Goal: Transaction & Acquisition: Obtain resource

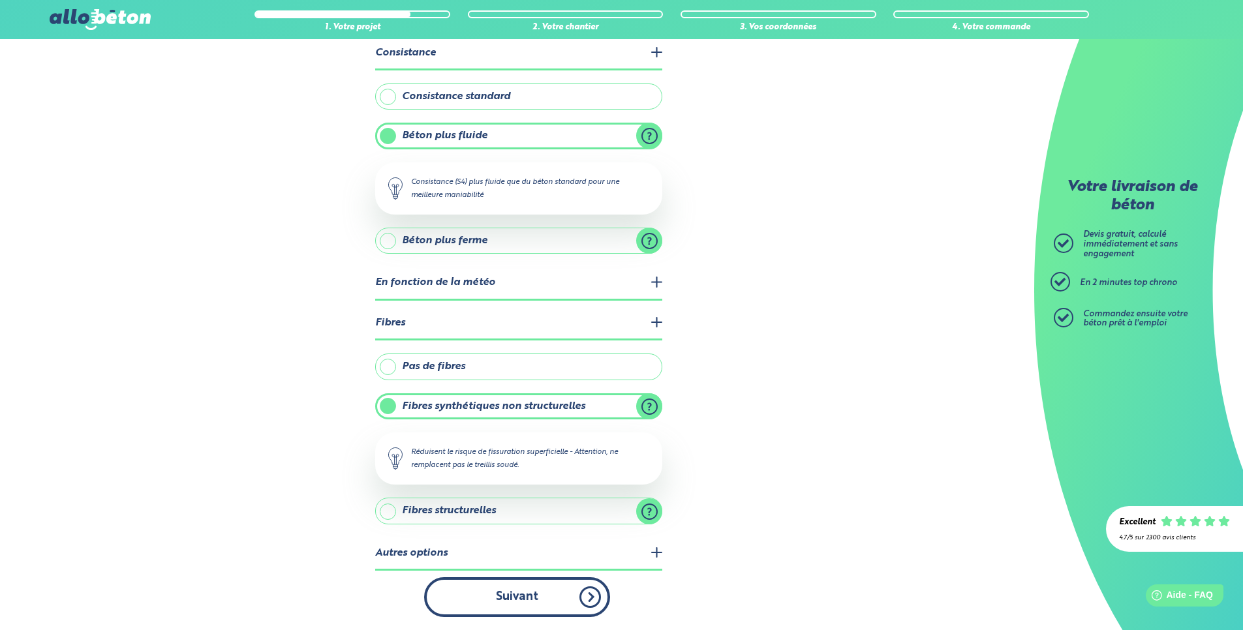
click at [537, 598] on button "Suivant" at bounding box center [517, 598] width 186 height 40
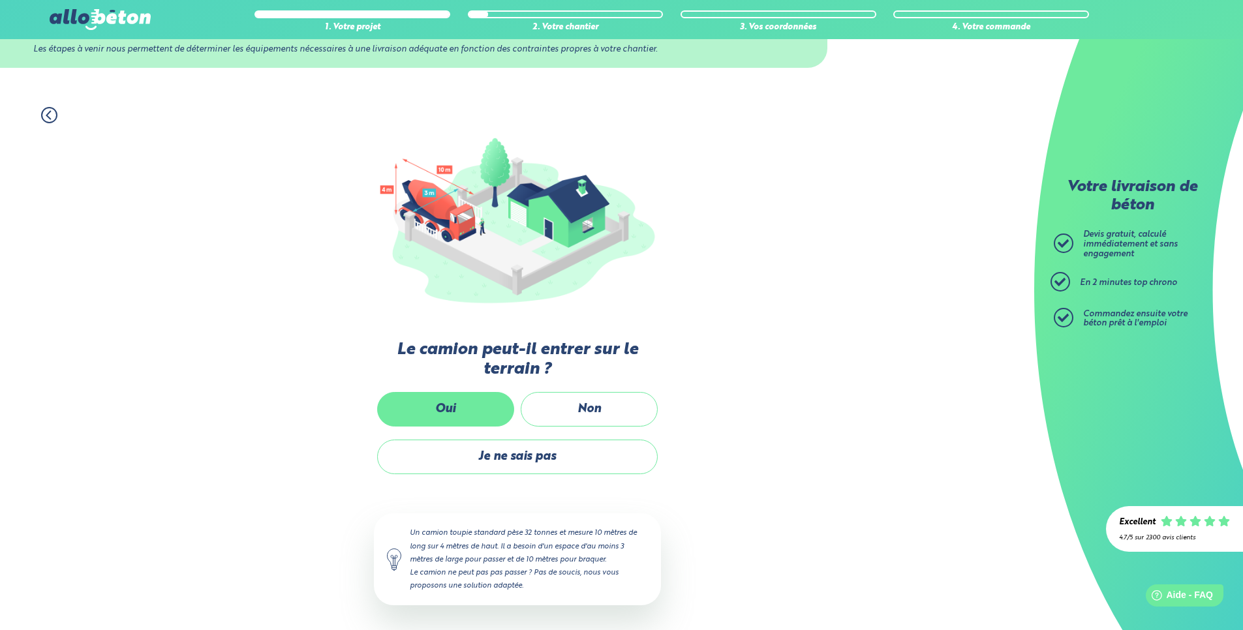
click at [459, 405] on label "Oui" at bounding box center [445, 409] width 137 height 35
click at [0, 0] on input "Oui" at bounding box center [0, 0] width 0 height 0
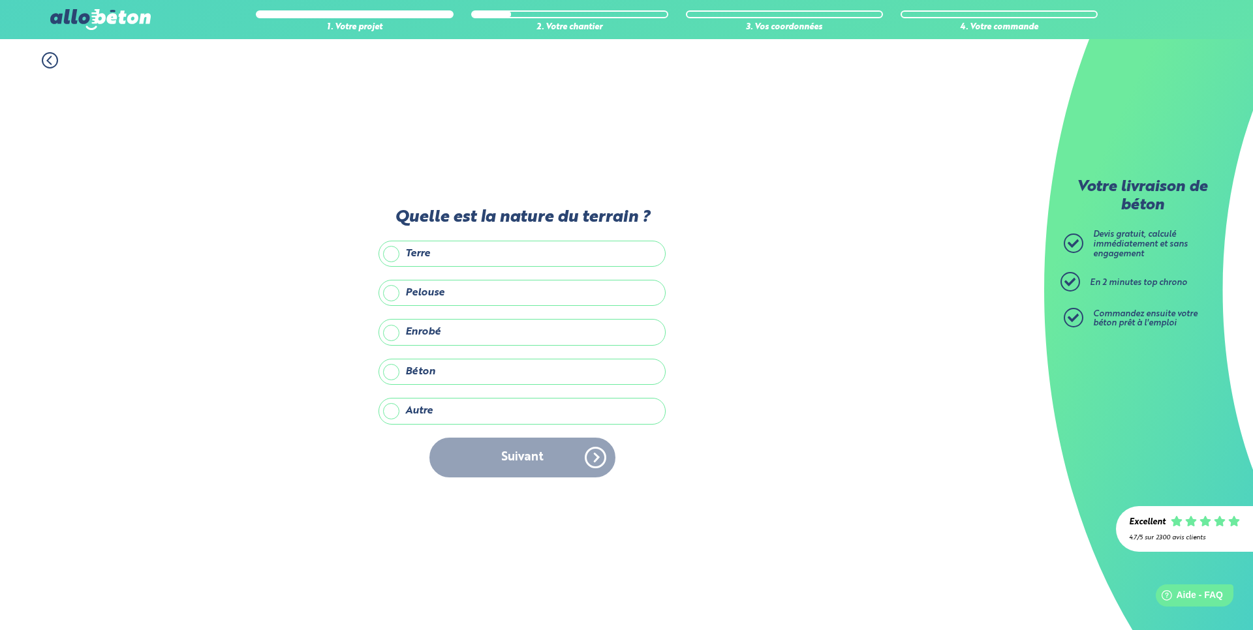
click at [444, 375] on label "Béton" at bounding box center [521, 372] width 287 height 26
click at [0, 0] on input "Béton" at bounding box center [0, 0] width 0 height 0
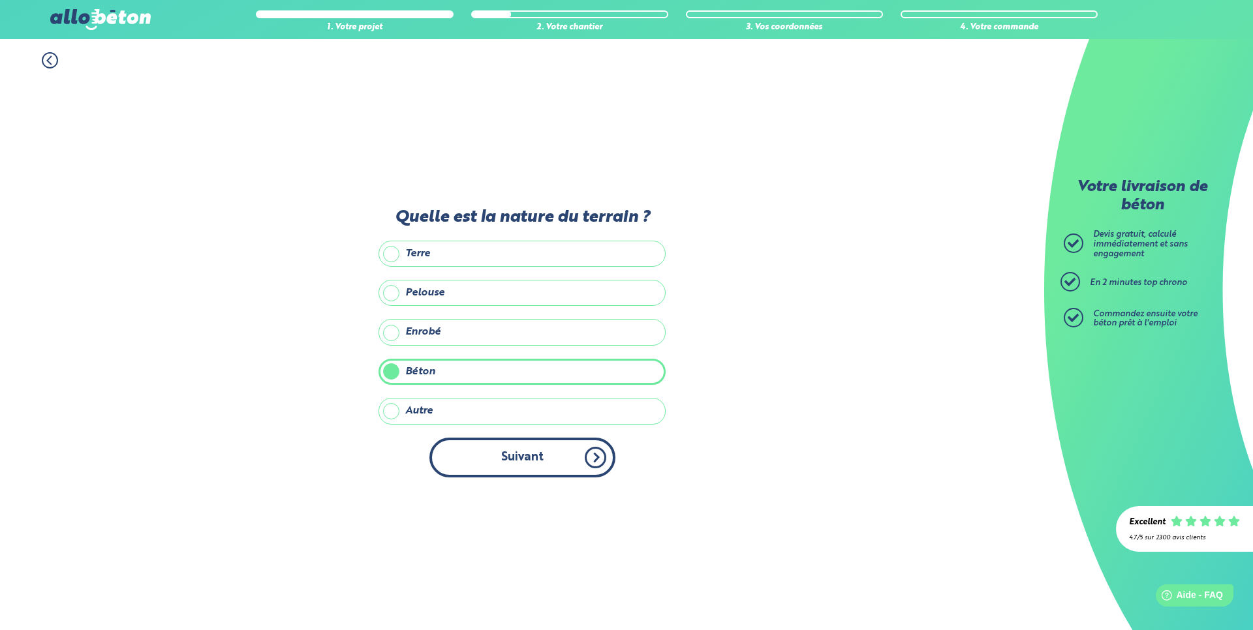
click at [519, 454] on button "Suivant" at bounding box center [522, 458] width 186 height 40
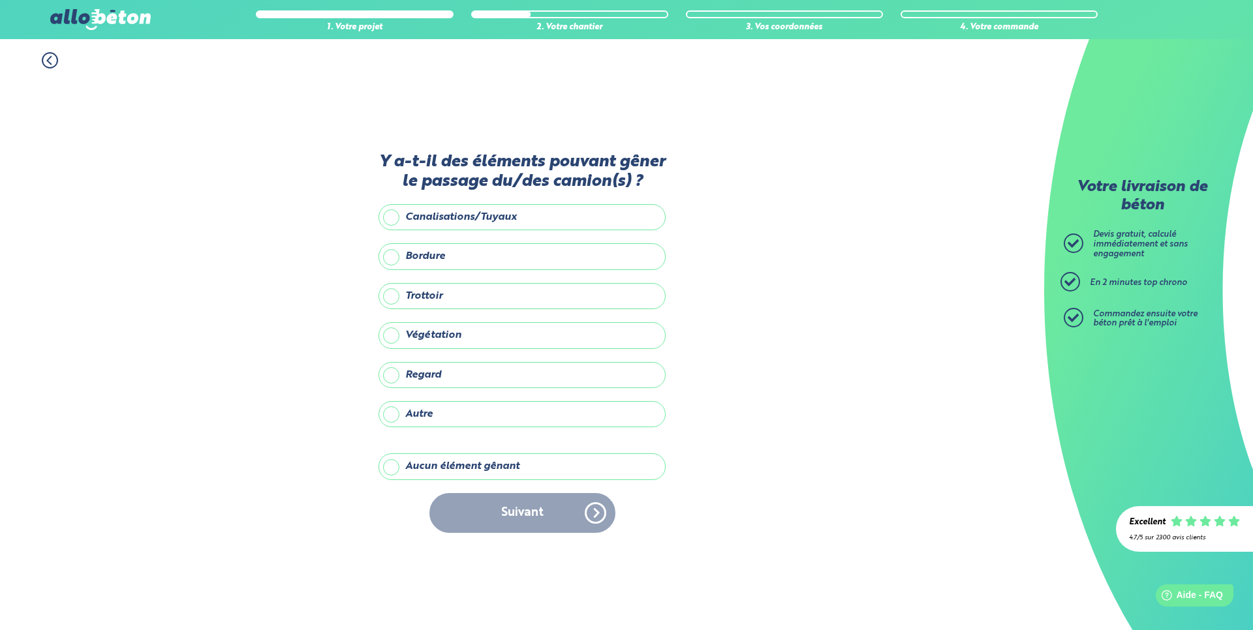
click at [416, 464] on label "Aucun élément gênant" at bounding box center [521, 467] width 287 height 26
click at [0, 0] on input "Aucun élément gênant" at bounding box center [0, 0] width 0 height 0
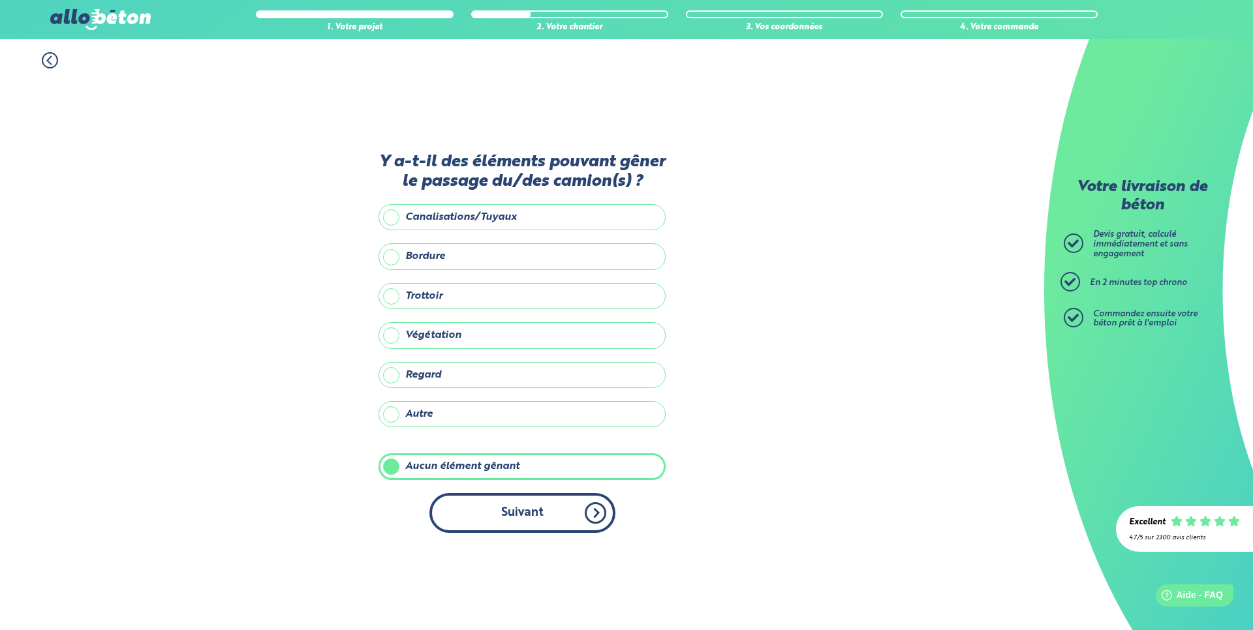
click at [583, 508] on button "Suivant" at bounding box center [522, 513] width 186 height 40
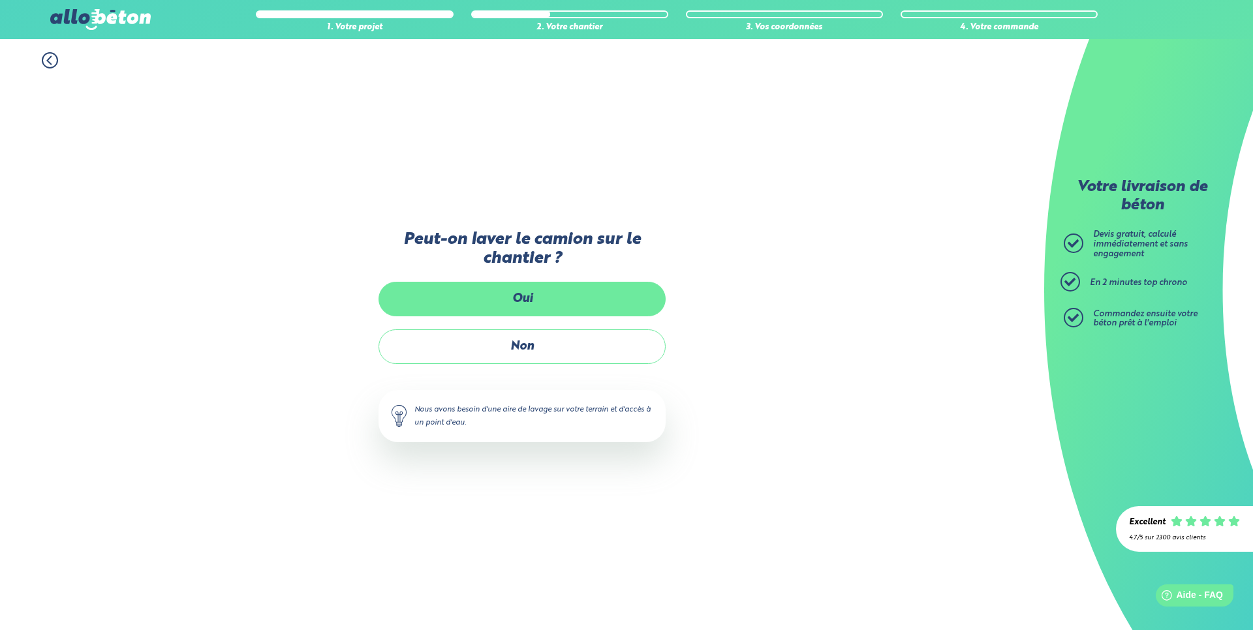
click at [515, 298] on label "Oui" at bounding box center [521, 299] width 287 height 35
click at [0, 0] on input "Oui" at bounding box center [0, 0] width 0 height 0
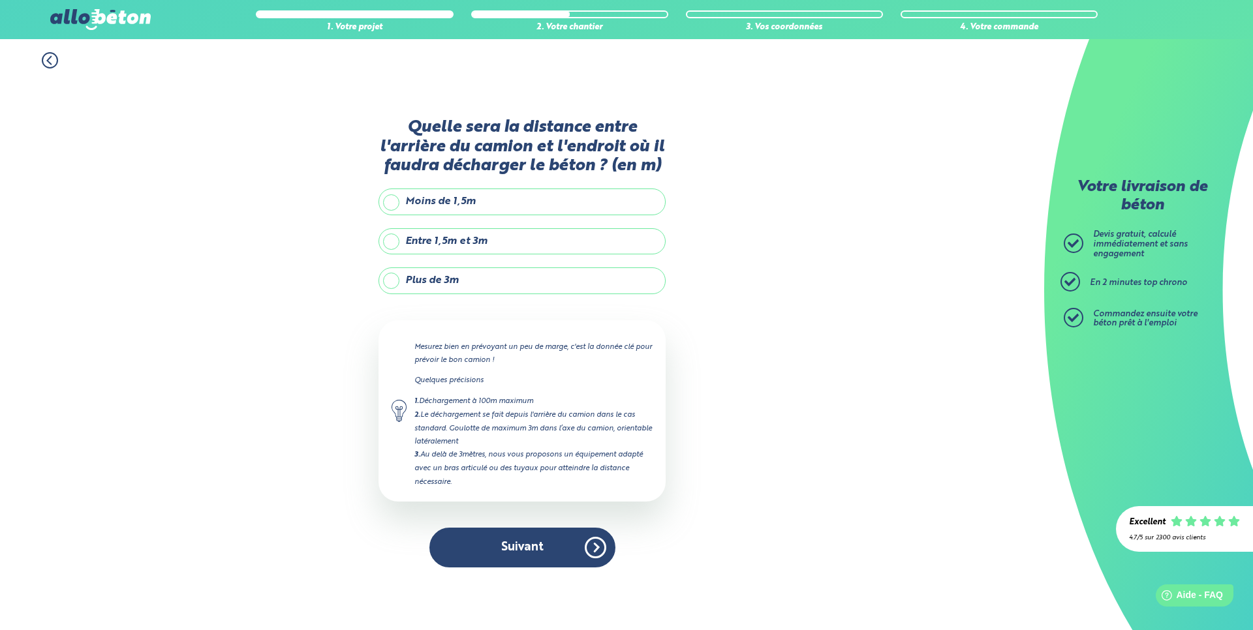
click at [500, 198] on label "Moins de 1,5m" at bounding box center [521, 202] width 287 height 26
click at [0, 0] on input "Moins de 1,5m" at bounding box center [0, 0] width 0 height 0
click at [573, 540] on button "Suivant" at bounding box center [522, 548] width 186 height 40
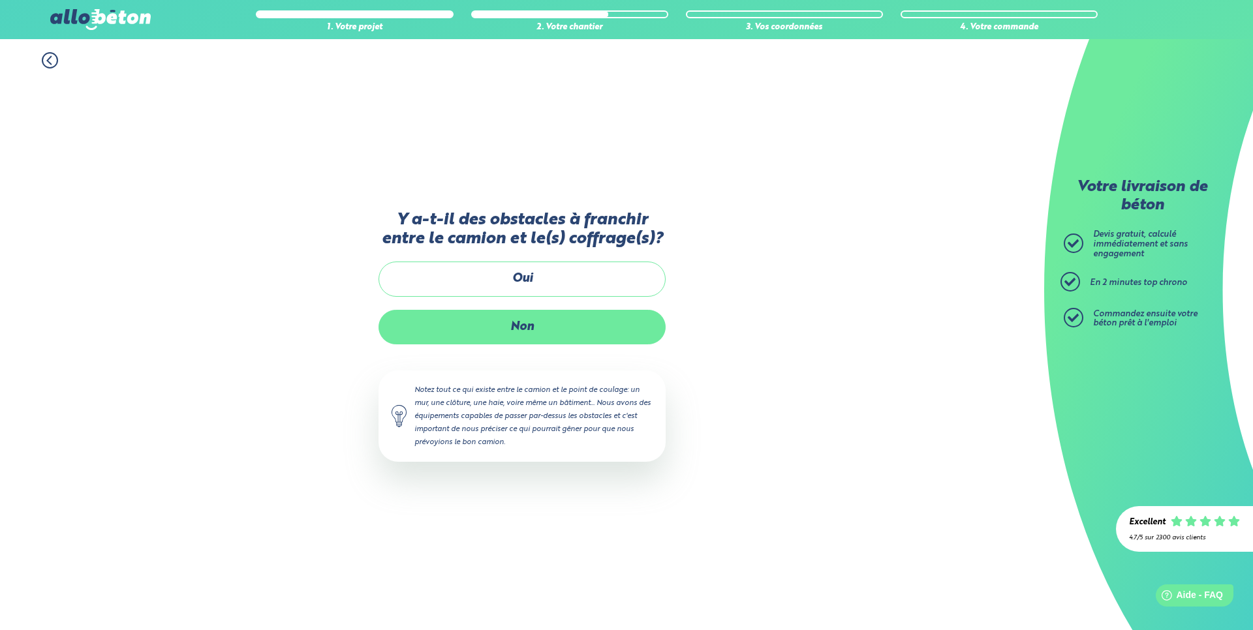
click at [559, 334] on label "Non" at bounding box center [521, 327] width 287 height 35
click at [0, 0] on input "Non" at bounding box center [0, 0] width 0 height 0
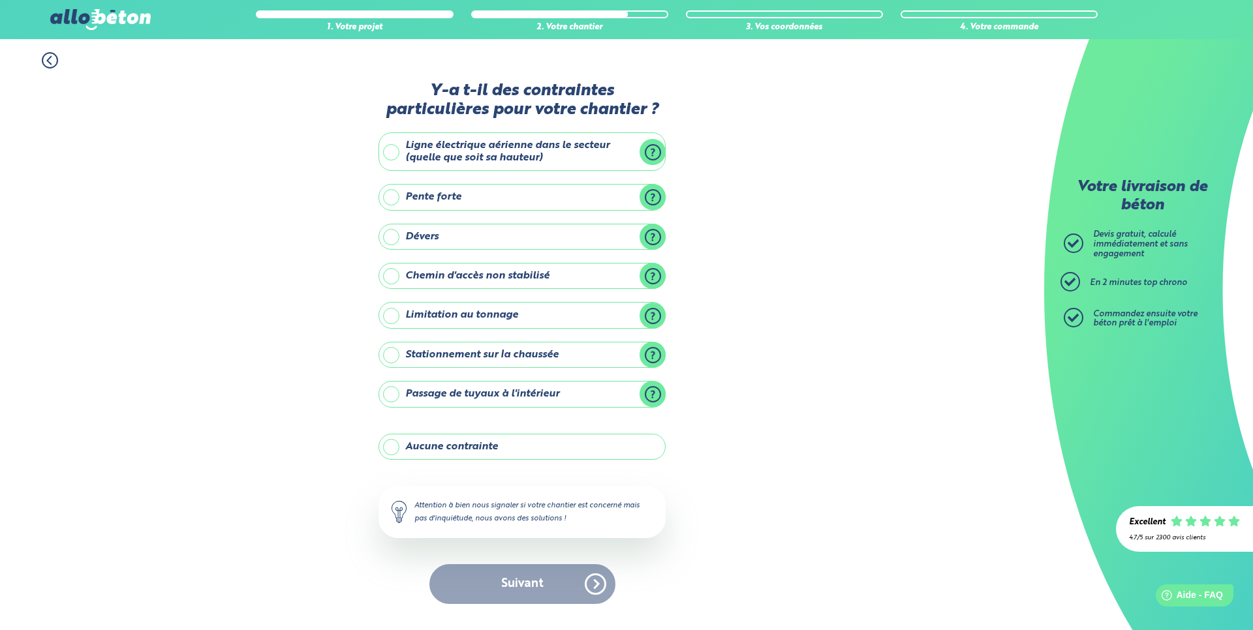
click at [503, 454] on label "Aucune contrainte" at bounding box center [521, 447] width 287 height 26
click at [0, 0] on input "Aucune contrainte" at bounding box center [0, 0] width 0 height 0
click at [568, 597] on button "Suivant" at bounding box center [522, 584] width 186 height 40
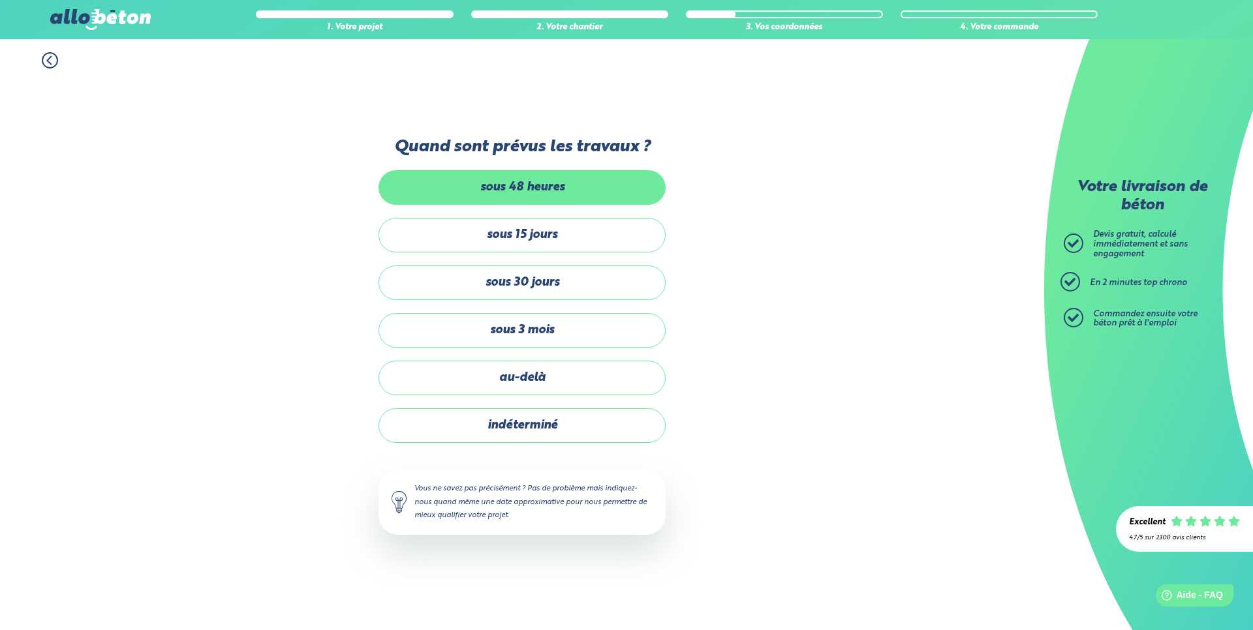
click at [556, 193] on label "sous 48 heures" at bounding box center [521, 187] width 287 height 35
click at [0, 0] on input "sous 48 heures" at bounding box center [0, 0] width 0 height 0
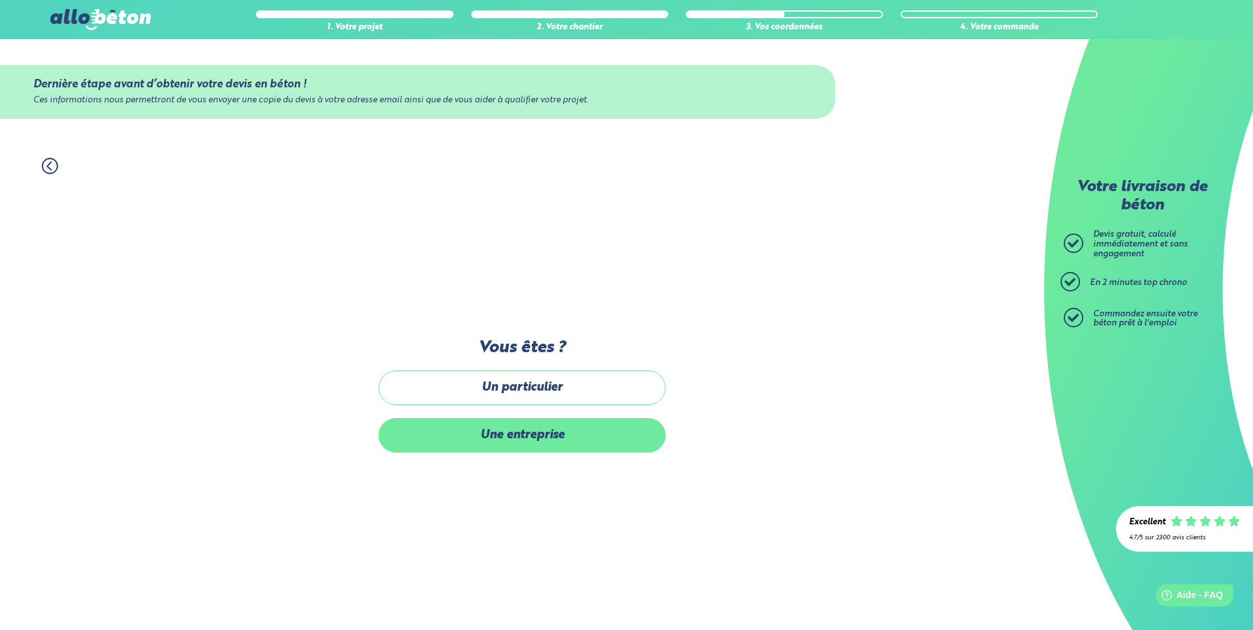
click at [573, 430] on label "Une entreprise" at bounding box center [521, 435] width 287 height 35
click at [0, 0] on input "Une entreprise" at bounding box center [0, 0] width 0 height 0
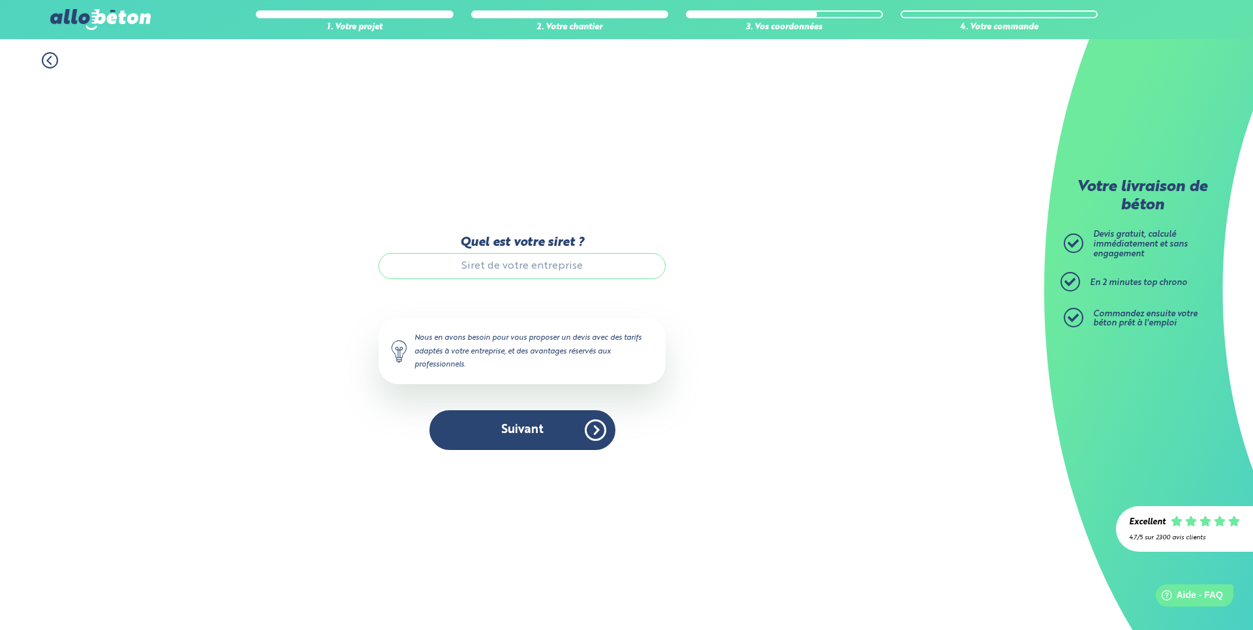
click at [598, 266] on input "Quel est votre siret ?" at bounding box center [521, 266] width 287 height 26
type input "98933494100014"
click at [547, 425] on button "Suivant" at bounding box center [522, 430] width 186 height 40
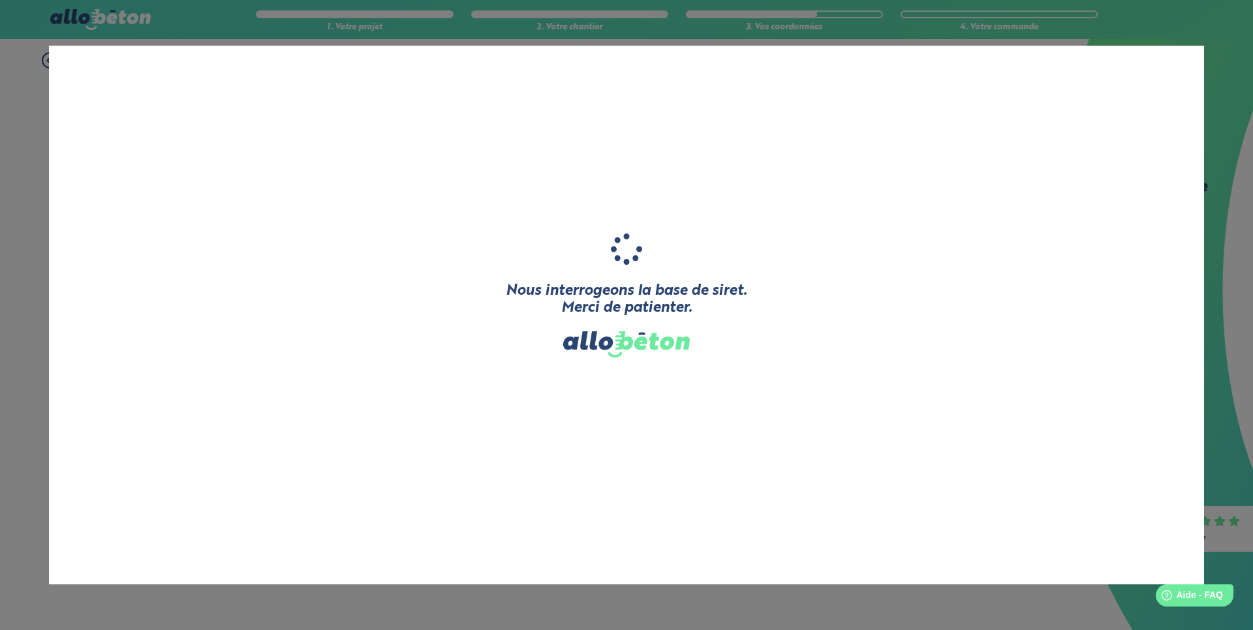
type input "LANGLOIS EXTENSION"
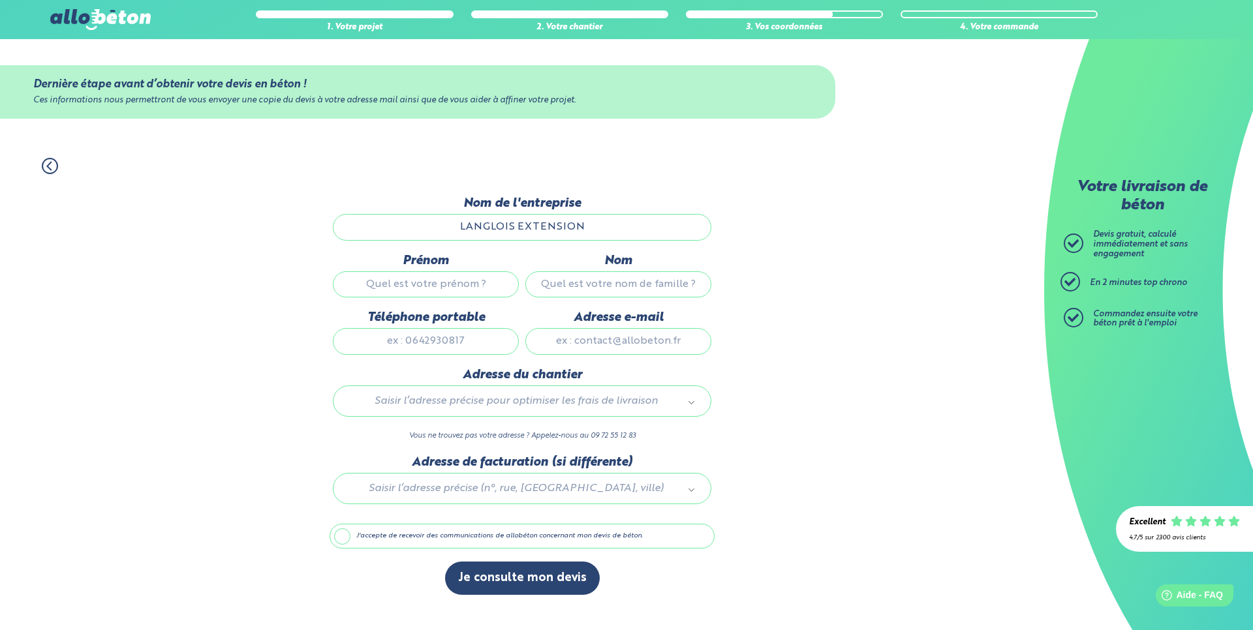
click at [482, 340] on input "Téléphone portable" at bounding box center [426, 341] width 186 height 26
click at [482, 340] on input "0610506959" at bounding box center [426, 341] width 186 height 26
type input "0610506959"
click at [906, 338] on div "1. Votre projet 2. Votre chantier 3. Vos coordonnées 4. Votre commande Dernière…" at bounding box center [522, 388] width 1044 height 486
click at [465, 283] on input "Prénom" at bounding box center [426, 284] width 186 height 26
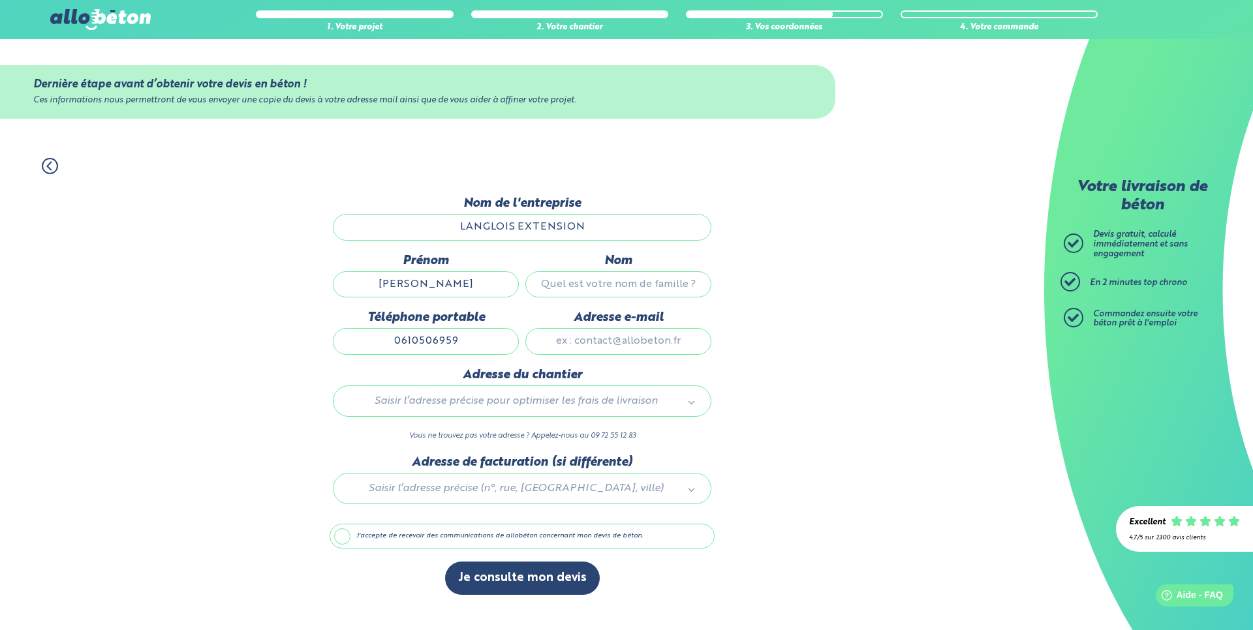
type input "[PERSON_NAME]"
click at [569, 281] on input "Nom" at bounding box center [618, 284] width 186 height 26
type input "langlois"
click at [837, 268] on div "1. Votre projet 2. Votre chantier 3. Vos coordonnées 4. Votre commande Dernière…" at bounding box center [522, 388] width 1044 height 486
click at [668, 342] on input "Adresse e-mail" at bounding box center [618, 341] width 186 height 26
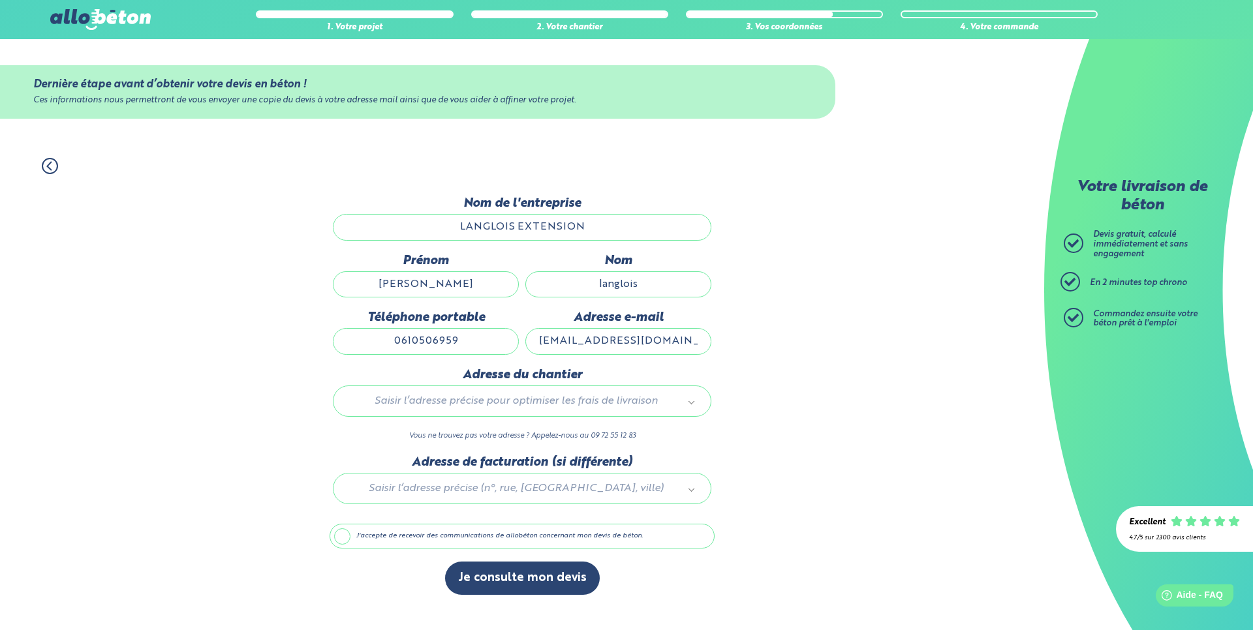
type input "[EMAIL_ADDRESS][DOMAIN_NAME]"
click at [750, 324] on div "1. Votre projet 2. Votre chantier 3. Vos coordonnées 4. Votre commande Dernière…" at bounding box center [522, 388] width 1044 height 486
click at [586, 431] on input "text" at bounding box center [522, 429] width 359 height 18
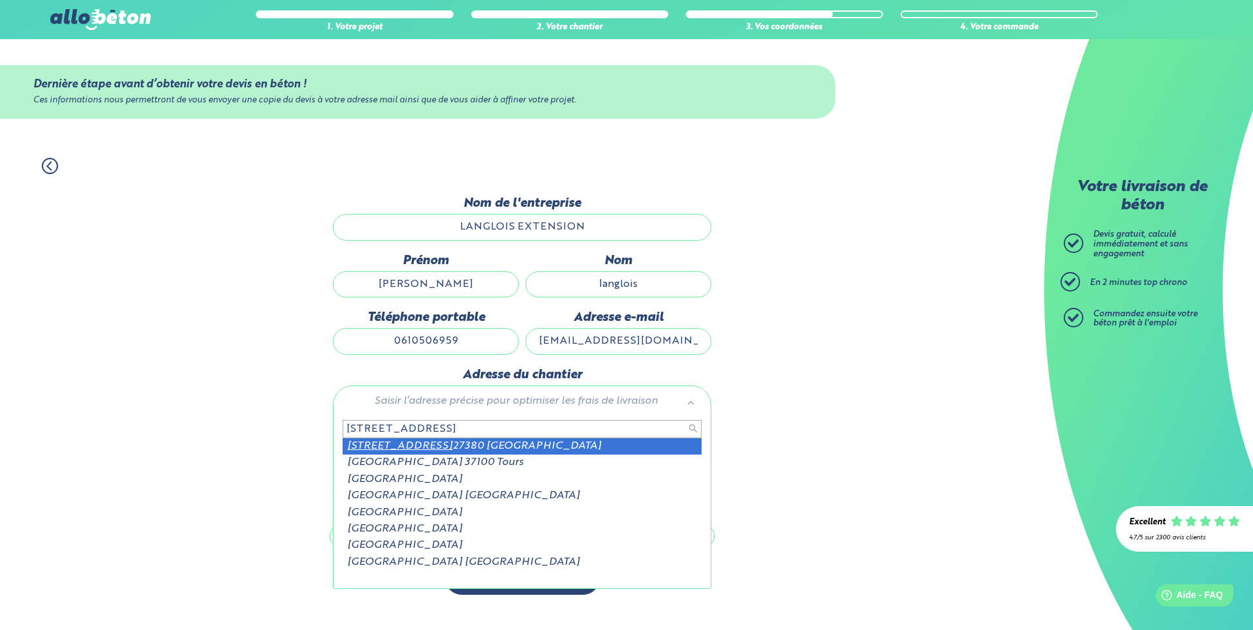
type input "[STREET_ADDRESS]"
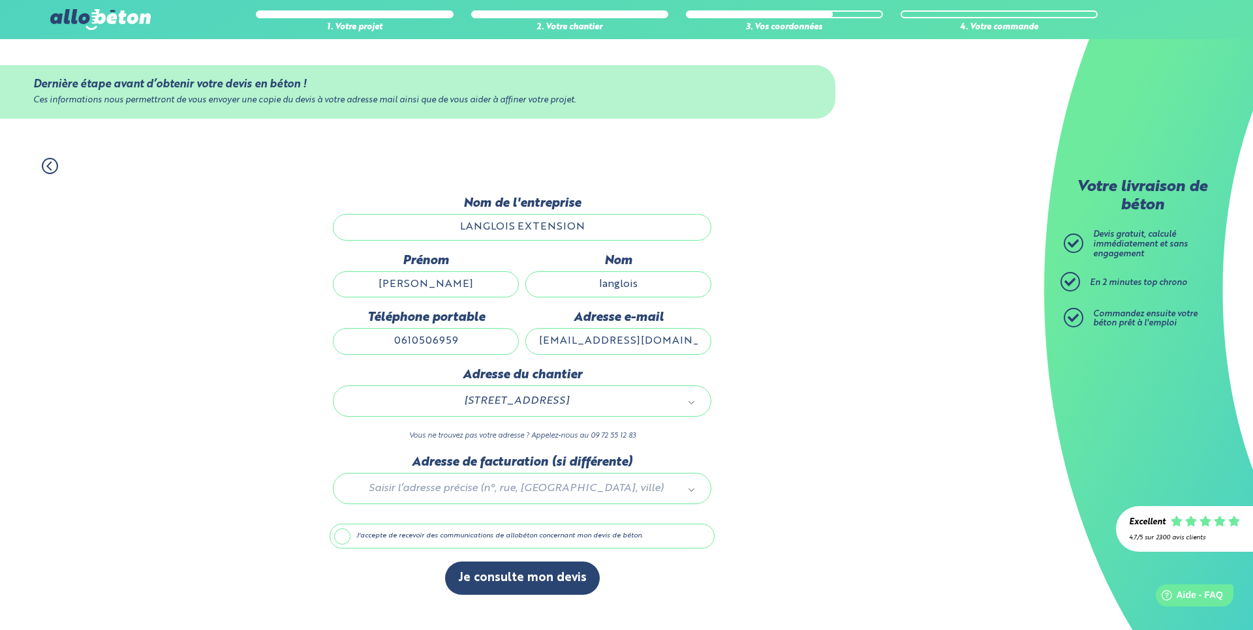
click at [465, 538] on label "J'accepte de recevoir des communications de allobéton concernant mon devis de b…" at bounding box center [522, 536] width 385 height 25
click at [0, 0] on input "J'accepte de recevoir des communications de allobéton concernant mon devis de b…" at bounding box center [0, 0] width 0 height 0
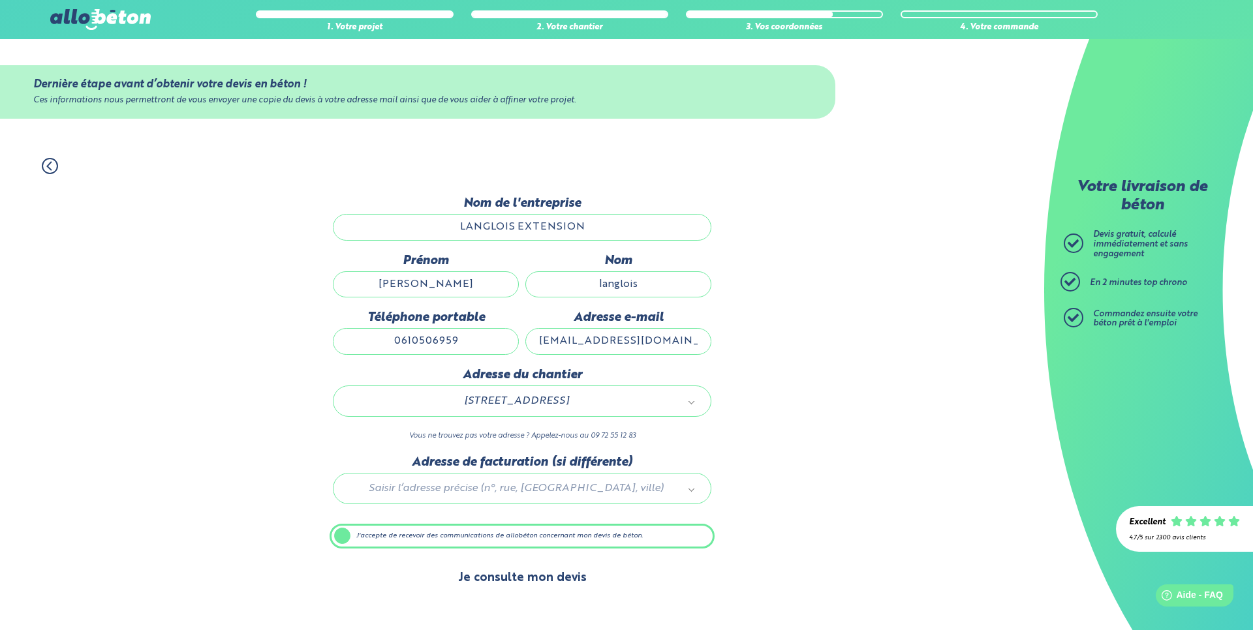
click at [552, 574] on button "Je consulte mon devis" at bounding box center [522, 578] width 155 height 33
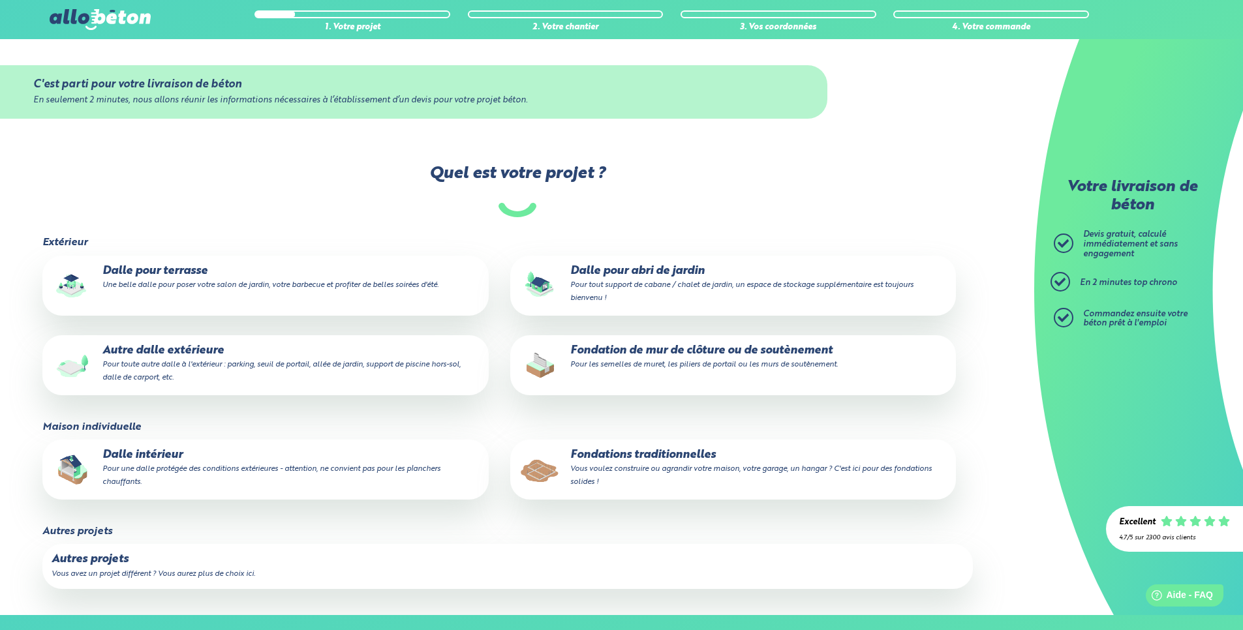
click at [164, 285] on small "Une belle dalle pour poser votre salon de jardin, votre barbecue et profiter de…" at bounding box center [270, 285] width 336 height 8
click at [0, 0] on input "Dalle pour terrasse Une belle dalle pour poser votre salon de jardin, votre bar…" at bounding box center [0, 0] width 0 height 0
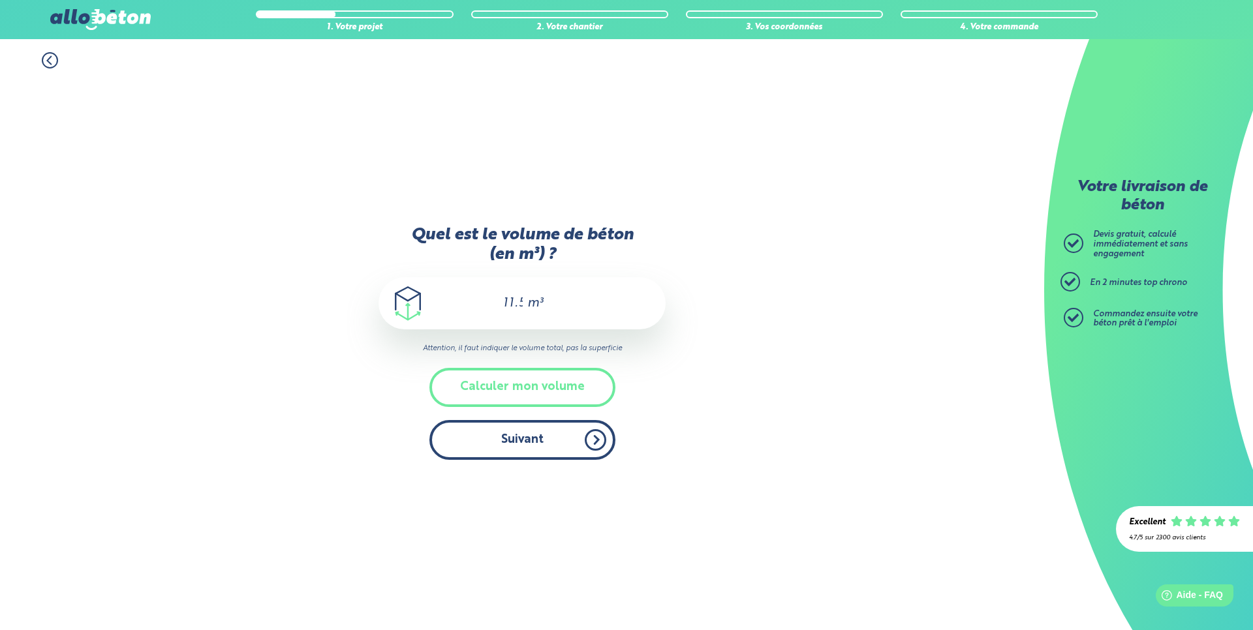
click at [533, 444] on button "Suivant" at bounding box center [522, 440] width 186 height 40
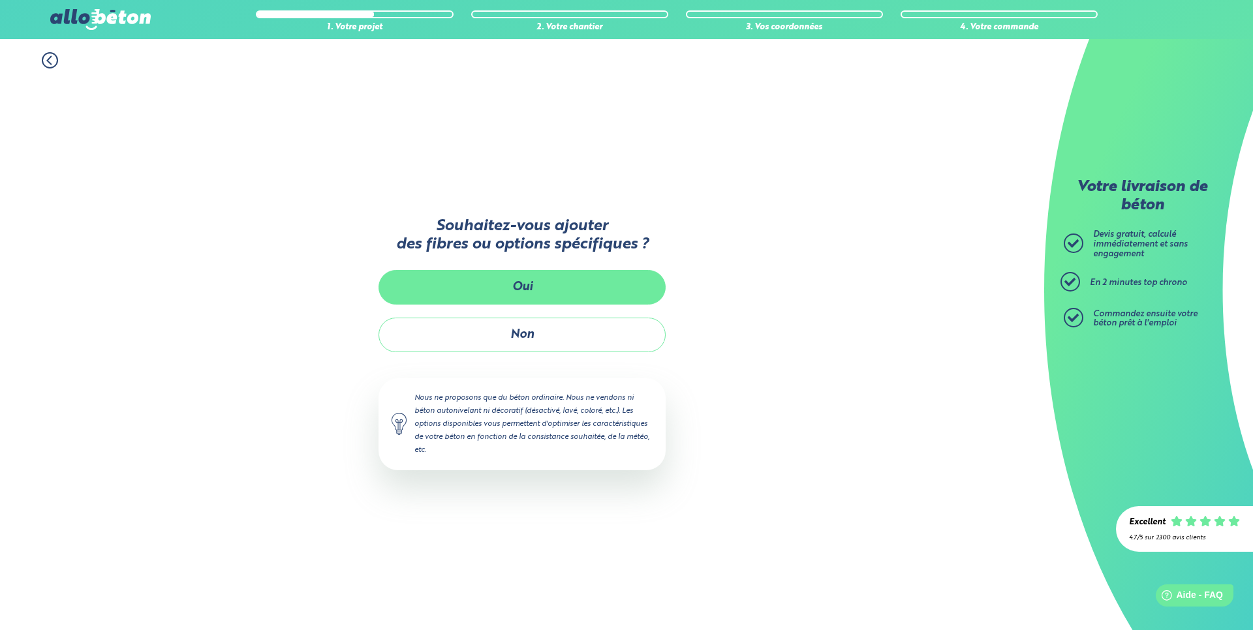
click at [555, 287] on button "Oui" at bounding box center [521, 287] width 287 height 35
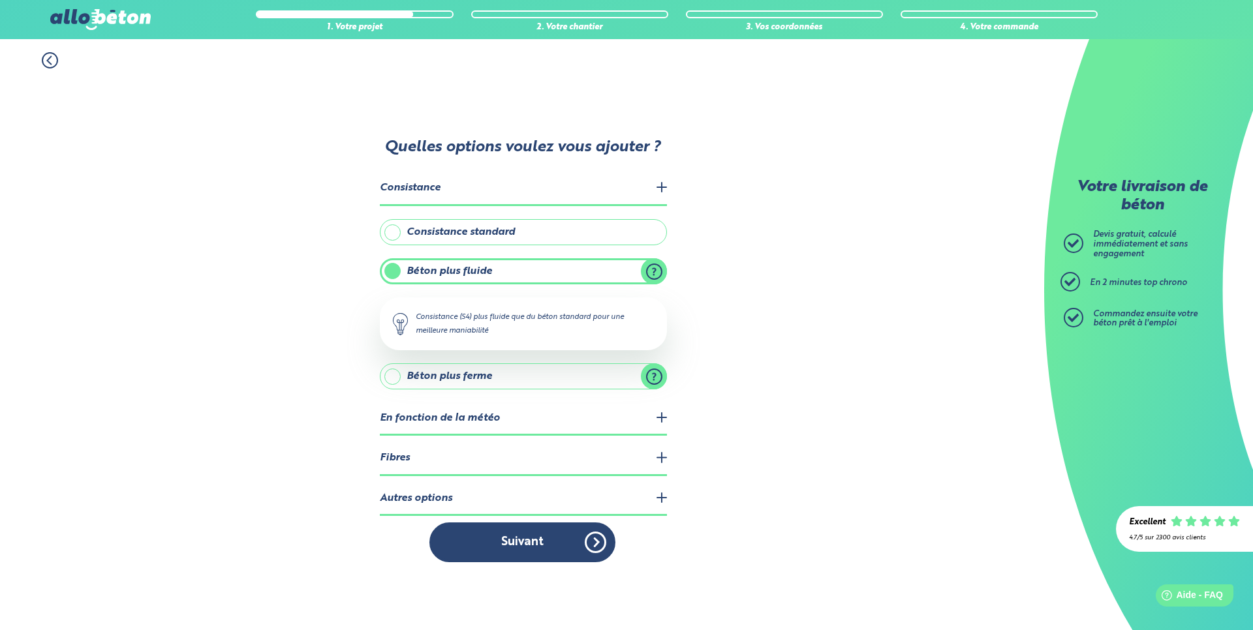
click at [501, 461] on legend "Fibres" at bounding box center [523, 458] width 287 height 33
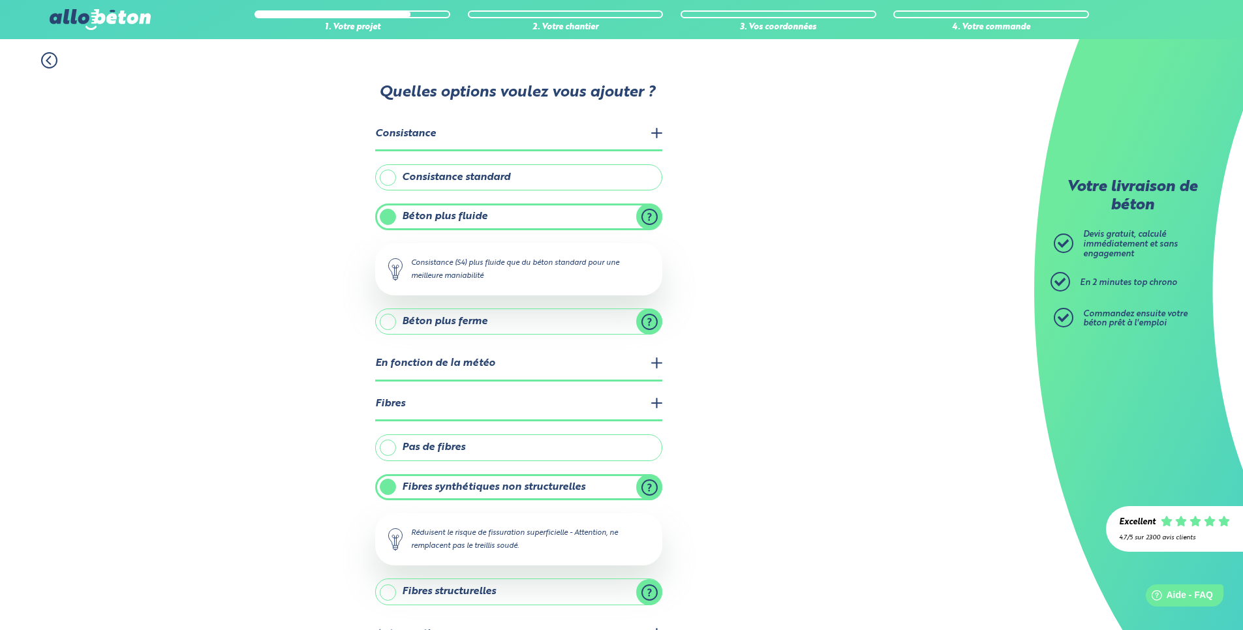
click at [518, 447] on label "Pas de fibres" at bounding box center [518, 448] width 287 height 26
click at [0, 0] on input "Pas de fibres" at bounding box center [0, 0] width 0 height 0
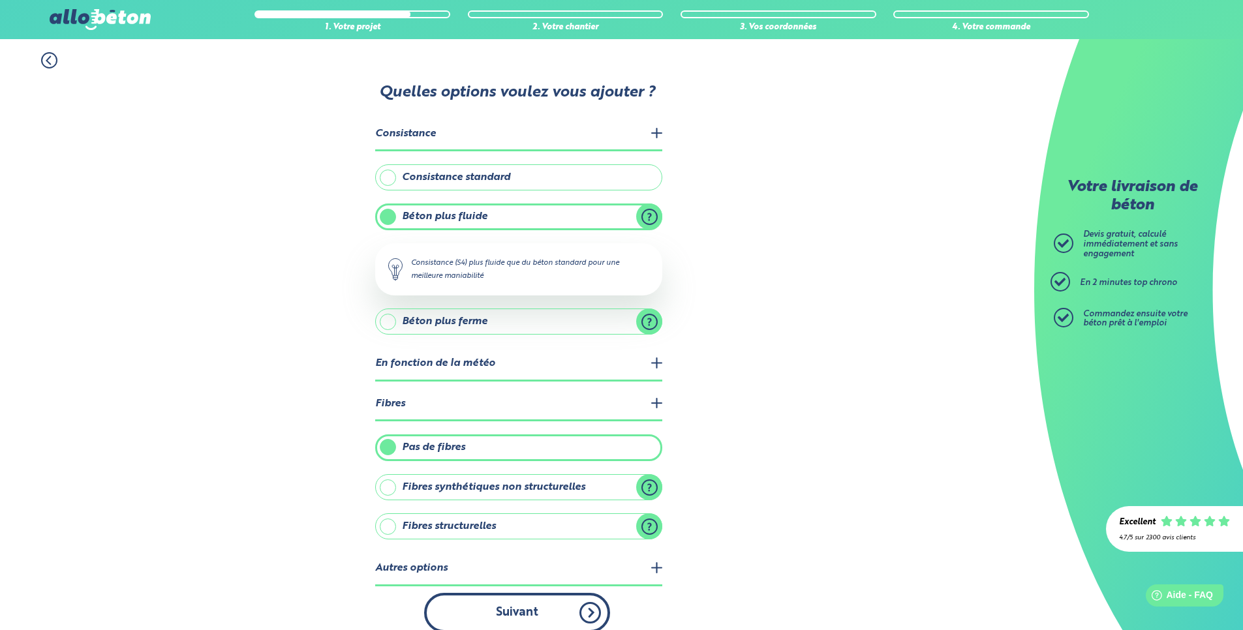
click at [532, 623] on button "Suivant" at bounding box center [517, 613] width 186 height 40
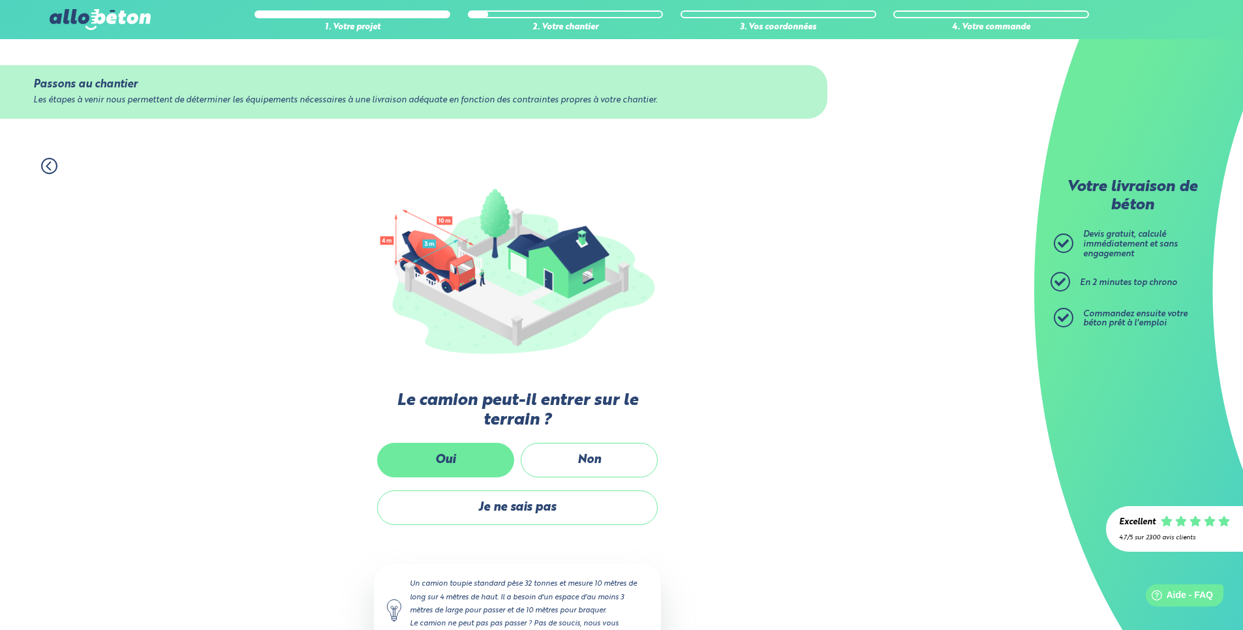
click at [473, 454] on label "Oui" at bounding box center [445, 460] width 137 height 35
click at [0, 0] on input "Oui" at bounding box center [0, 0] width 0 height 0
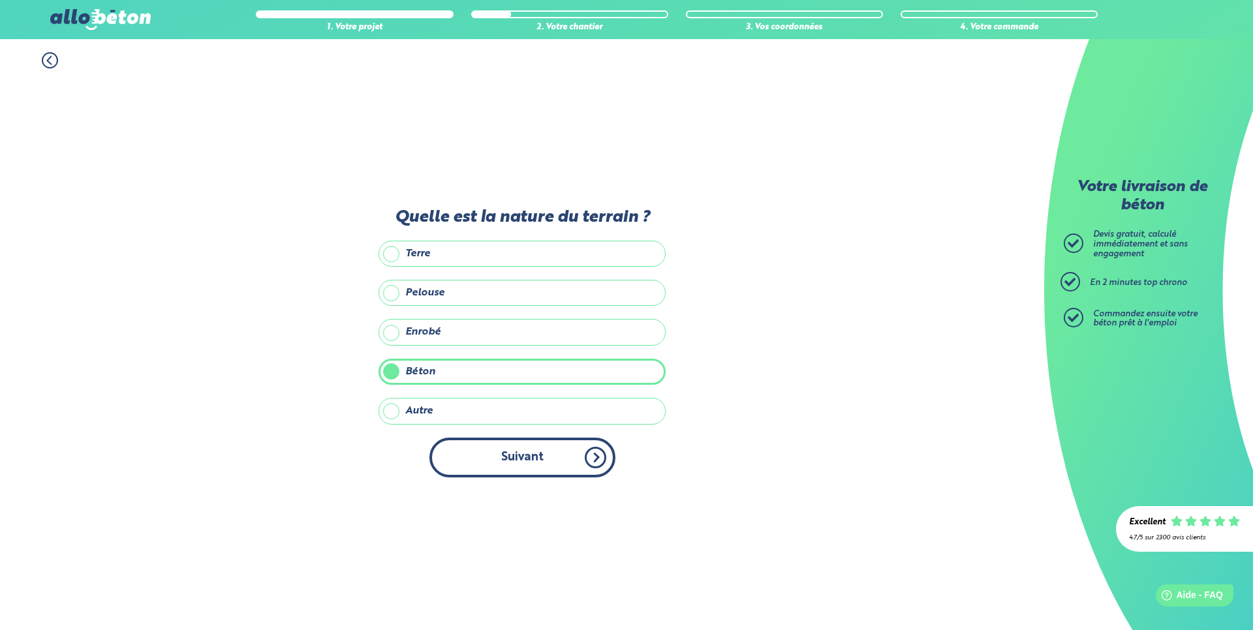
click at [512, 446] on button "Suivant" at bounding box center [522, 458] width 186 height 40
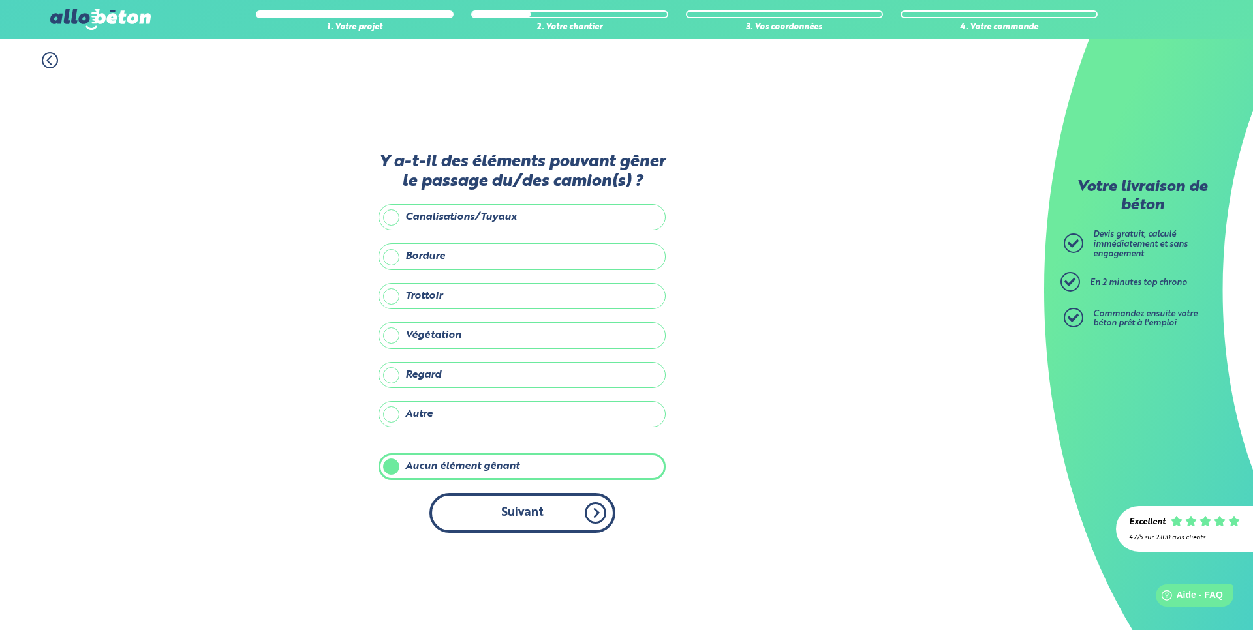
click at [515, 504] on button "Suivant" at bounding box center [522, 513] width 186 height 40
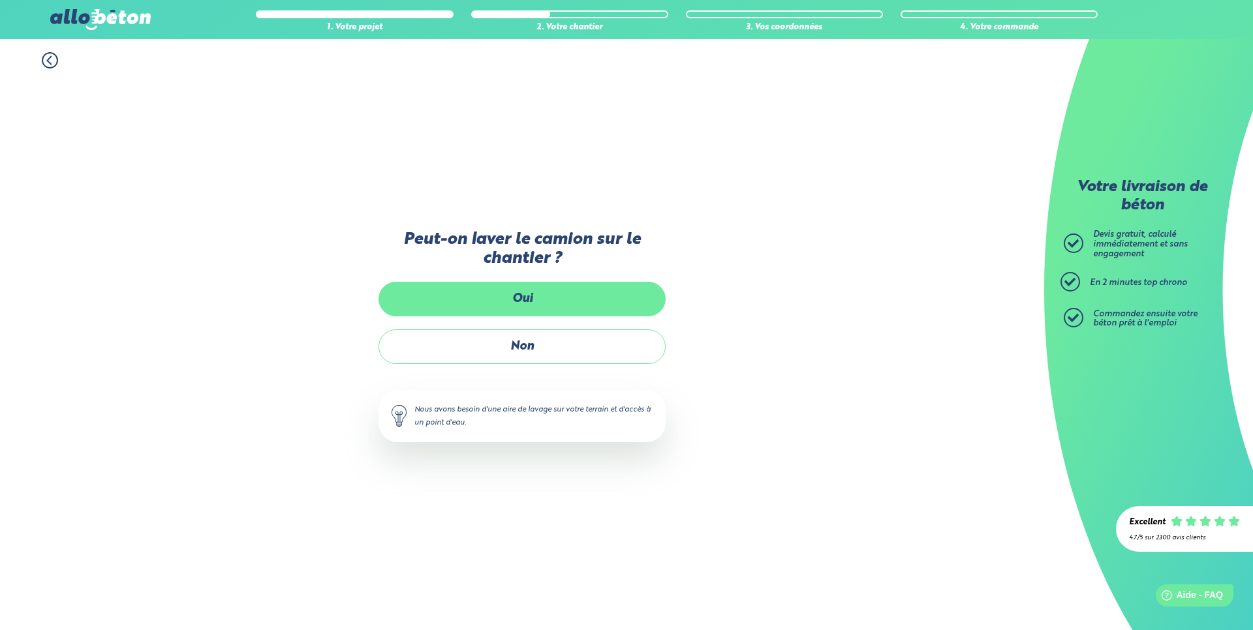
click at [544, 305] on label "Oui" at bounding box center [521, 299] width 287 height 35
click at [0, 0] on input "Oui" at bounding box center [0, 0] width 0 height 0
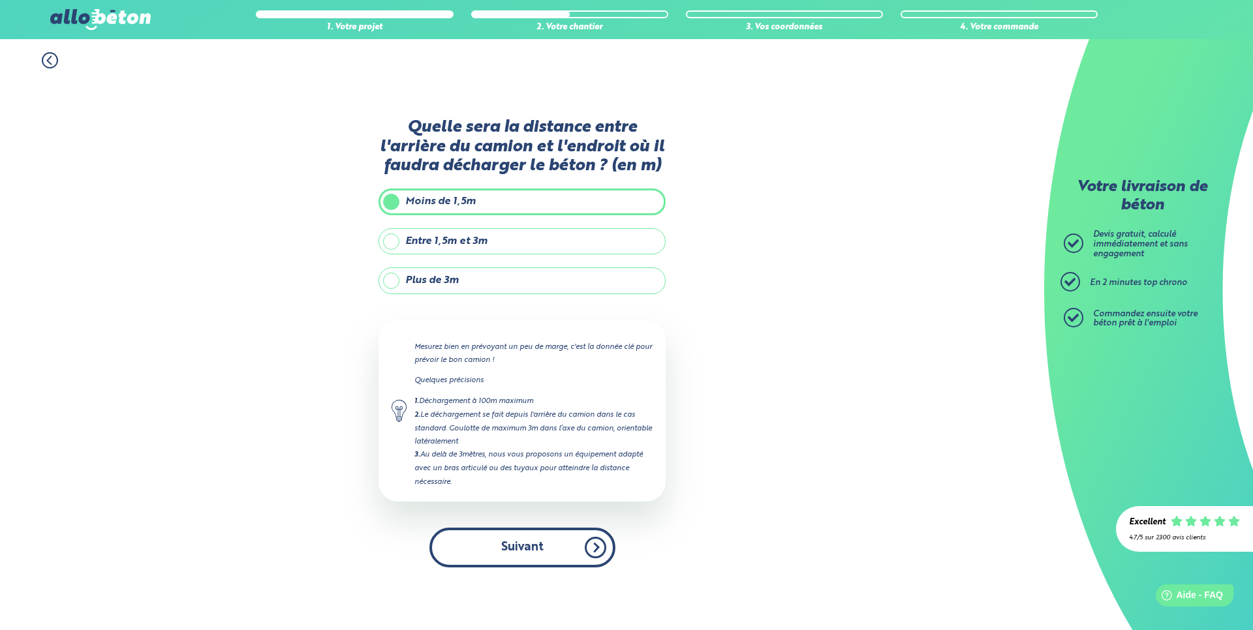
click at [523, 549] on button "Suivant" at bounding box center [522, 548] width 186 height 40
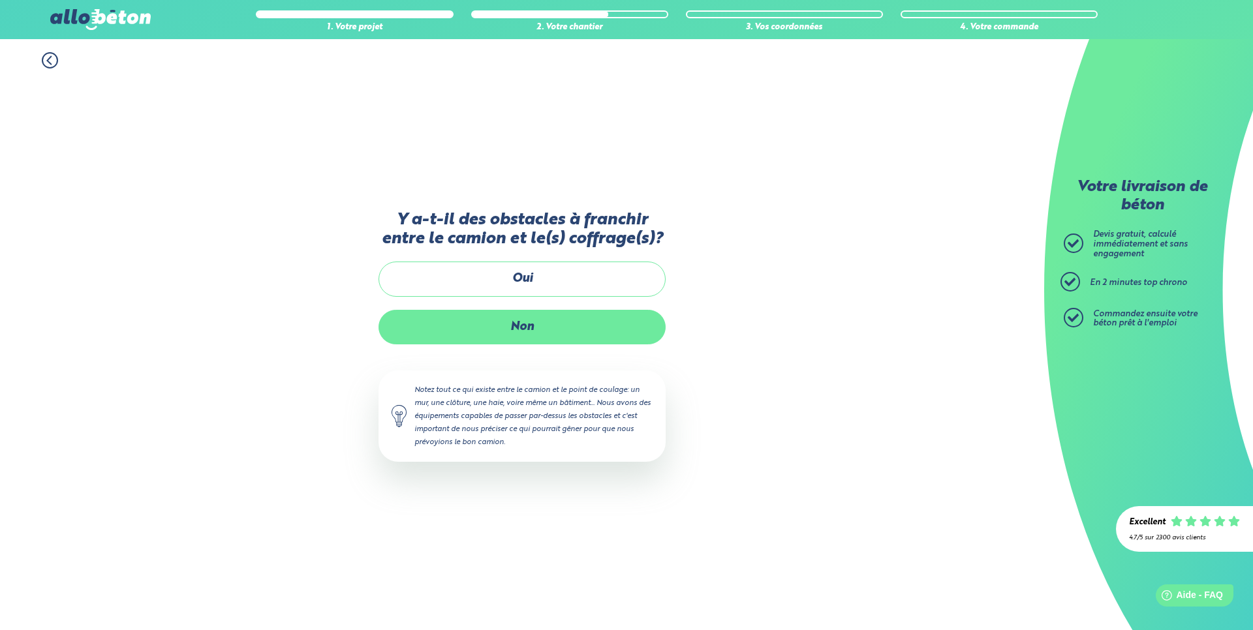
click at [552, 324] on label "Non" at bounding box center [521, 327] width 287 height 35
click at [0, 0] on input "Non" at bounding box center [0, 0] width 0 height 0
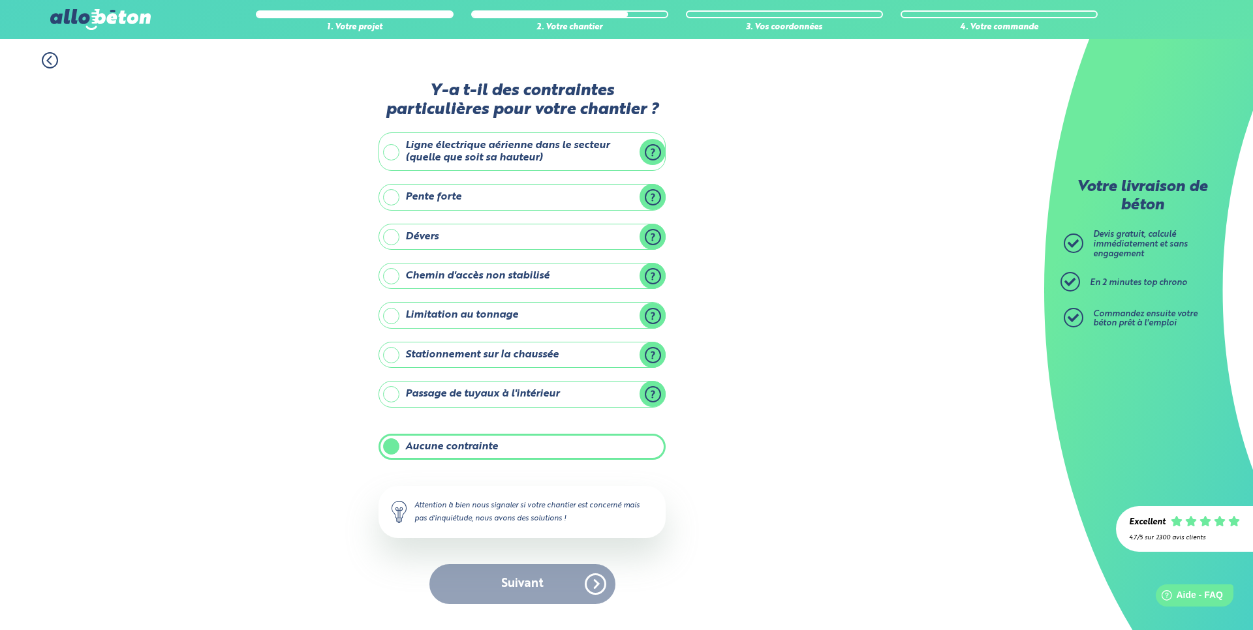
click at [528, 594] on div "Suivant" at bounding box center [521, 584] width 287 height 40
click at [482, 445] on label "Aucune contrainte" at bounding box center [521, 447] width 287 height 26
click at [0, 0] on input "Aucune contrainte" at bounding box center [0, 0] width 0 height 0
click at [487, 442] on label "Aucune contrainte" at bounding box center [521, 447] width 287 height 26
click at [0, 0] on input "Aucune contrainte" at bounding box center [0, 0] width 0 height 0
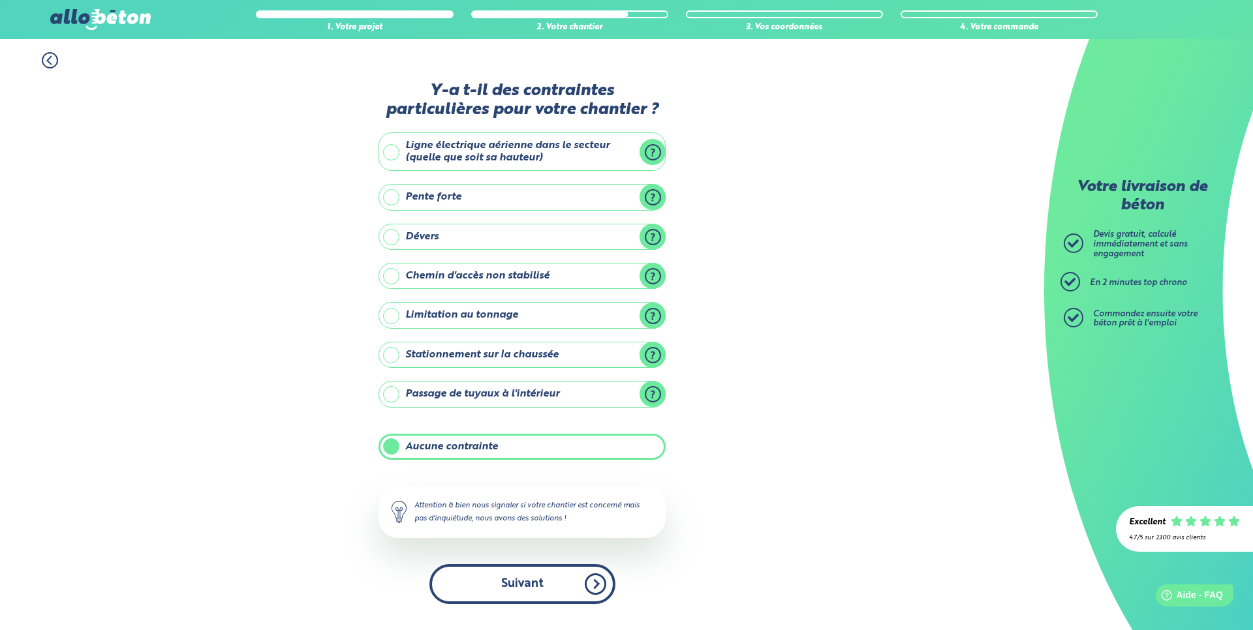
click at [492, 589] on button "Suivant" at bounding box center [522, 584] width 186 height 40
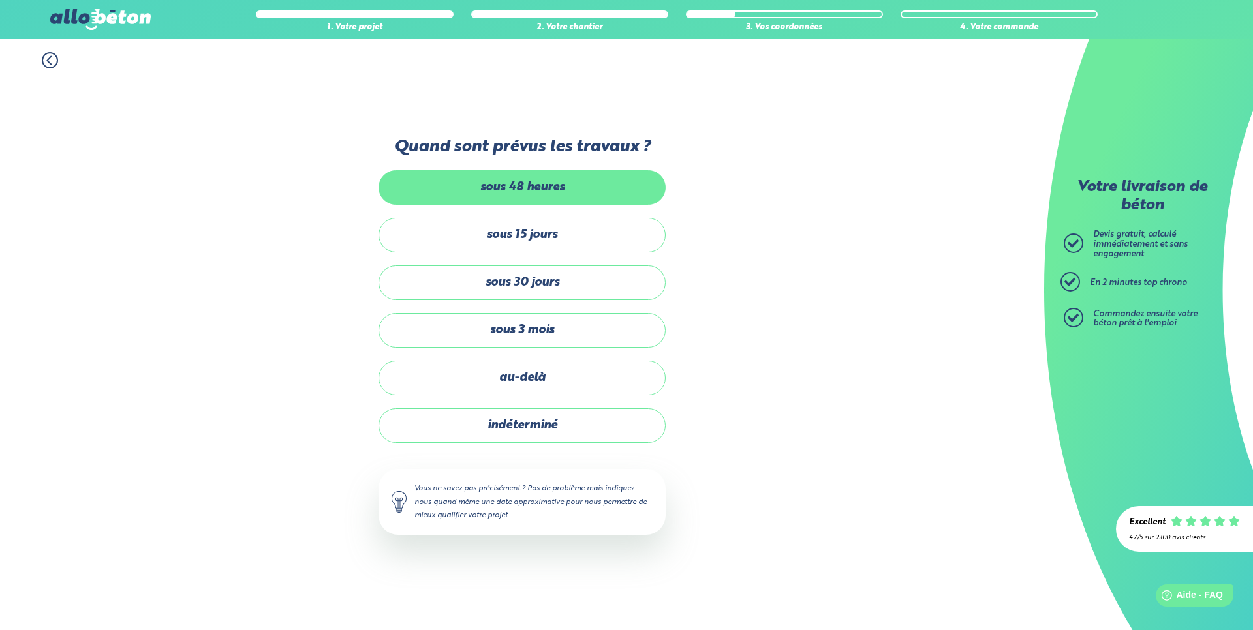
click at [539, 179] on label "sous 48 heures" at bounding box center [521, 187] width 287 height 35
click at [0, 0] on input "sous 48 heures" at bounding box center [0, 0] width 0 height 0
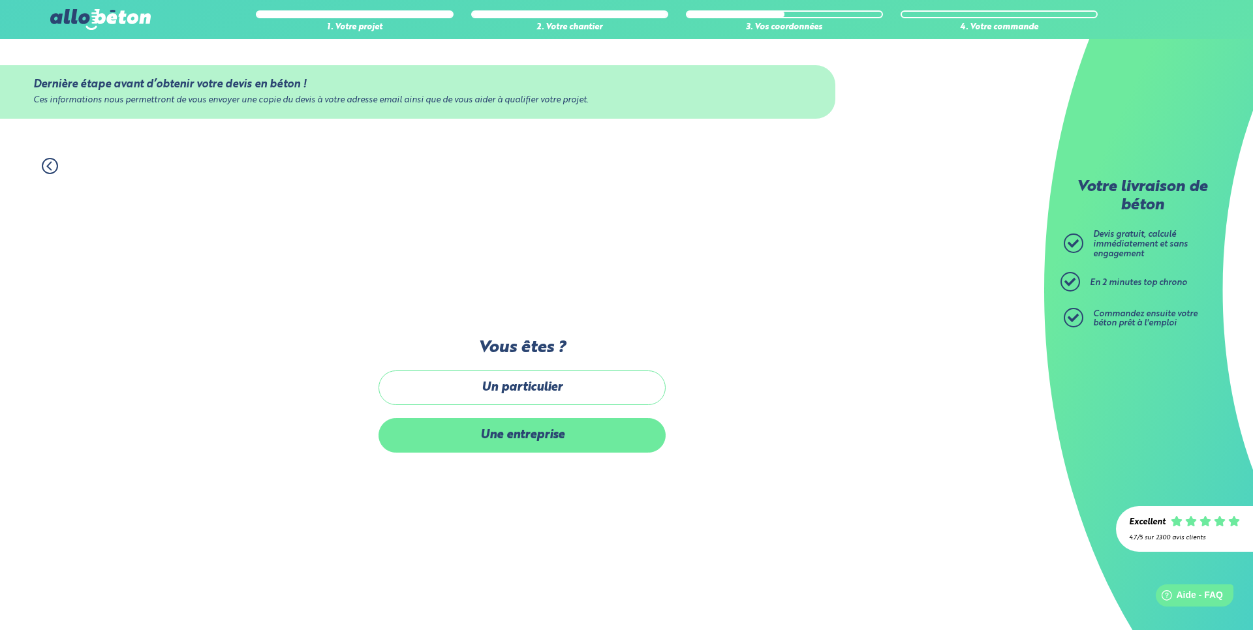
click at [523, 436] on label "Une entreprise" at bounding box center [521, 435] width 287 height 35
click at [0, 0] on input "Une entreprise" at bounding box center [0, 0] width 0 height 0
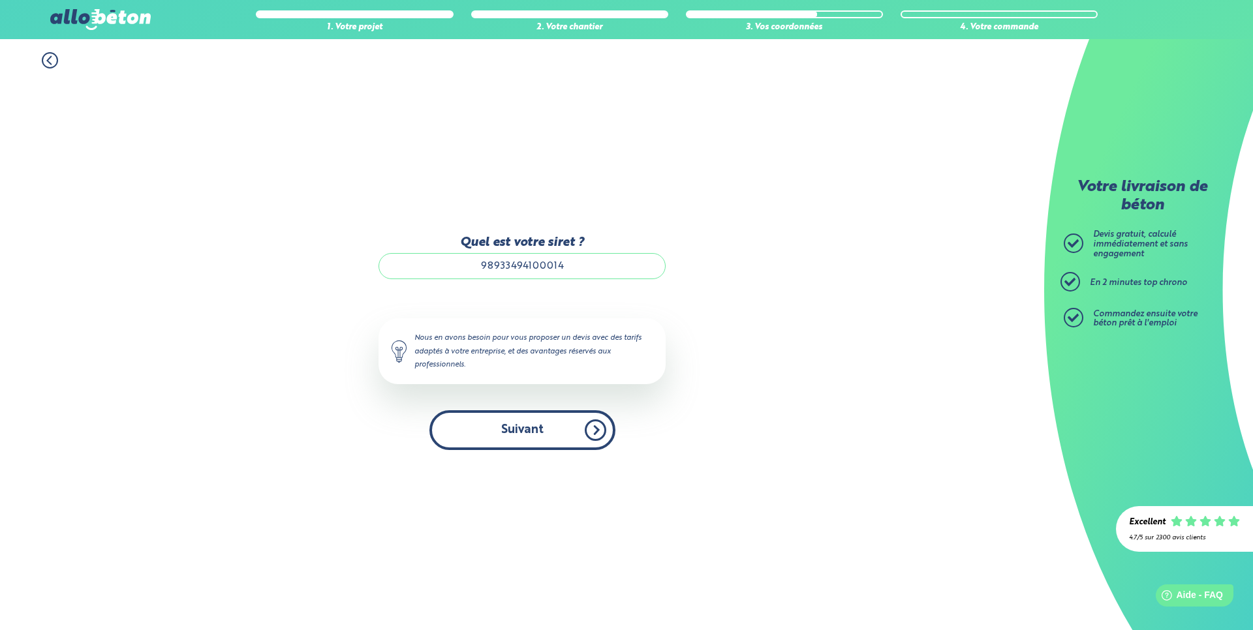
click at [544, 430] on button "Suivant" at bounding box center [522, 430] width 186 height 40
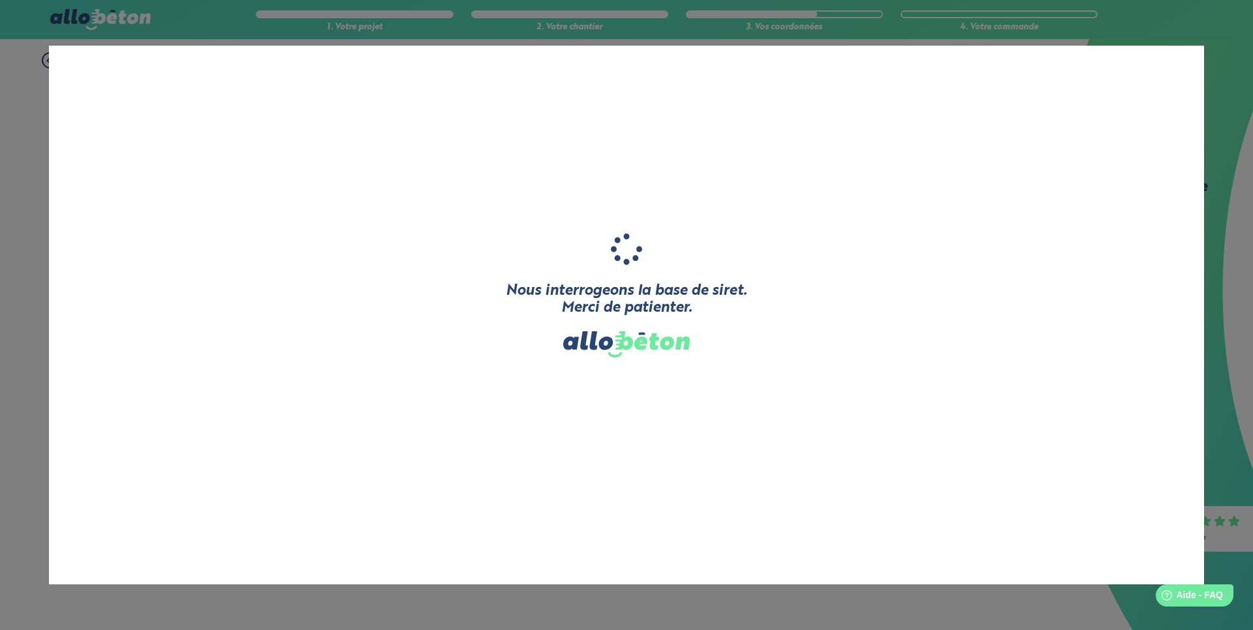
type input "LANGLOIS EXTENSION"
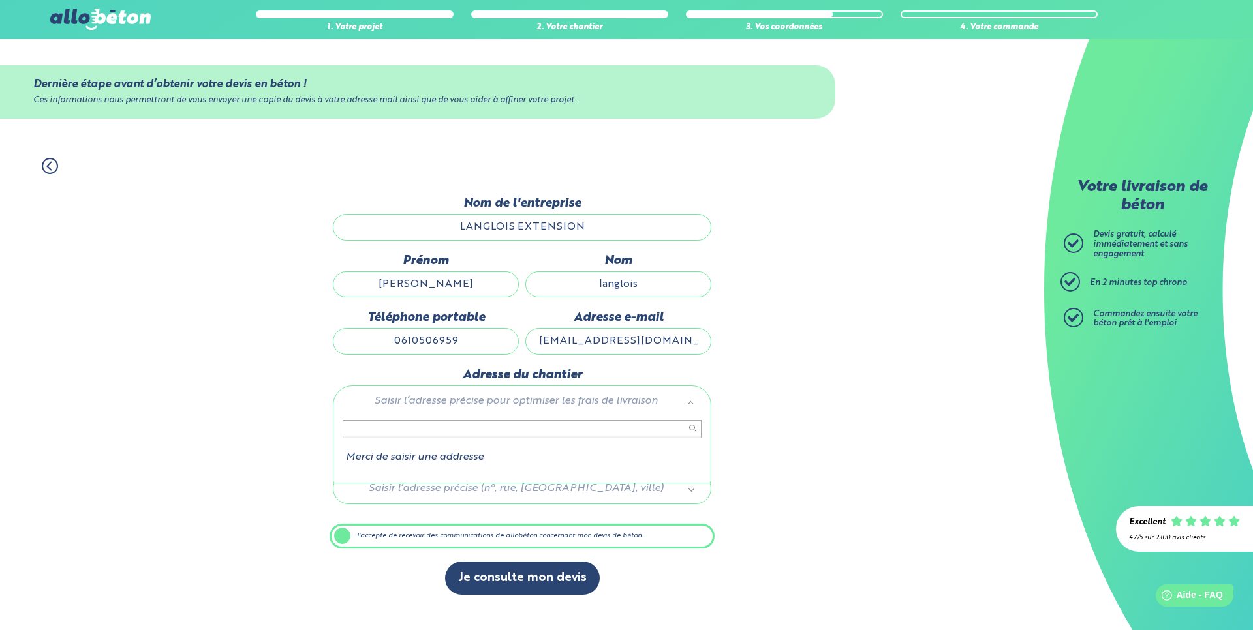
click at [634, 429] on input "text" at bounding box center [522, 429] width 359 height 18
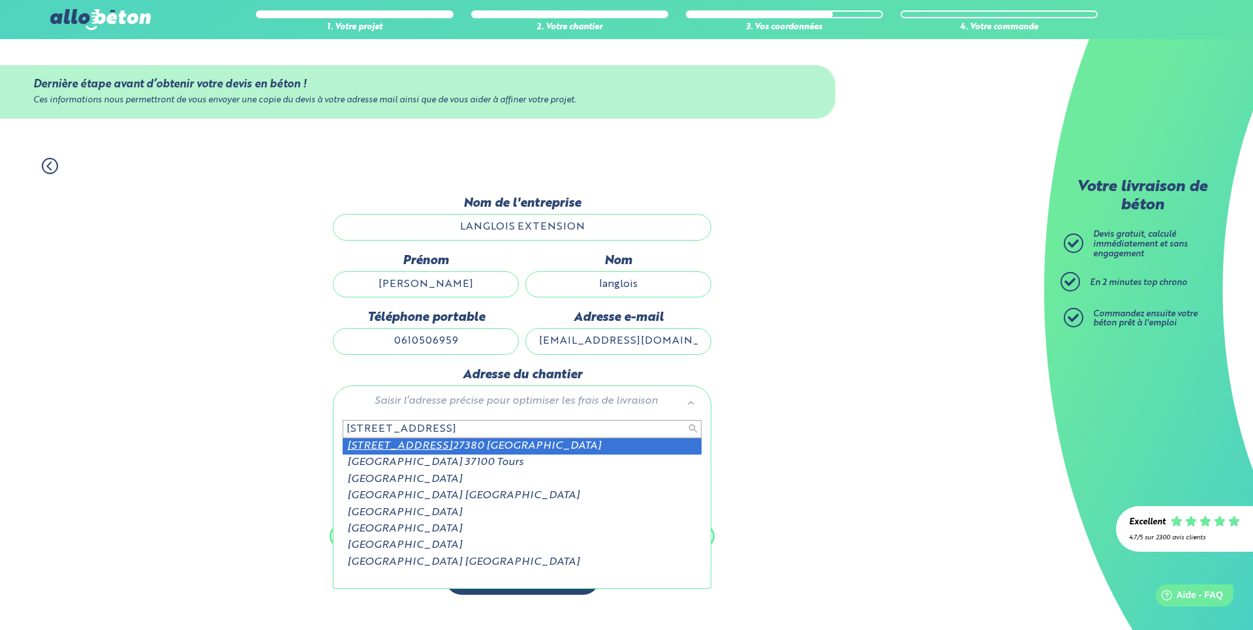
type input "400 rue du pavillon"
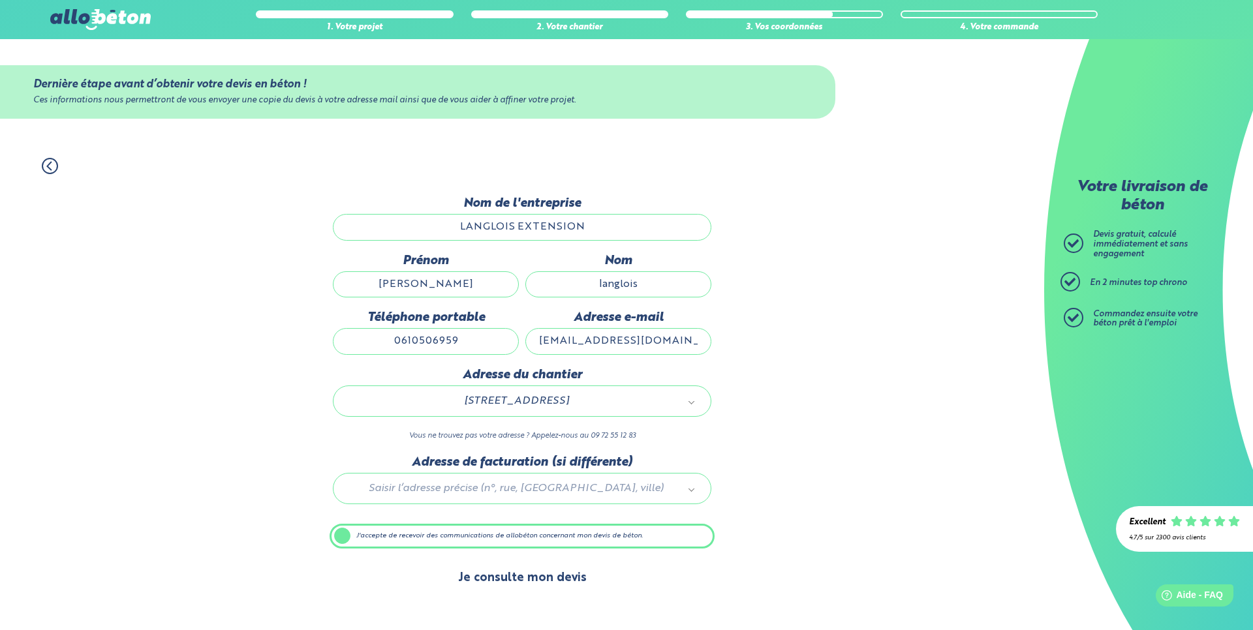
click at [523, 587] on button "Je consulte mon devis" at bounding box center [522, 578] width 155 height 33
click at [341, 533] on label "J'accepte de recevoir des communications de allobéton concernant mon devis de b…" at bounding box center [522, 536] width 385 height 25
click at [0, 0] on input "J'accepte de recevoir des communications de allobéton concernant mon devis de b…" at bounding box center [0, 0] width 0 height 0
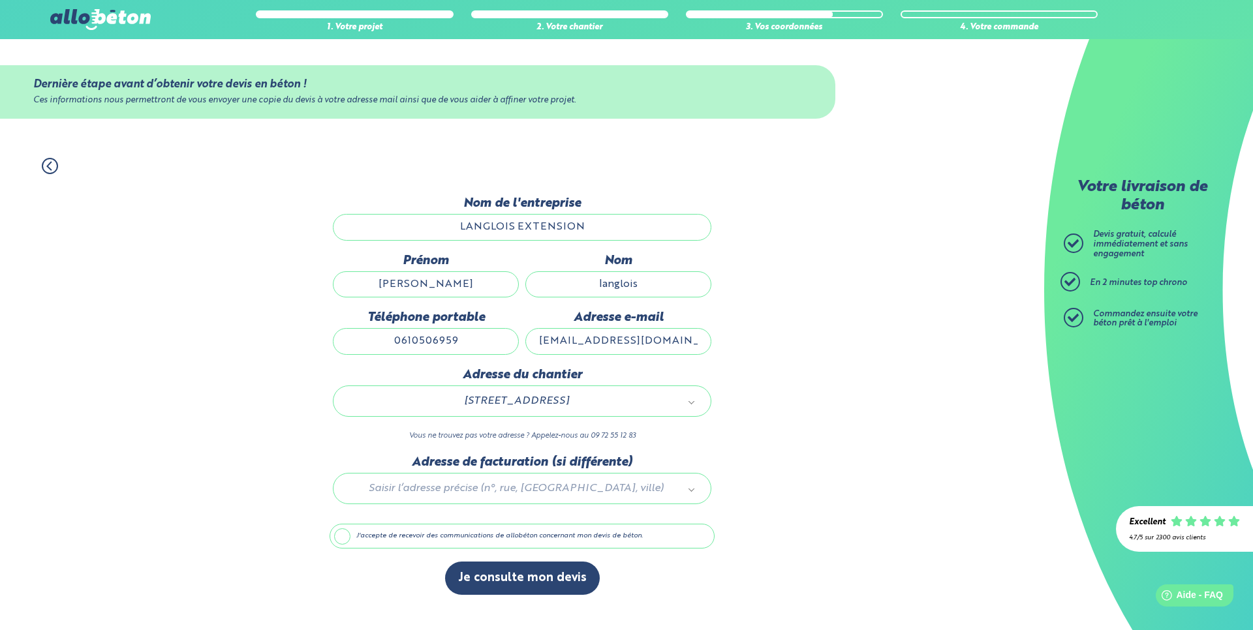
click at [346, 533] on label "J'accepte de recevoir des communications de allobéton concernant mon devis de b…" at bounding box center [522, 536] width 385 height 25
click at [0, 0] on input "J'accepte de recevoir des communications de allobéton concernant mon devis de b…" at bounding box center [0, 0] width 0 height 0
click at [777, 452] on div "1. Votre projet 2. Votre chantier 3. Vos coordonnées 4. Votre commande Dernière…" at bounding box center [522, 388] width 1044 height 486
click at [569, 480] on div at bounding box center [522, 486] width 385 height 62
click at [598, 231] on input "LANGLOIS EXTENSION" at bounding box center [522, 227] width 378 height 26
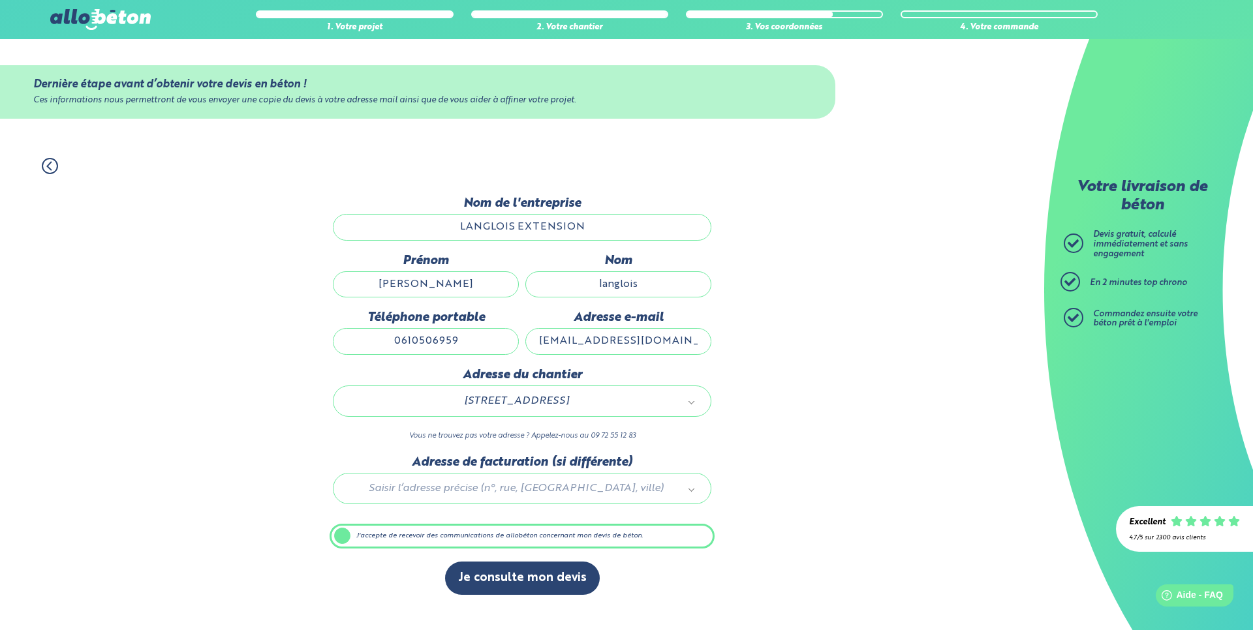
click at [598, 221] on input "LANGLOIS EXTENSION" at bounding box center [522, 227] width 378 height 26
click at [647, 286] on input "langlois" at bounding box center [618, 284] width 186 height 26
click at [645, 284] on input "langlois" at bounding box center [618, 284] width 186 height 26
click at [874, 298] on div "1. Votre projet 2. Votre chantier 3. Vos coordonnées 4. Votre commande Dernière…" at bounding box center [522, 388] width 1044 height 486
click at [652, 424] on input "text" at bounding box center [522, 429] width 359 height 18
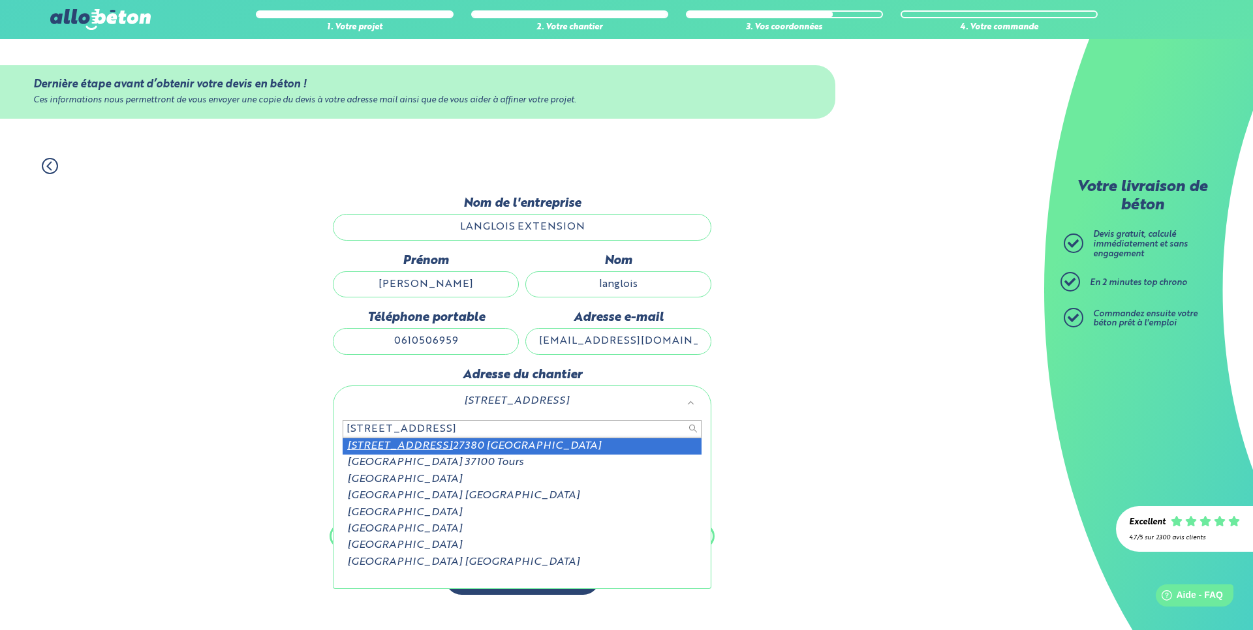
type input "400 rue du pavillon"
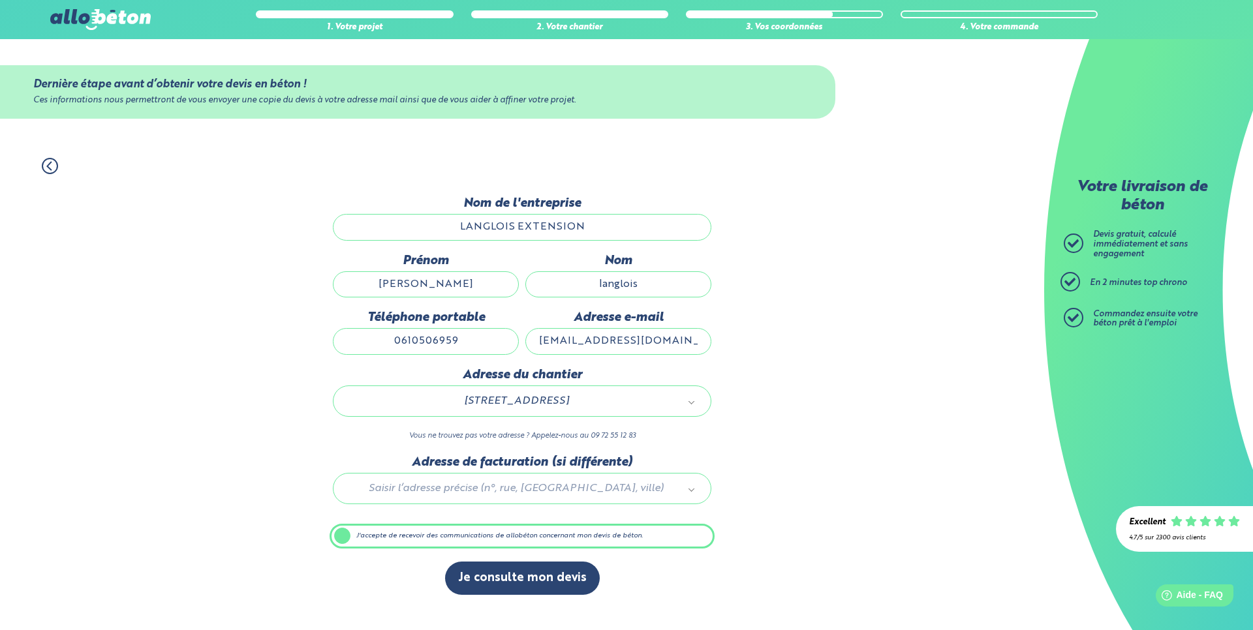
click at [792, 458] on div "1. Votre projet 2. Votre chantier 3. Vos coordonnées 4. Votre commande Dernière…" at bounding box center [522, 388] width 1044 height 486
click at [679, 338] on input "langlois.cdrc@gmail.com" at bounding box center [618, 341] width 186 height 26
type input "langlois.cdrc@gmail.com"
click at [773, 328] on div "1. Votre projet 2. Votre chantier 3. Vos coordonnées 4. Votre commande Dernière…" at bounding box center [522, 388] width 1044 height 486
click at [461, 539] on label "J'accepte de recevoir des communications de allobéton concernant mon devis de b…" at bounding box center [522, 536] width 385 height 25
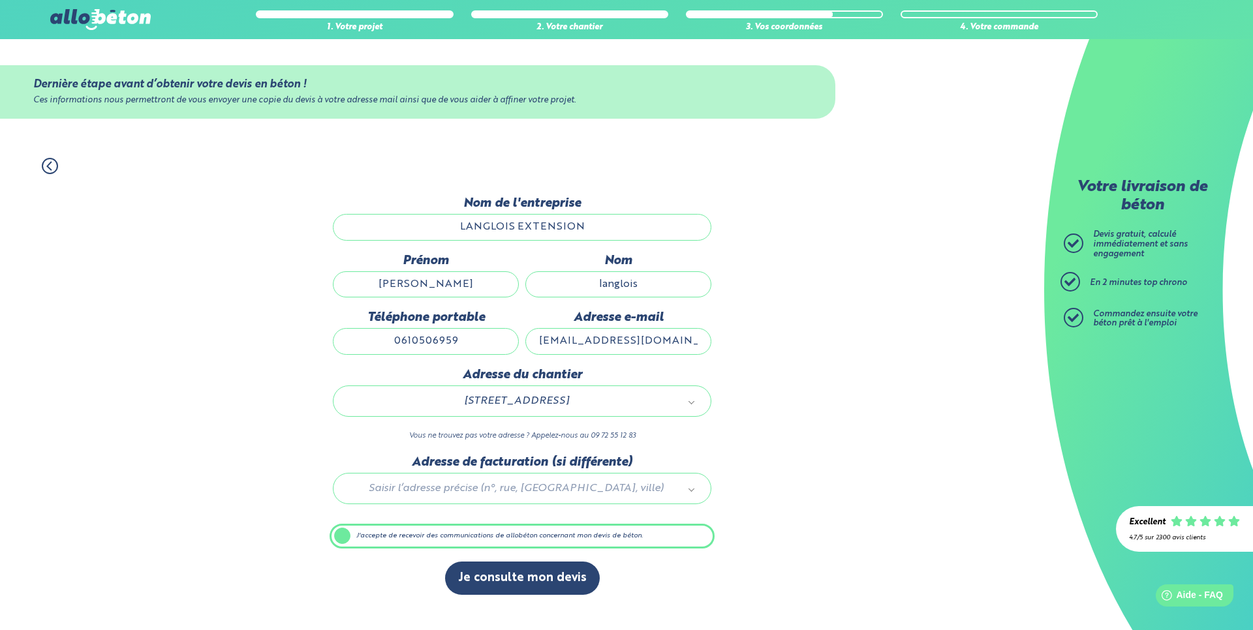
click at [0, 0] on input "J'accepte de recevoir des communications de allobéton concernant mon devis de b…" at bounding box center [0, 0] width 0 height 0
click at [513, 600] on div "Je consulte mon devis" at bounding box center [522, 585] width 385 height 46
click at [343, 536] on label "J'accepte de recevoir des communications de allobéton concernant mon devis de b…" at bounding box center [522, 536] width 385 height 25
click at [0, 0] on input "J'accepte de recevoir des communications de allobéton concernant mon devis de b…" at bounding box center [0, 0] width 0 height 0
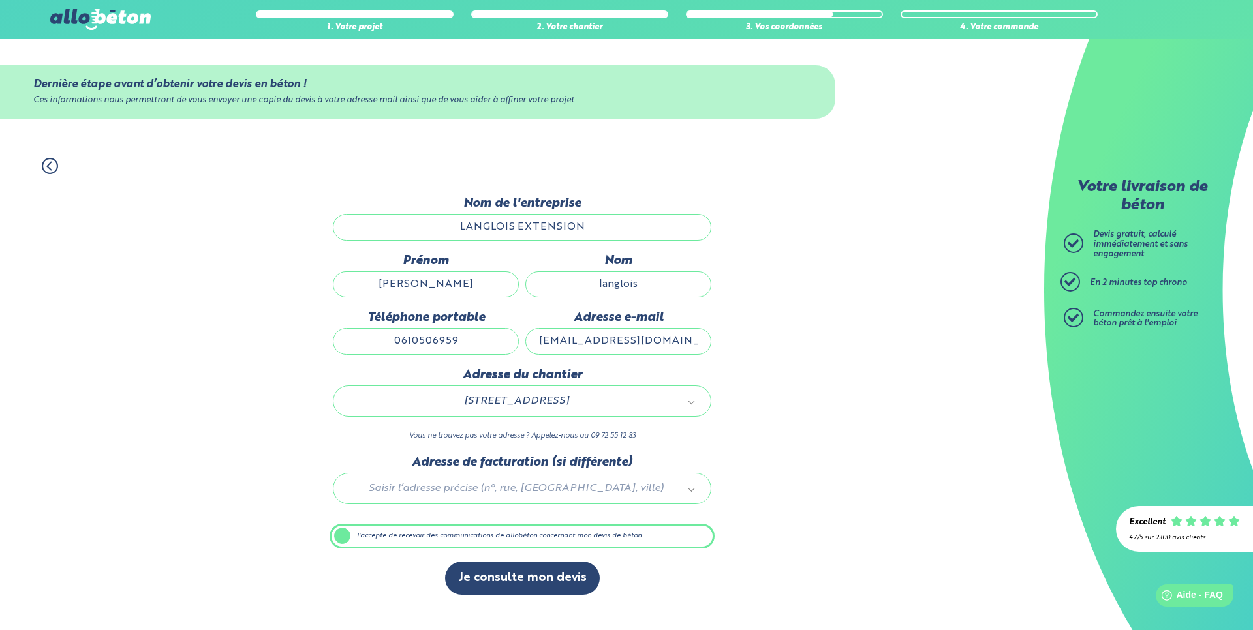
click at [465, 340] on input "0610506959" at bounding box center [426, 341] width 186 height 26
type input "0610506959"
click at [968, 343] on div "1. Votre projet 2. Votre chantier 3. Vos coordonnées 4. Votre commande Dernière…" at bounding box center [522, 388] width 1044 height 486
click at [54, 161] on icon at bounding box center [50, 166] width 16 height 16
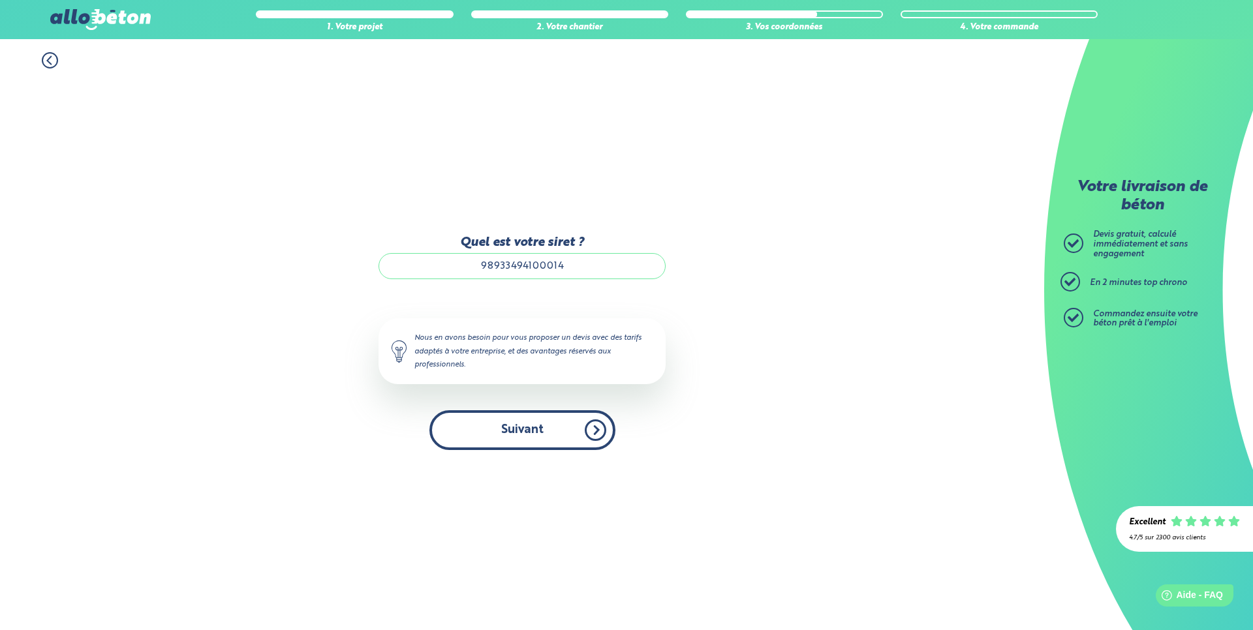
click at [544, 435] on button "Suivant" at bounding box center [522, 430] width 186 height 40
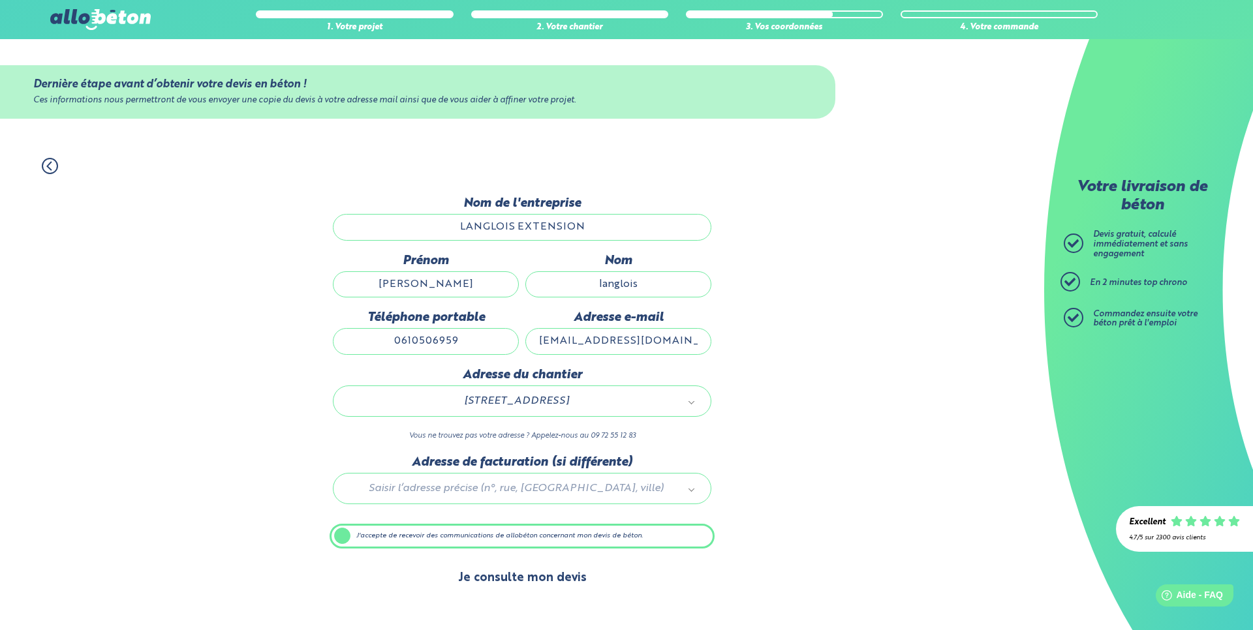
click at [508, 579] on button "Je consulte mon devis" at bounding box center [522, 578] width 155 height 33
click at [523, 577] on button "Je consulte mon devis" at bounding box center [522, 578] width 155 height 33
click at [489, 581] on button "Je consulte mon devis" at bounding box center [522, 578] width 155 height 33
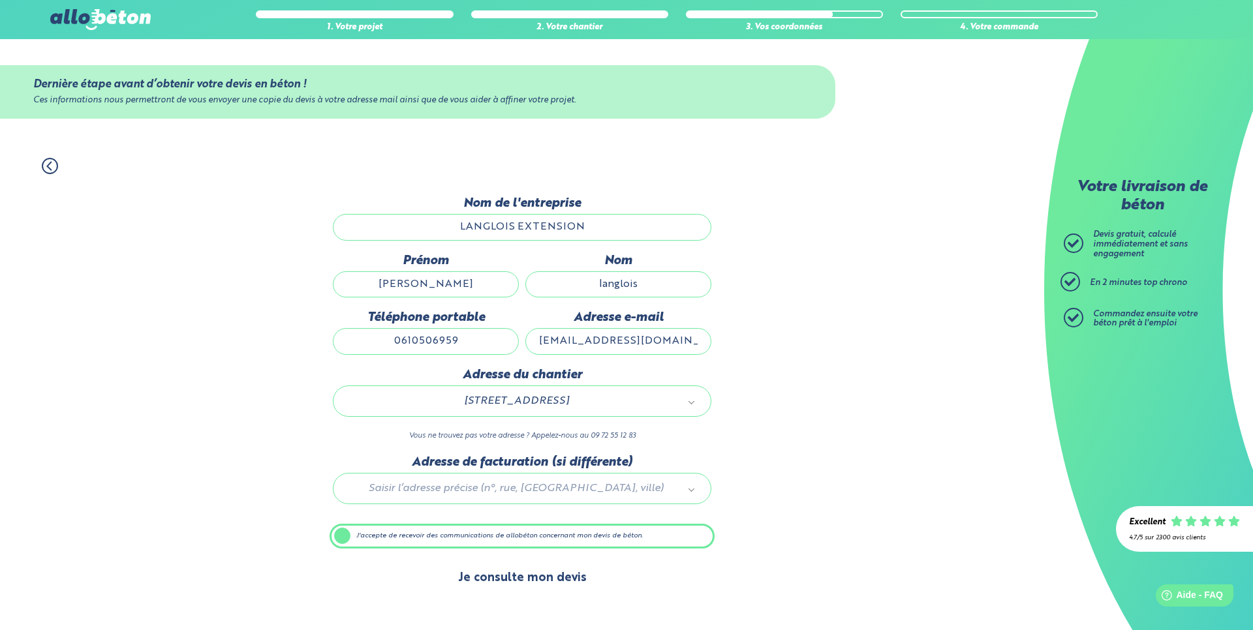
click at [489, 581] on button "Je consulte mon devis" at bounding box center [522, 578] width 155 height 33
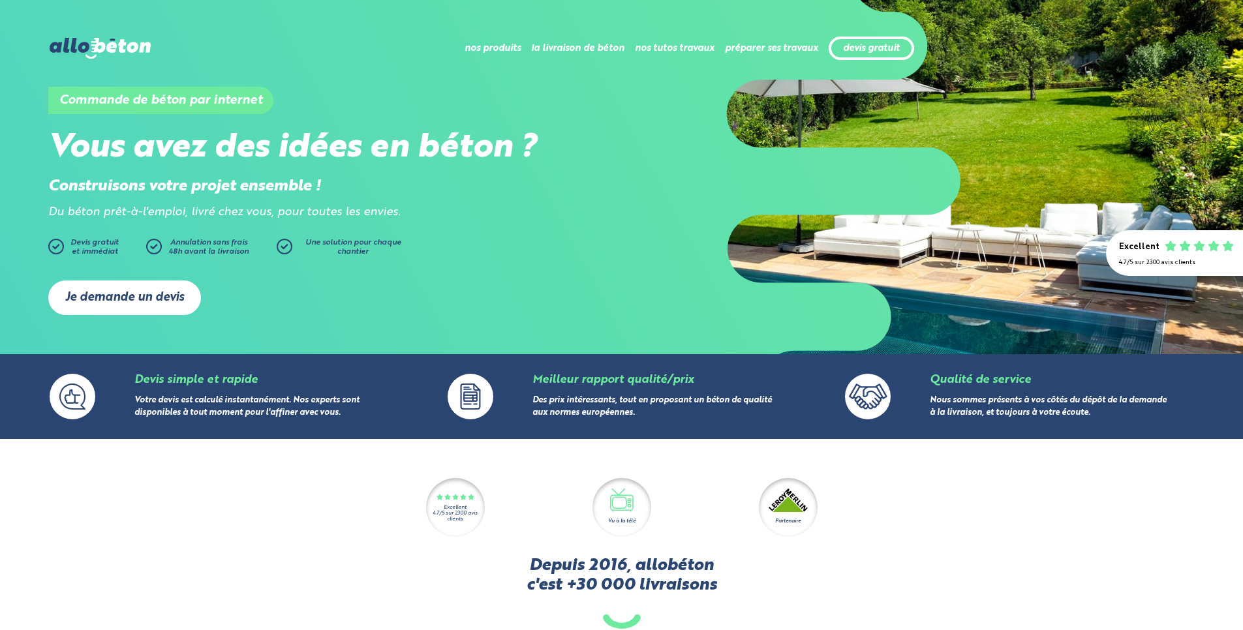
click at [172, 290] on link "Je demande un devis" at bounding box center [124, 298] width 153 height 35
click at [166, 296] on link "Je demande un devis" at bounding box center [124, 298] width 153 height 35
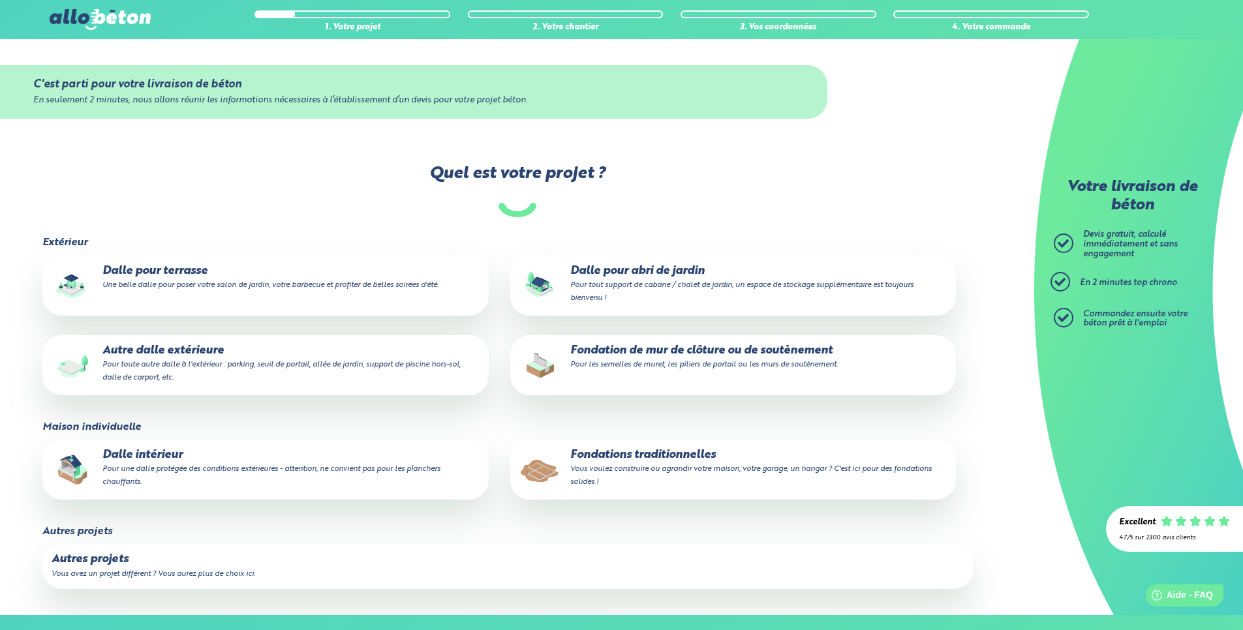
click at [279, 361] on small "Pour toute autre dalle à l'extérieur : parking, seuil de portail, allée de jard…" at bounding box center [281, 371] width 358 height 21
click at [0, 0] on input "Autre dalle extérieure Pour toute autre dalle à l'extérieur : parking, seuil de…" at bounding box center [0, 0] width 0 height 0
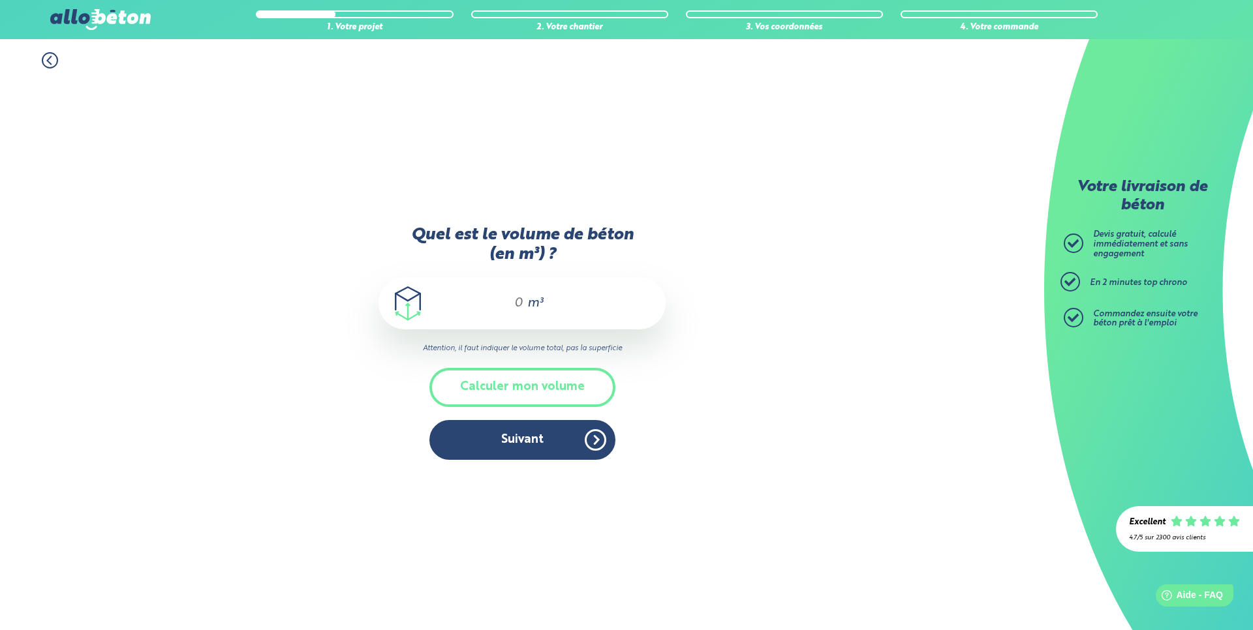
click at [535, 298] on span "m³" at bounding box center [535, 303] width 16 height 13
type input "11.5"
click at [538, 446] on button "Suivant" at bounding box center [522, 440] width 186 height 40
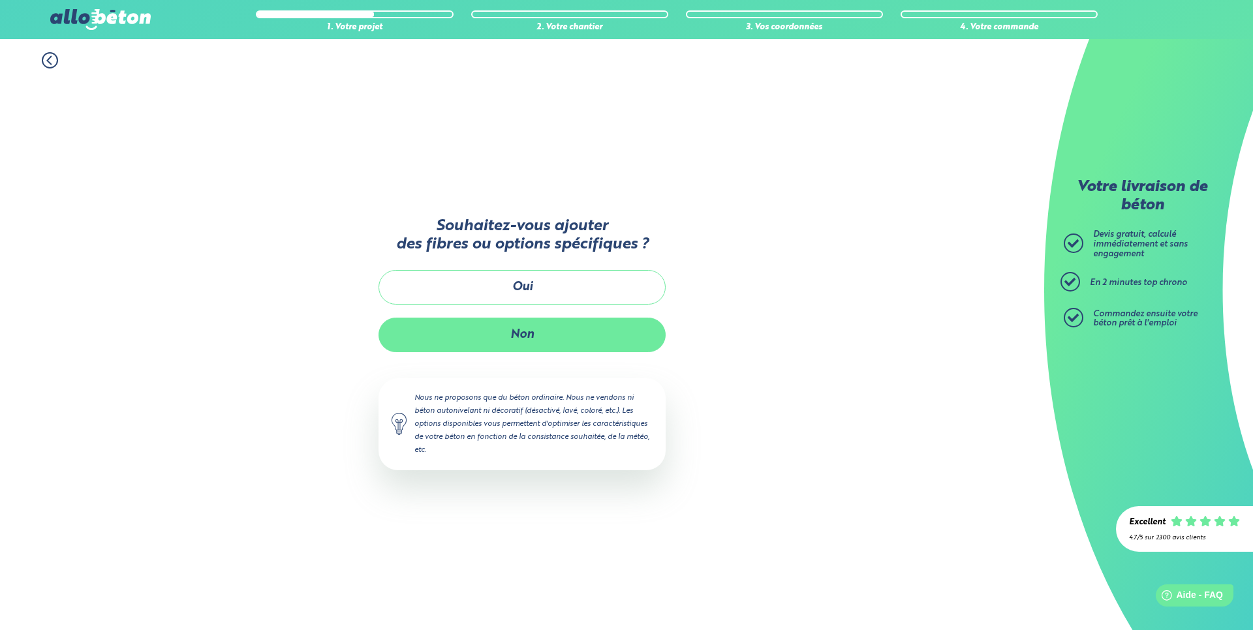
click at [540, 329] on button "Non" at bounding box center [521, 335] width 287 height 35
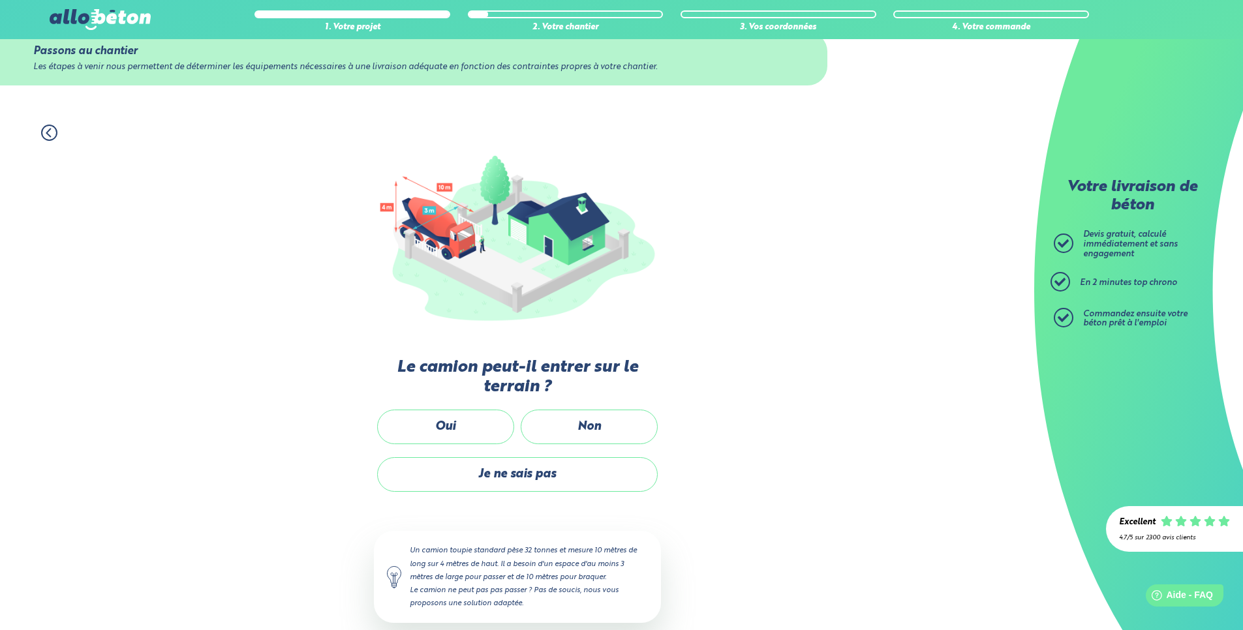
scroll to position [51, 0]
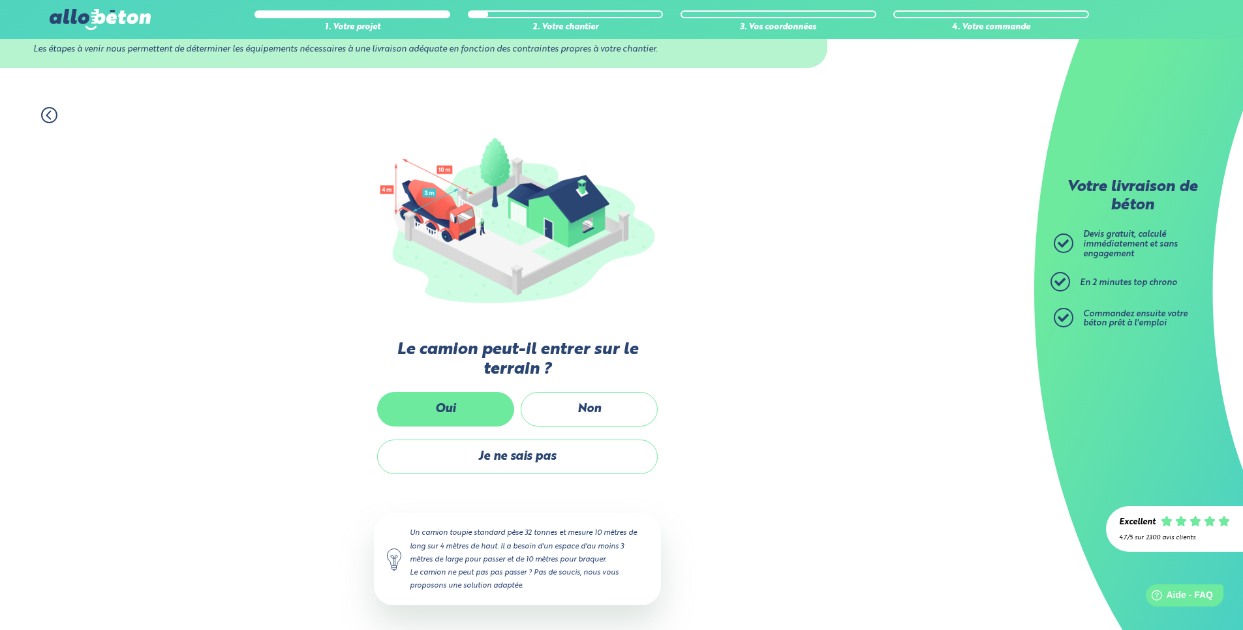
click at [472, 404] on label "Oui" at bounding box center [445, 409] width 137 height 35
click at [0, 0] on input "Oui" at bounding box center [0, 0] width 0 height 0
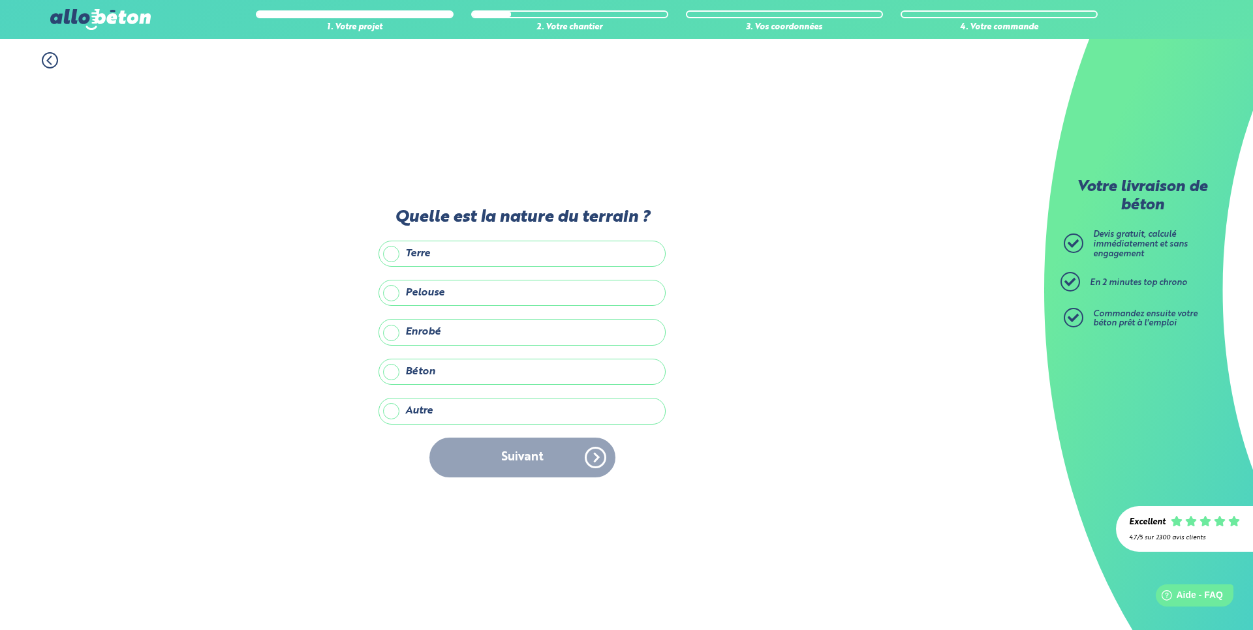
click at [491, 369] on label "Béton" at bounding box center [521, 372] width 287 height 26
click at [0, 0] on input "Béton" at bounding box center [0, 0] width 0 height 0
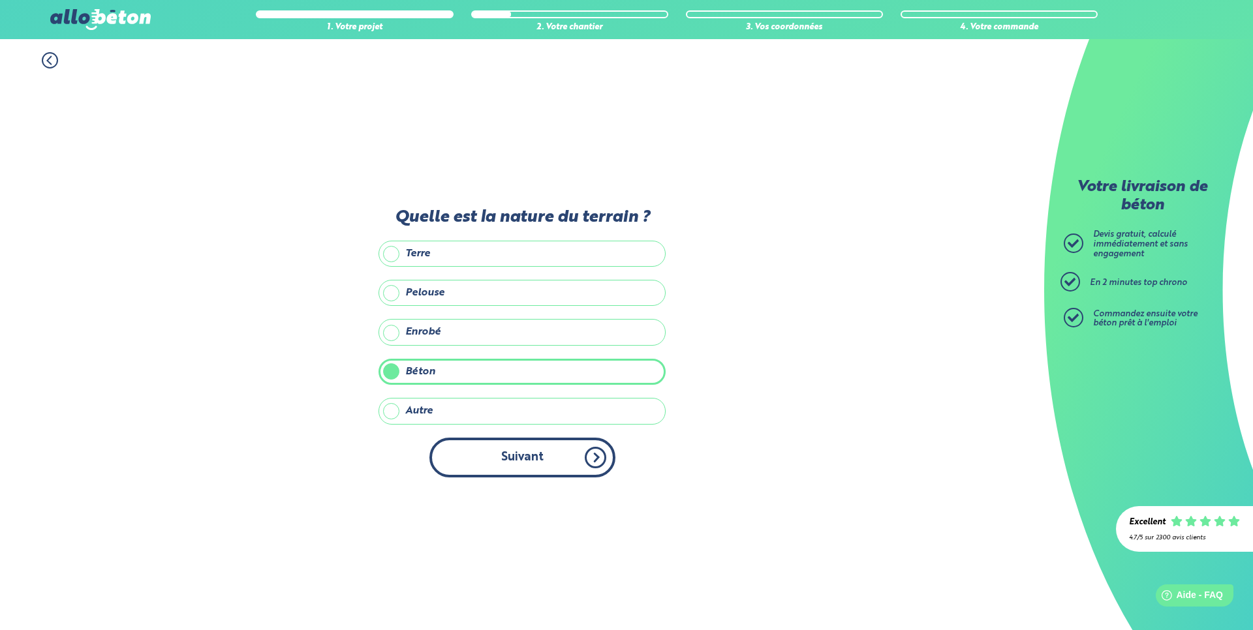
click at [514, 467] on button "Suivant" at bounding box center [522, 458] width 186 height 40
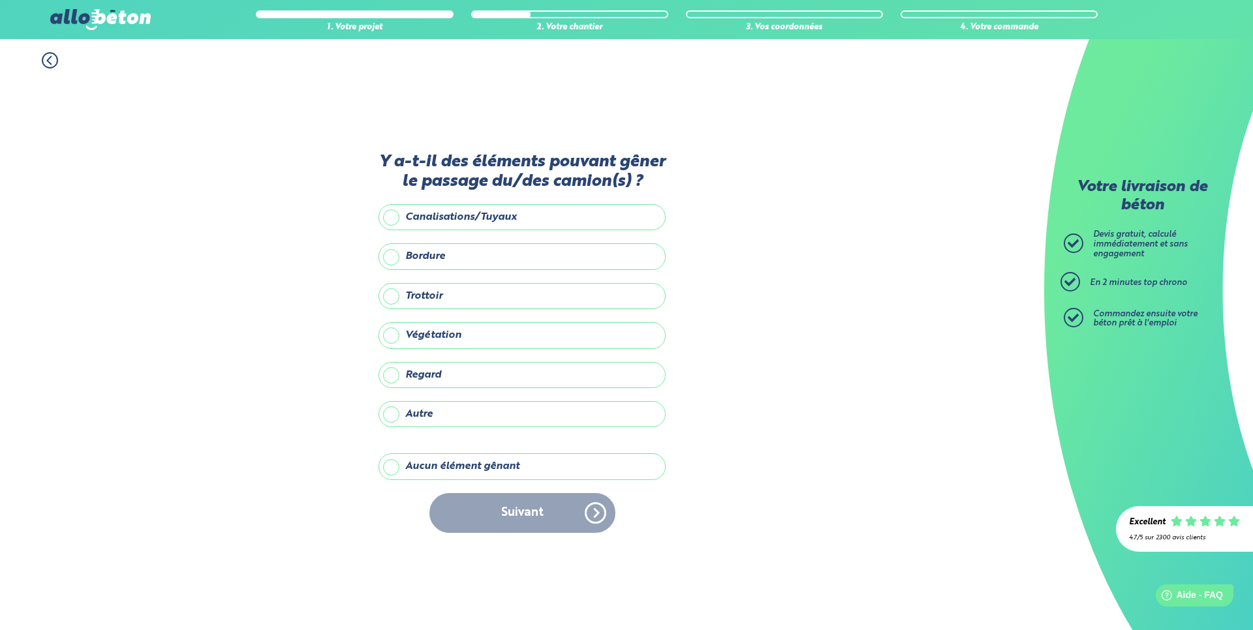
click at [524, 463] on label "Aucun élément gênant" at bounding box center [521, 467] width 287 height 26
click at [0, 0] on input "Aucun élément gênant" at bounding box center [0, 0] width 0 height 0
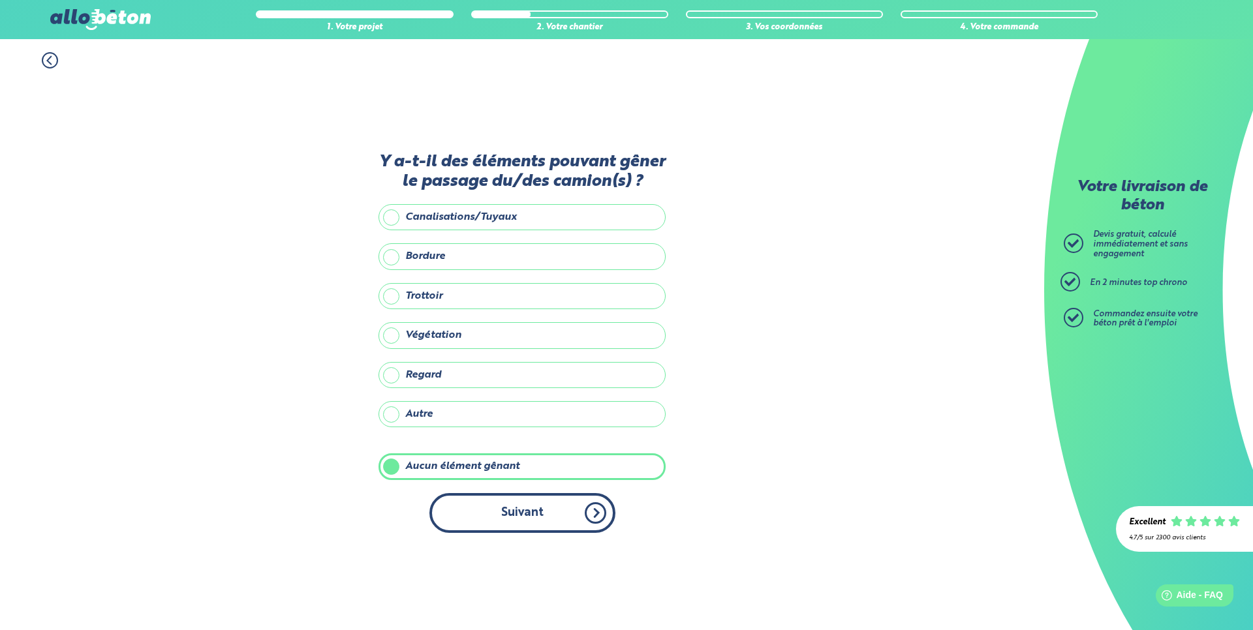
click at [531, 508] on button "Suivant" at bounding box center [522, 513] width 186 height 40
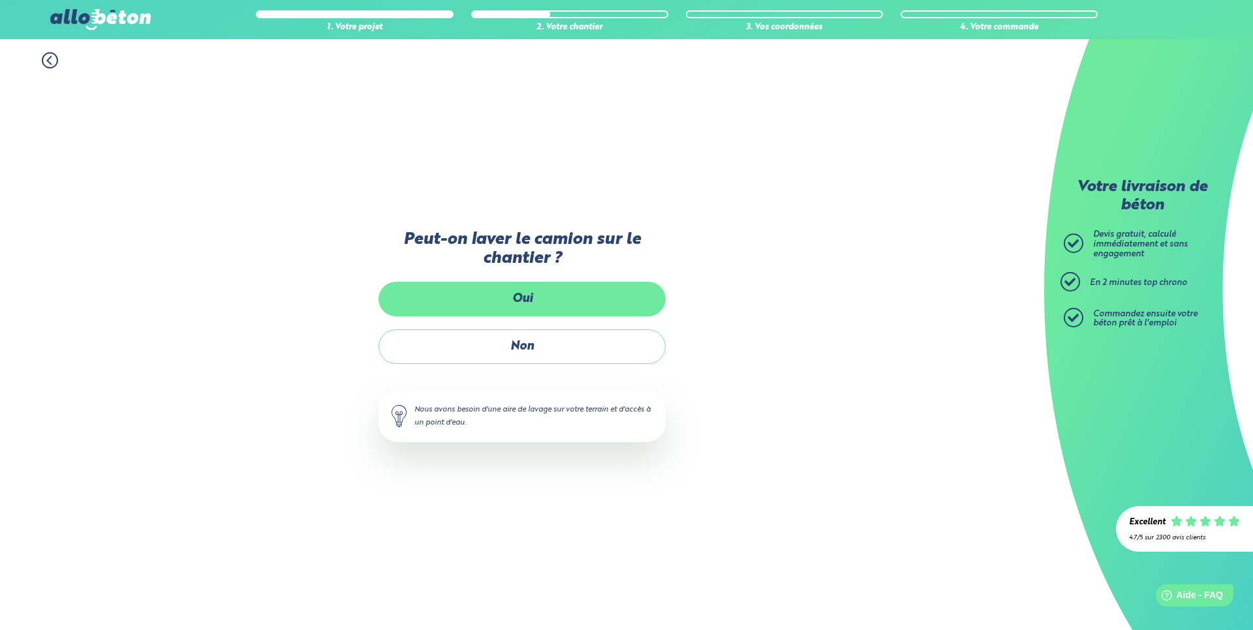
click at [554, 308] on label "Oui" at bounding box center [521, 299] width 287 height 35
click at [0, 0] on input "Oui" at bounding box center [0, 0] width 0 height 0
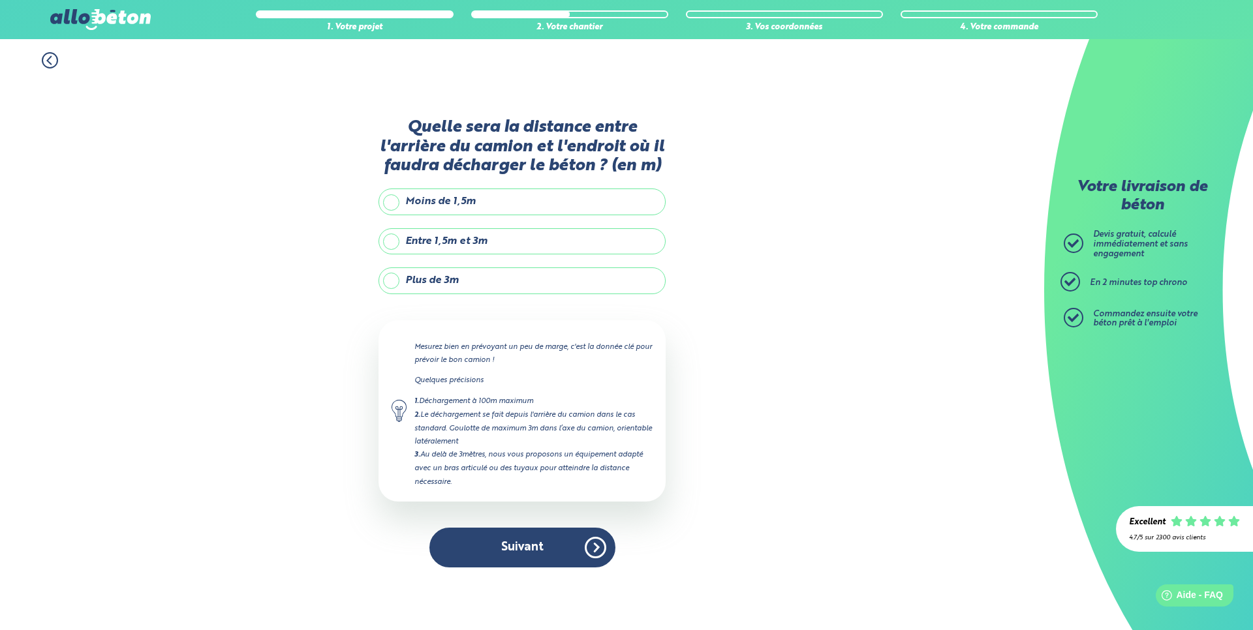
click at [529, 203] on label "Moins de 1,5m" at bounding box center [521, 202] width 287 height 26
click at [0, 0] on input "Moins de 1,5m" at bounding box center [0, 0] width 0 height 0
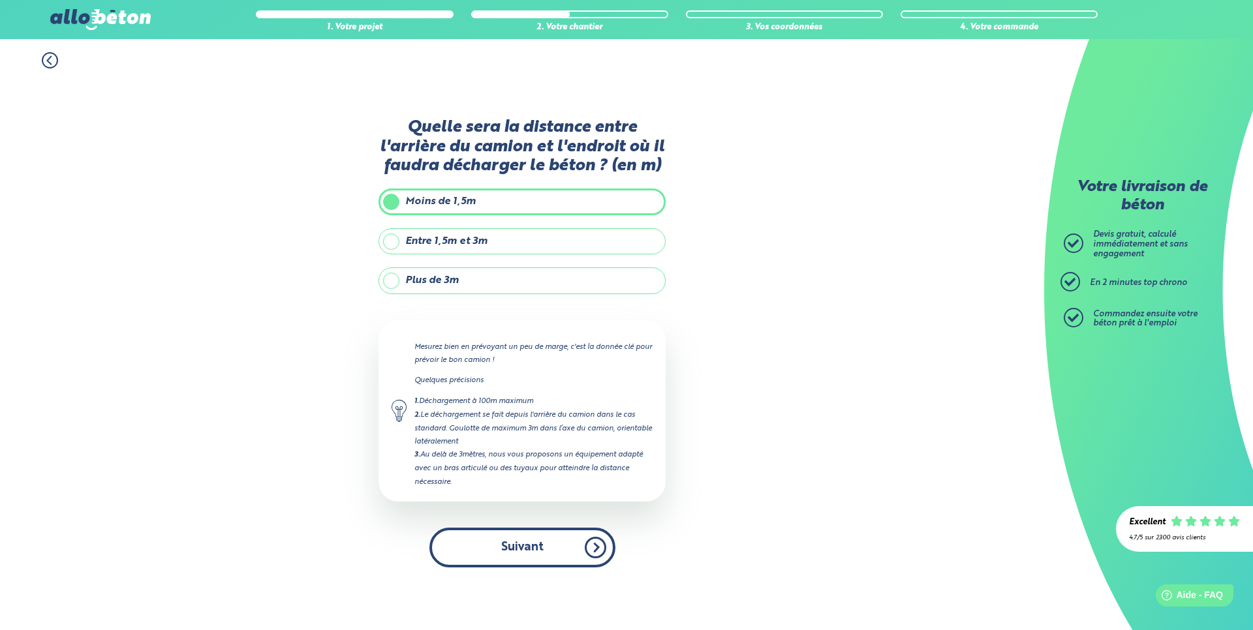
click at [551, 542] on button "Suivant" at bounding box center [522, 548] width 186 height 40
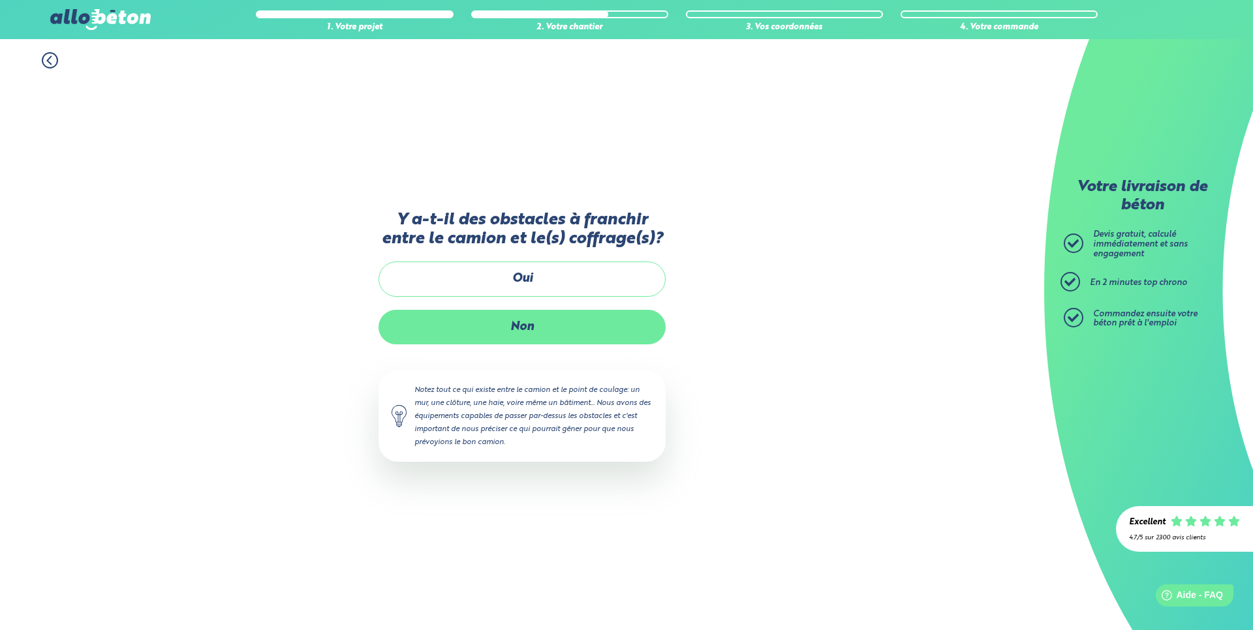
click at [553, 325] on label "Non" at bounding box center [521, 327] width 287 height 35
click at [0, 0] on input "Non" at bounding box center [0, 0] width 0 height 0
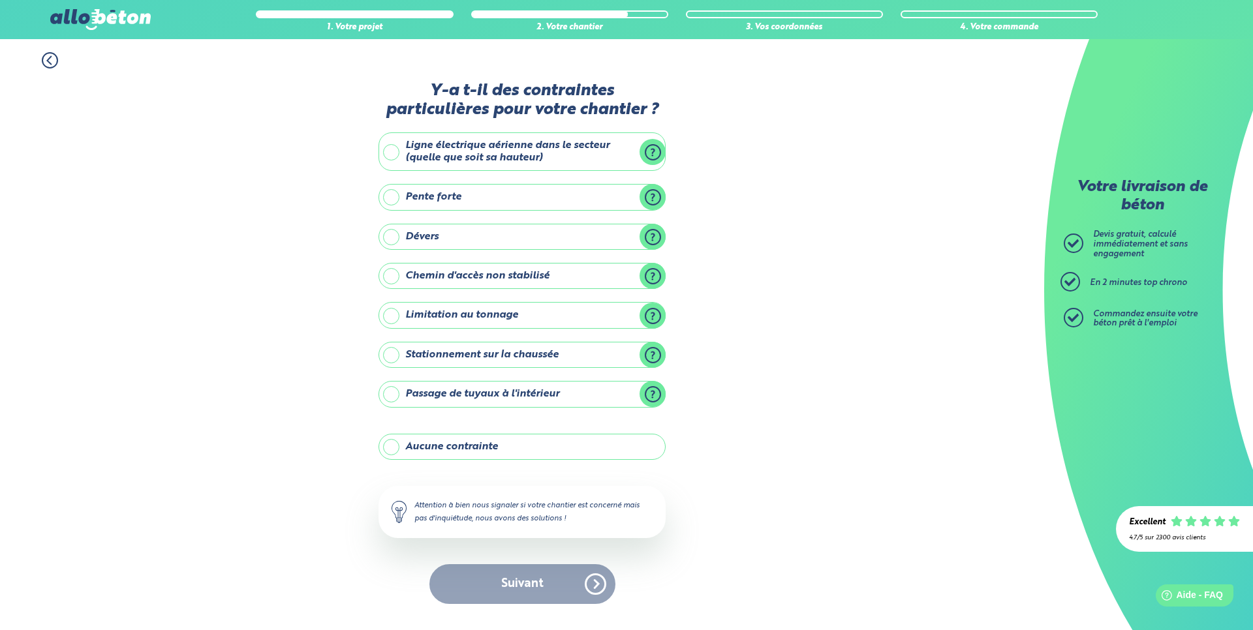
click at [509, 444] on label "Aucune contrainte" at bounding box center [521, 447] width 287 height 26
click at [0, 0] on input "Aucune contrainte" at bounding box center [0, 0] width 0 height 0
click at [538, 582] on button "Suivant" at bounding box center [522, 584] width 186 height 40
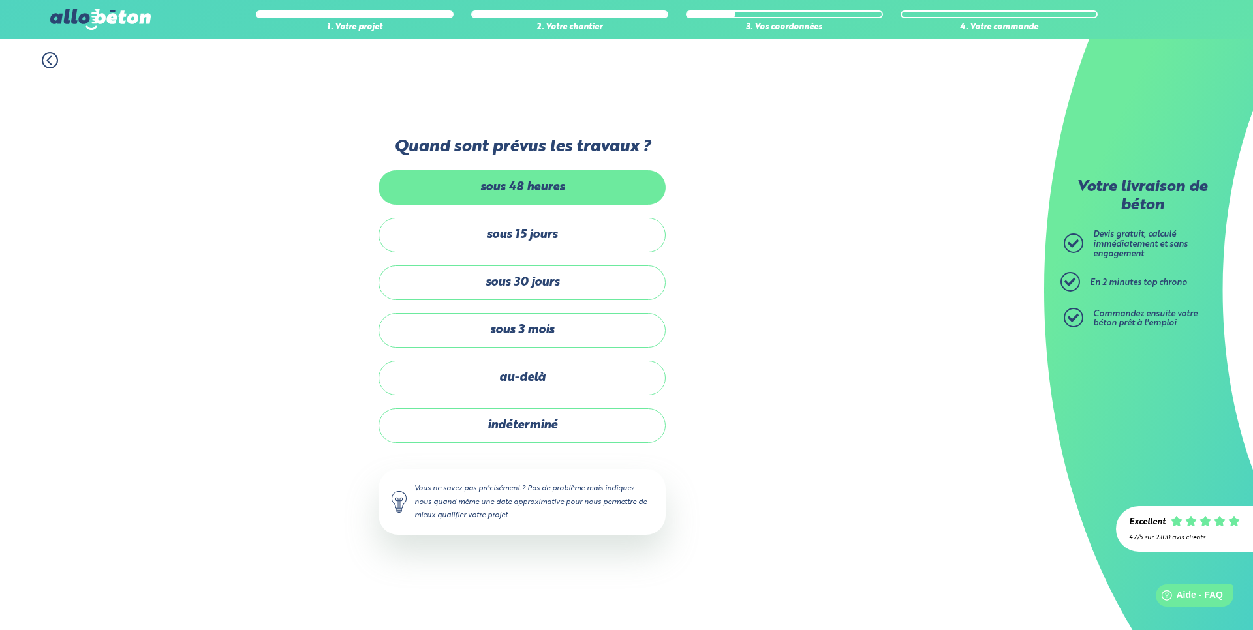
click at [545, 188] on label "sous 48 heures" at bounding box center [521, 187] width 287 height 35
click at [0, 0] on input "sous 48 heures" at bounding box center [0, 0] width 0 height 0
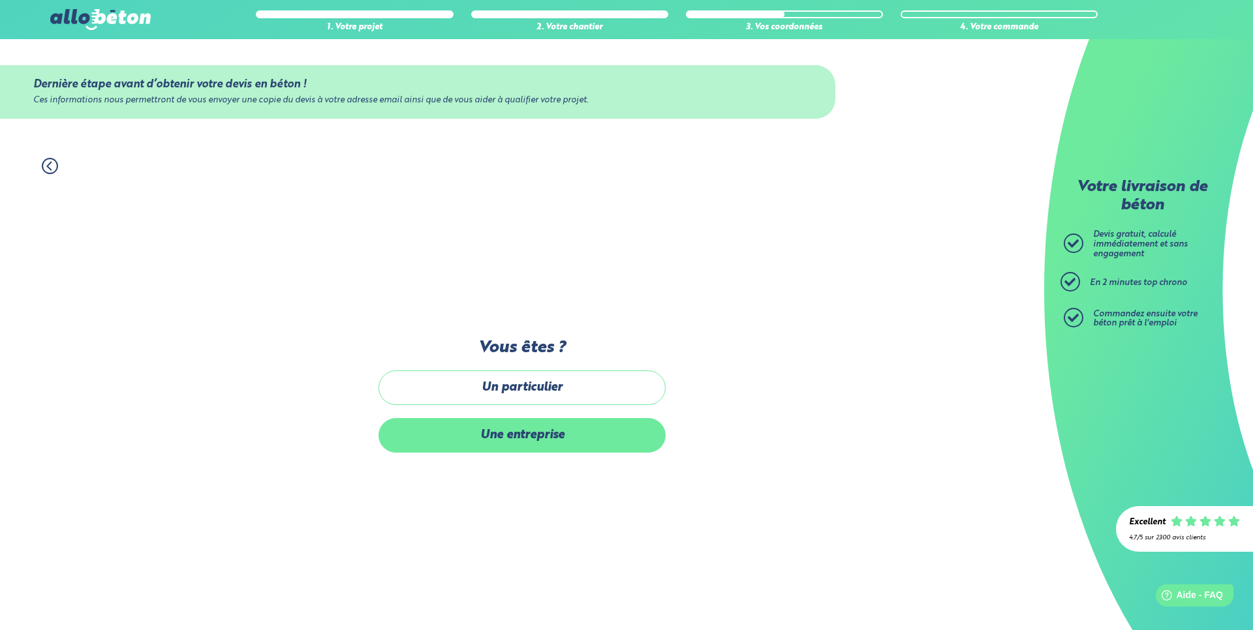
click at [568, 437] on label "Une entreprise" at bounding box center [521, 435] width 287 height 35
click at [0, 0] on input "Une entreprise" at bounding box center [0, 0] width 0 height 0
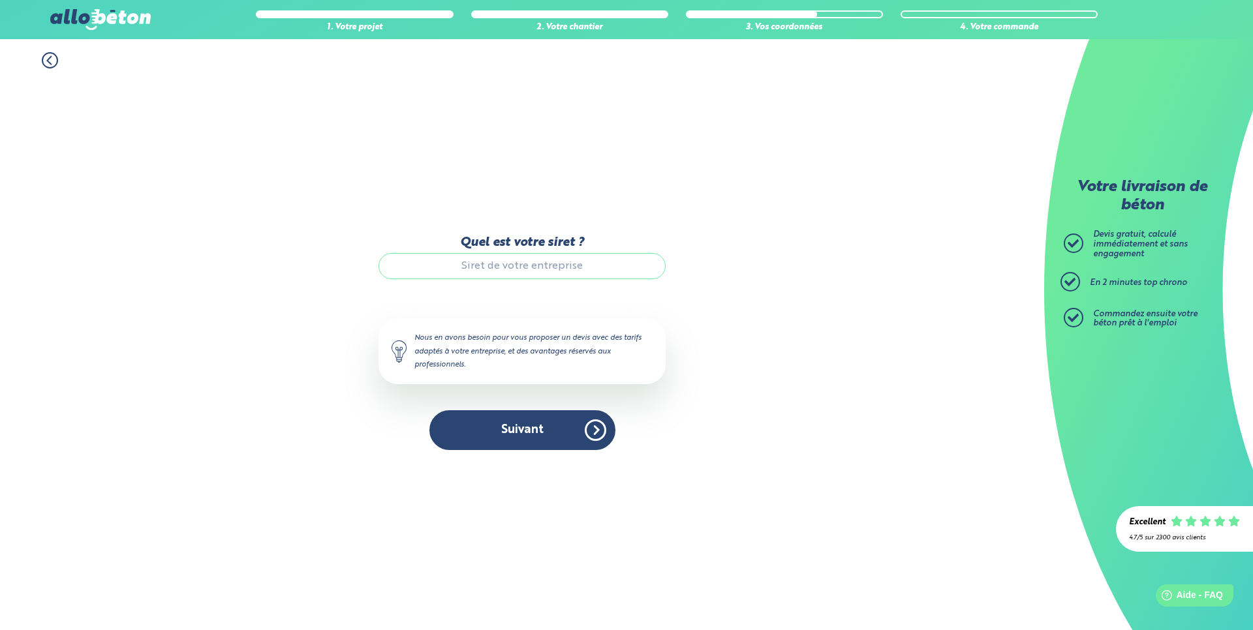
click at [561, 260] on input "Quel est votre siret ?" at bounding box center [521, 266] width 287 height 26
click at [607, 265] on input "Quel est votre siret ?" at bounding box center [521, 266] width 287 height 26
type input "98933494114000"
click at [555, 435] on button "Suivant" at bounding box center [522, 430] width 186 height 40
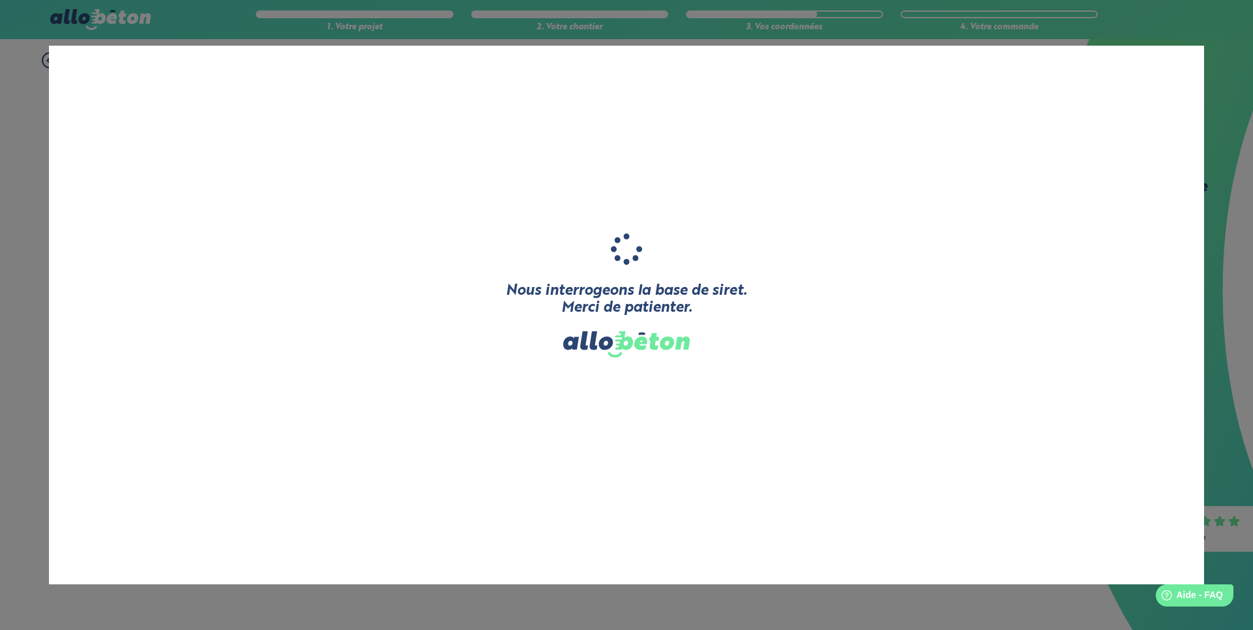
type input "LANGLOIS EXTENSION"
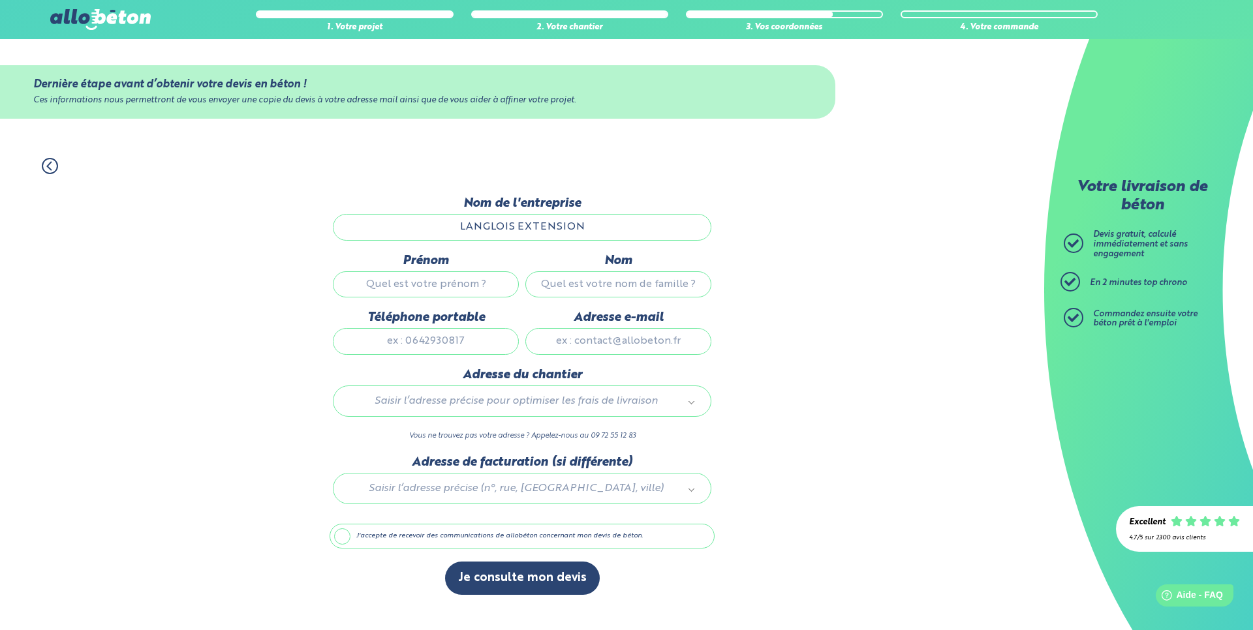
click at [480, 282] on input "Prénom" at bounding box center [426, 284] width 186 height 26
type input "[PERSON_NAME]"
click at [551, 281] on input "Nom" at bounding box center [618, 284] width 186 height 26
type input "langlois"
click at [472, 341] on input "Téléphone portable" at bounding box center [426, 341] width 186 height 26
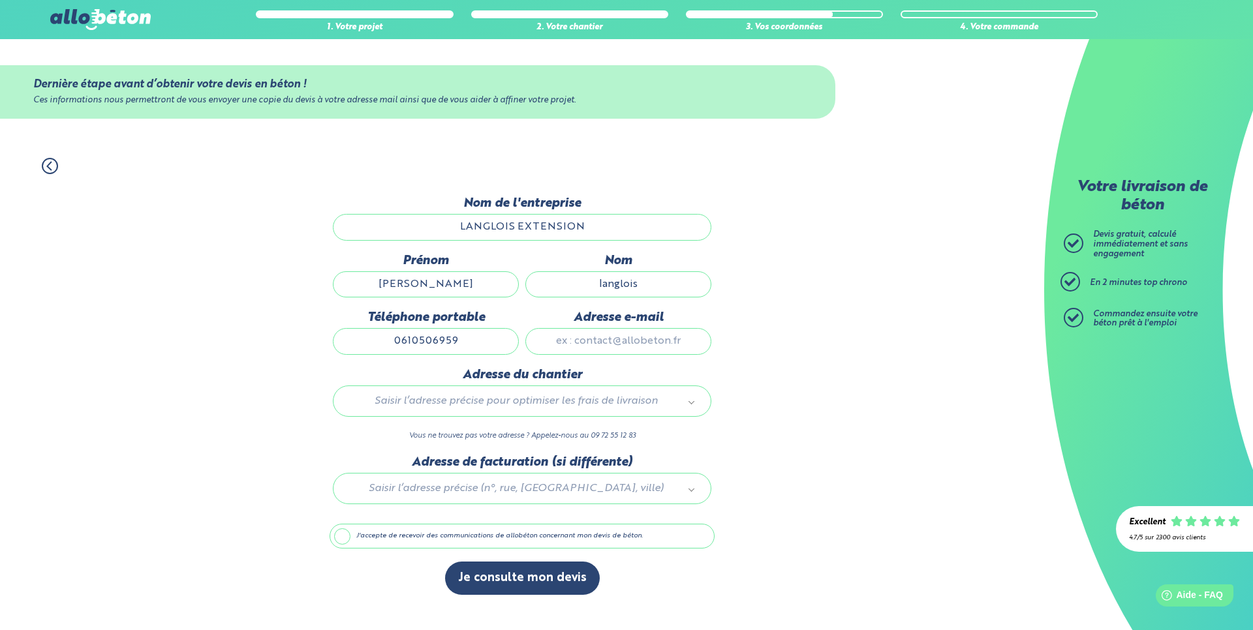
type input "0610506959"
click at [624, 348] on input "Adresse e-mail" at bounding box center [618, 341] width 186 height 26
type input "langlois.cdrc@gmail.com"
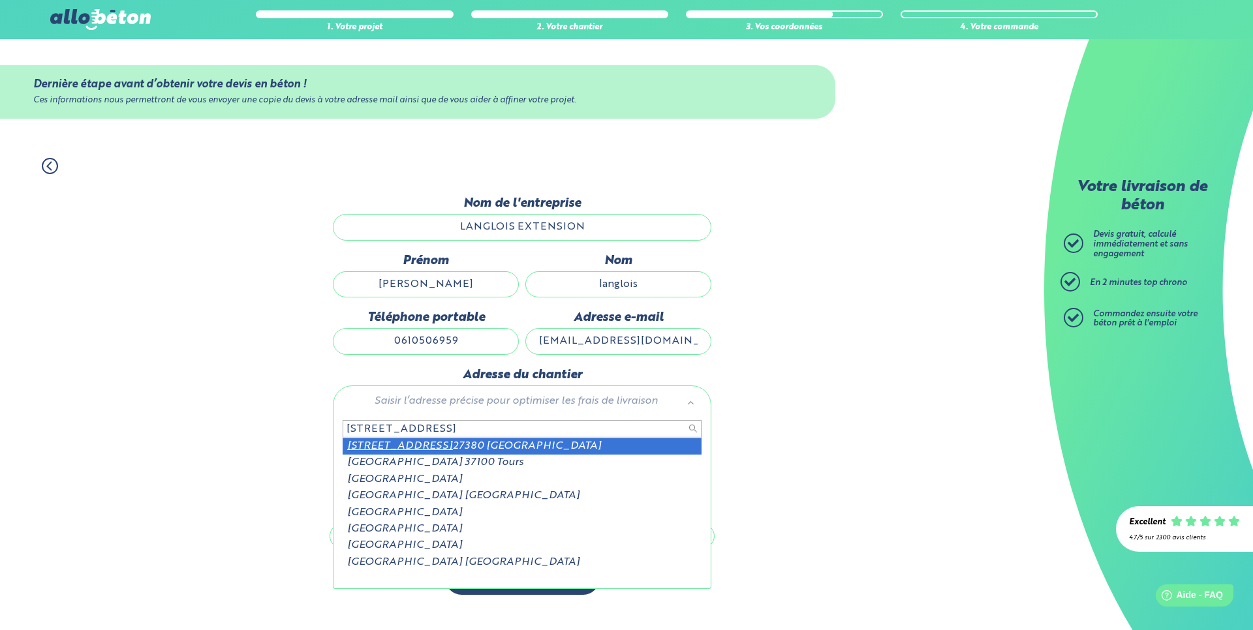
type input "400 rue du pavillon"
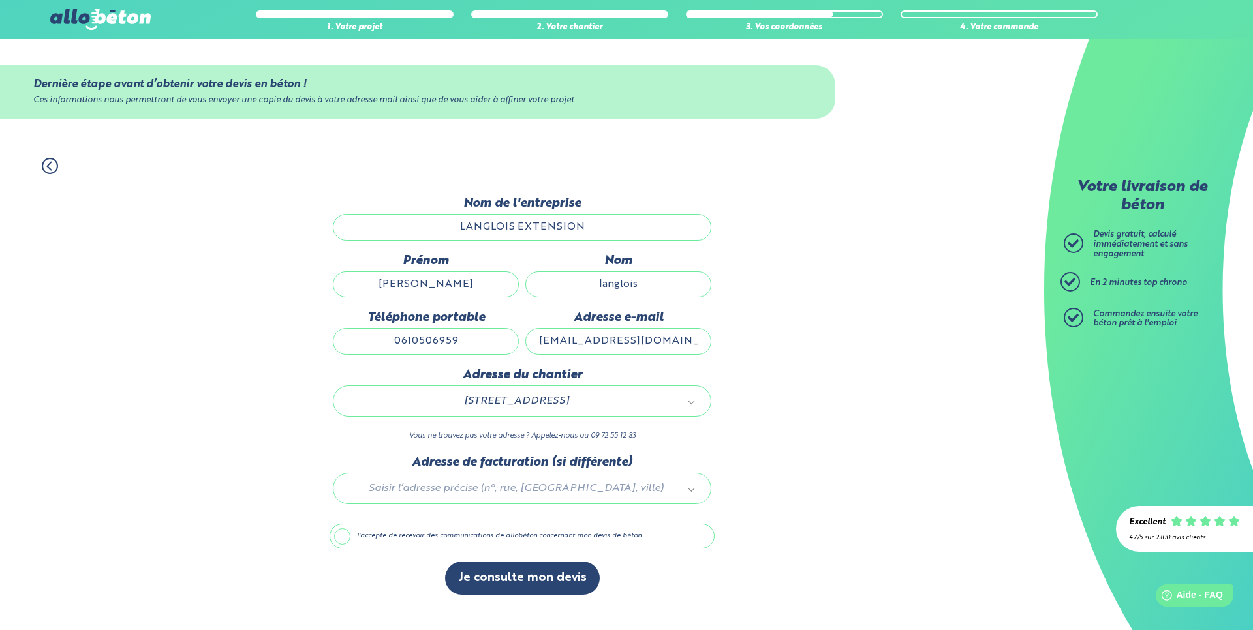
click at [360, 536] on label "J'accepte de recevoir des communications de allobéton concernant mon devis de b…" at bounding box center [522, 536] width 385 height 25
click at [0, 0] on input "J'accepte de recevoir des communications de allobéton concernant mon devis de b…" at bounding box center [0, 0] width 0 height 0
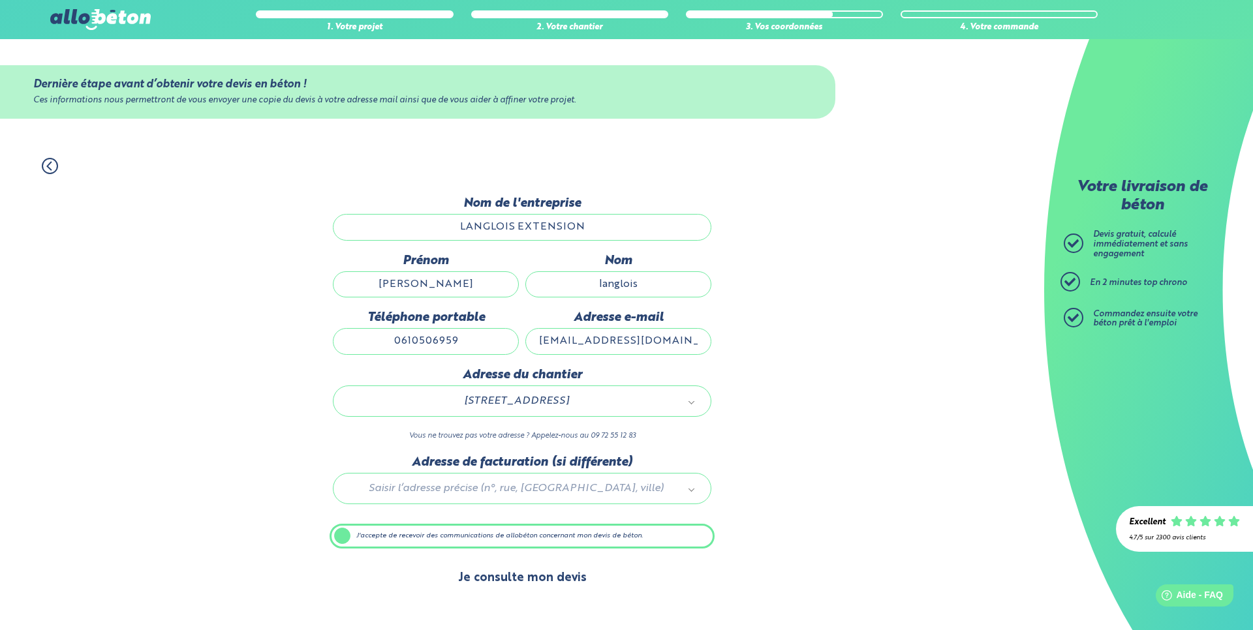
click at [494, 579] on button "Je consulte mon devis" at bounding box center [522, 578] width 155 height 33
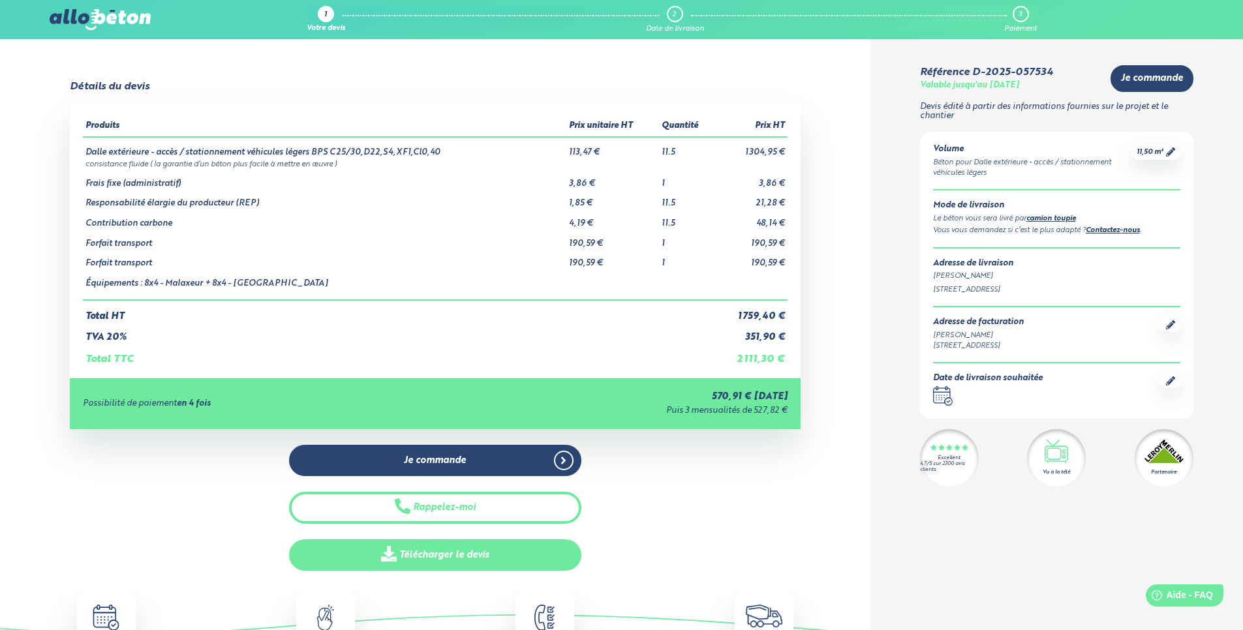
click at [455, 557] on link "Télécharger le devis" at bounding box center [435, 556] width 292 height 32
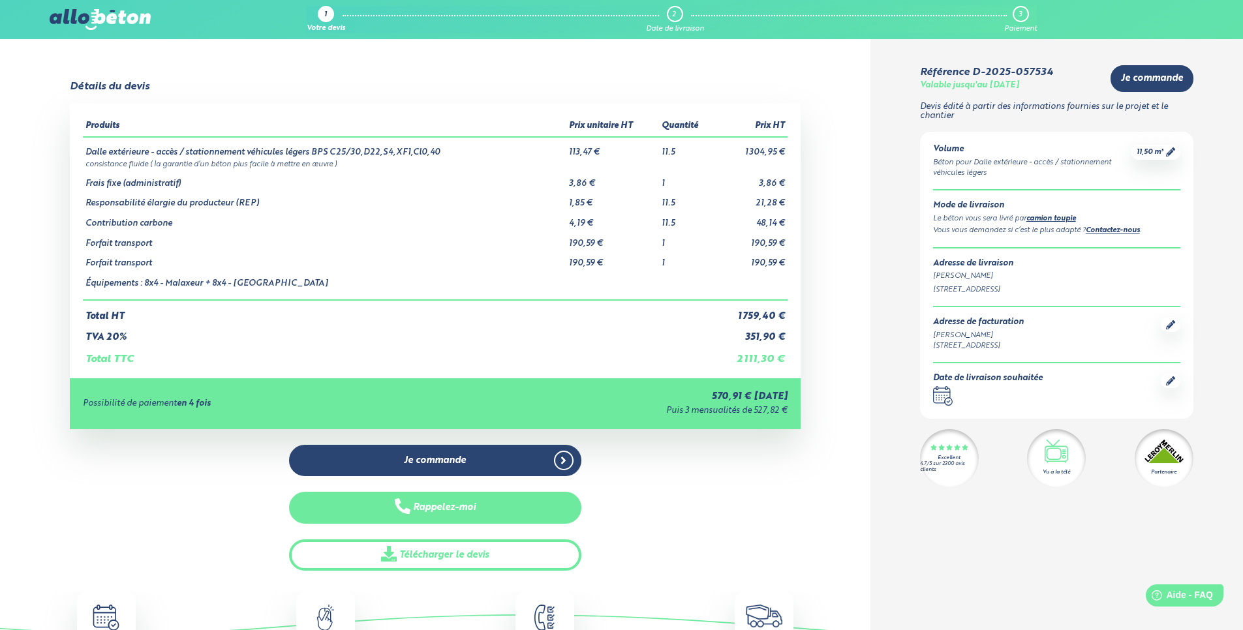
click at [446, 508] on button "Rappelez-moi" at bounding box center [435, 508] width 292 height 32
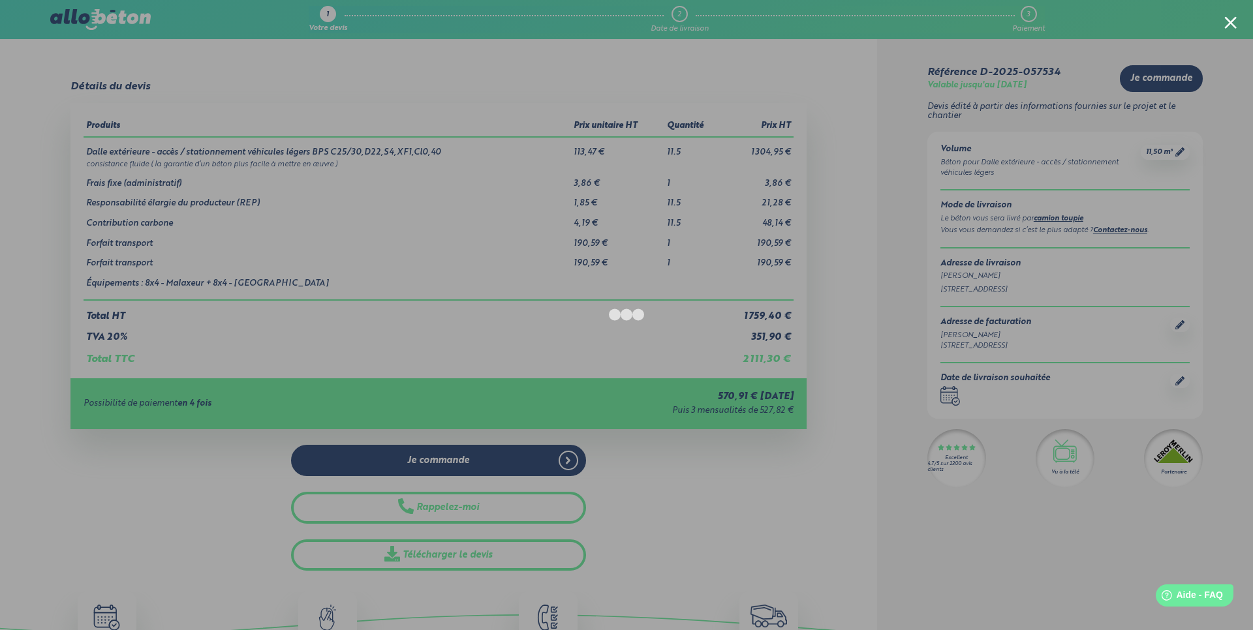
click at [1224, 18] on div at bounding box center [1230, 22] width 12 height 12
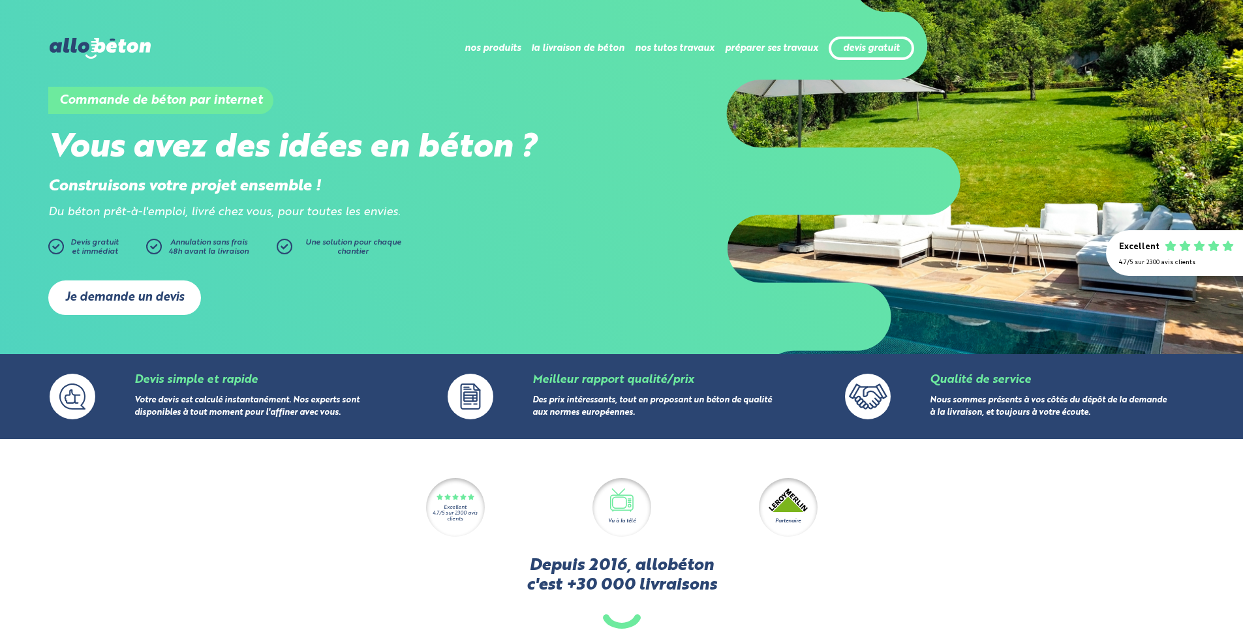
click at [153, 292] on link "Je demande un devis" at bounding box center [124, 298] width 153 height 35
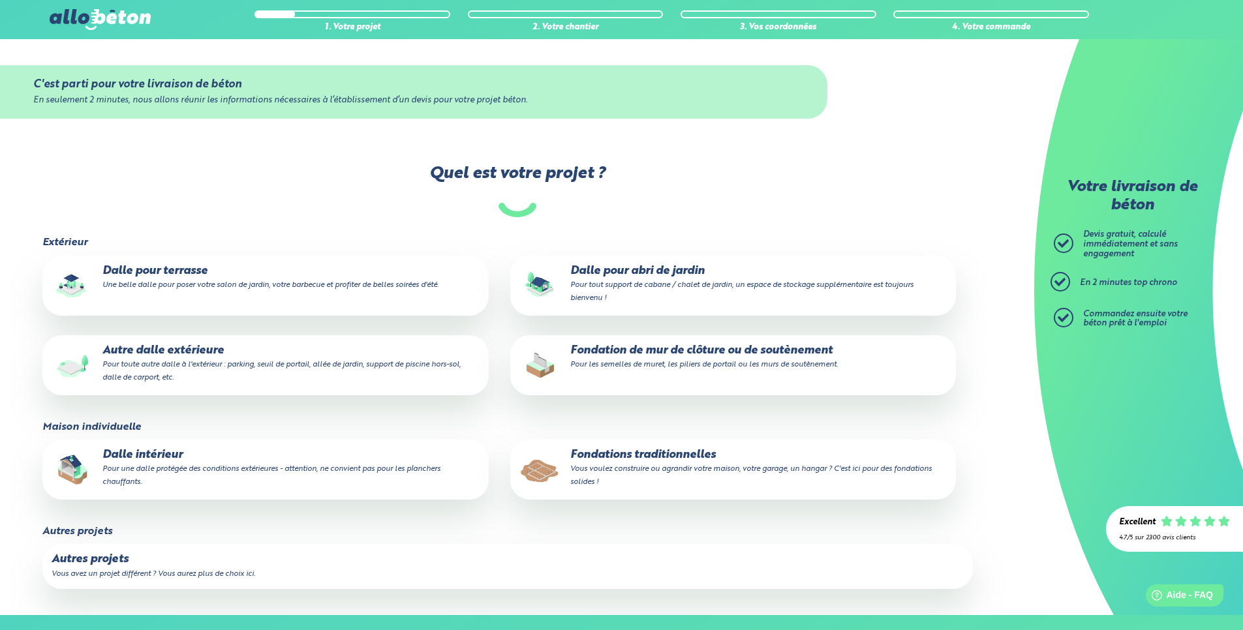
click at [217, 468] on small "Pour une dalle protégée des conditions extérieures - attention, ne convient pas…" at bounding box center [271, 475] width 338 height 21
click at [0, 0] on input "Dalle intérieur Pour une dalle protégée des conditions extérieures - attention,…" at bounding box center [0, 0] width 0 height 0
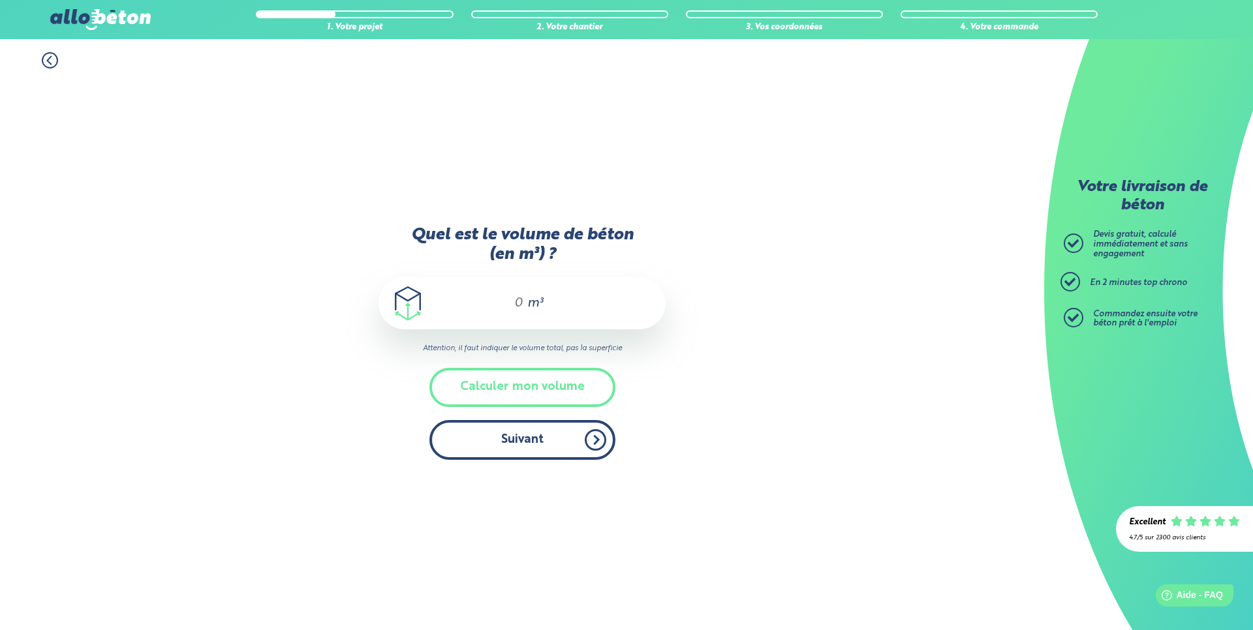
click at [517, 444] on button "Suivant" at bounding box center [522, 440] width 186 height 40
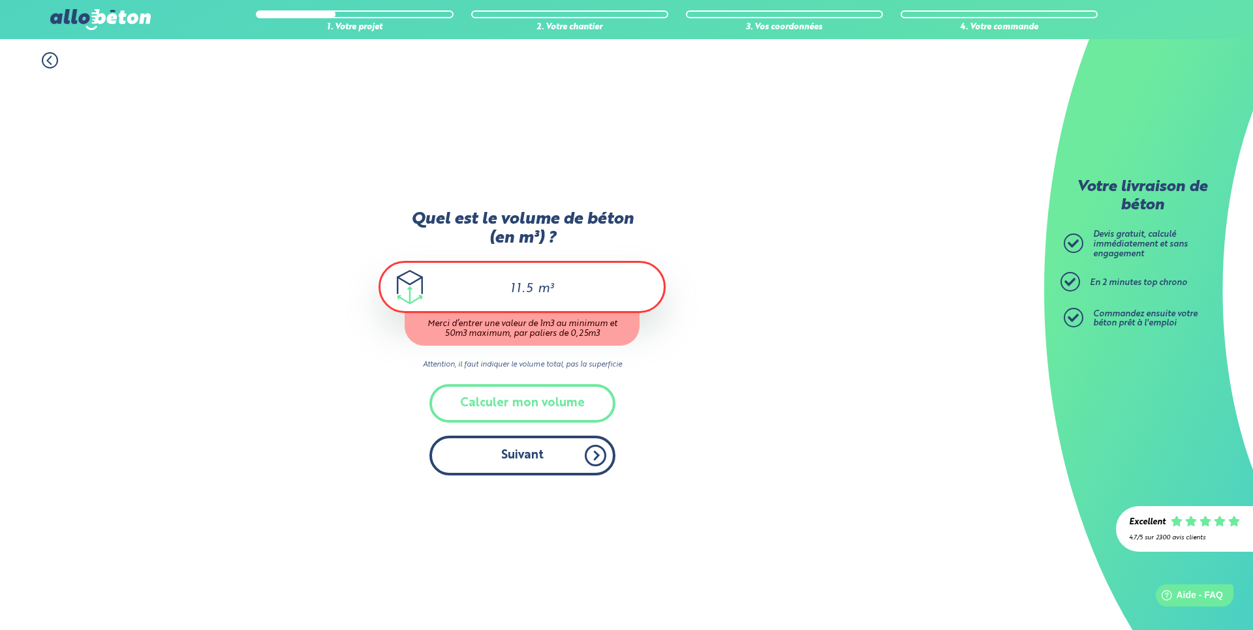
type input "11.5"
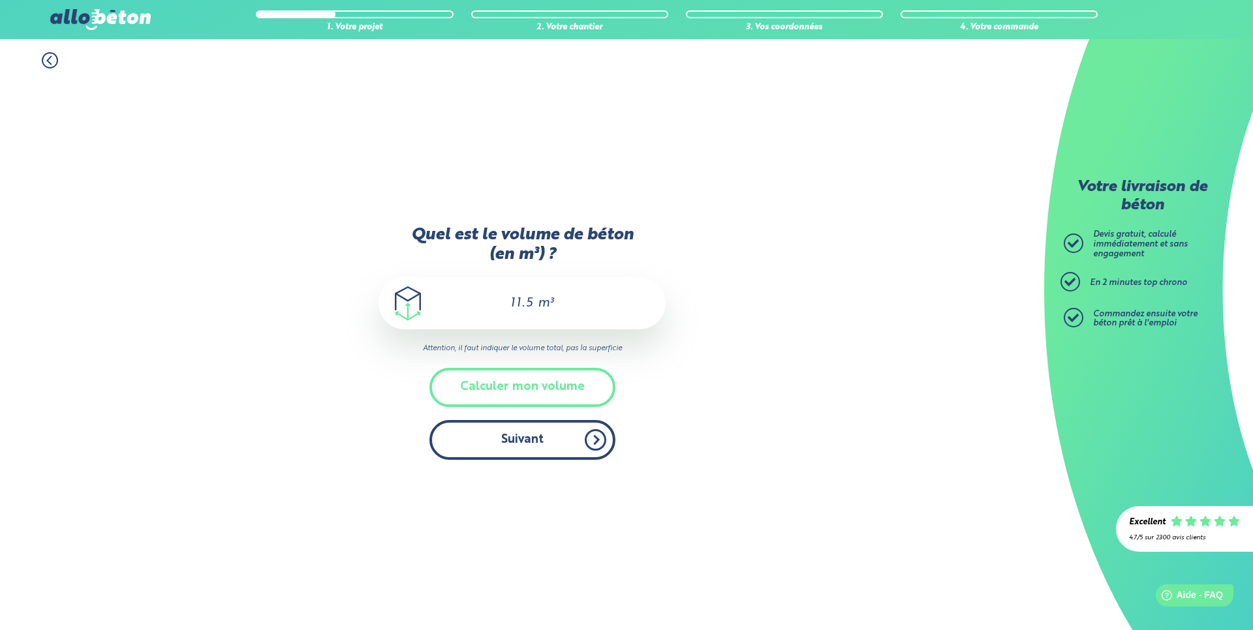
click at [547, 461] on div "Quel est le volume de béton (en m³) ? 11.5 m³ Attention, il faut indiquer le vo…" at bounding box center [521, 349] width 287 height 247
click at [513, 450] on button "Suivant" at bounding box center [522, 440] width 186 height 40
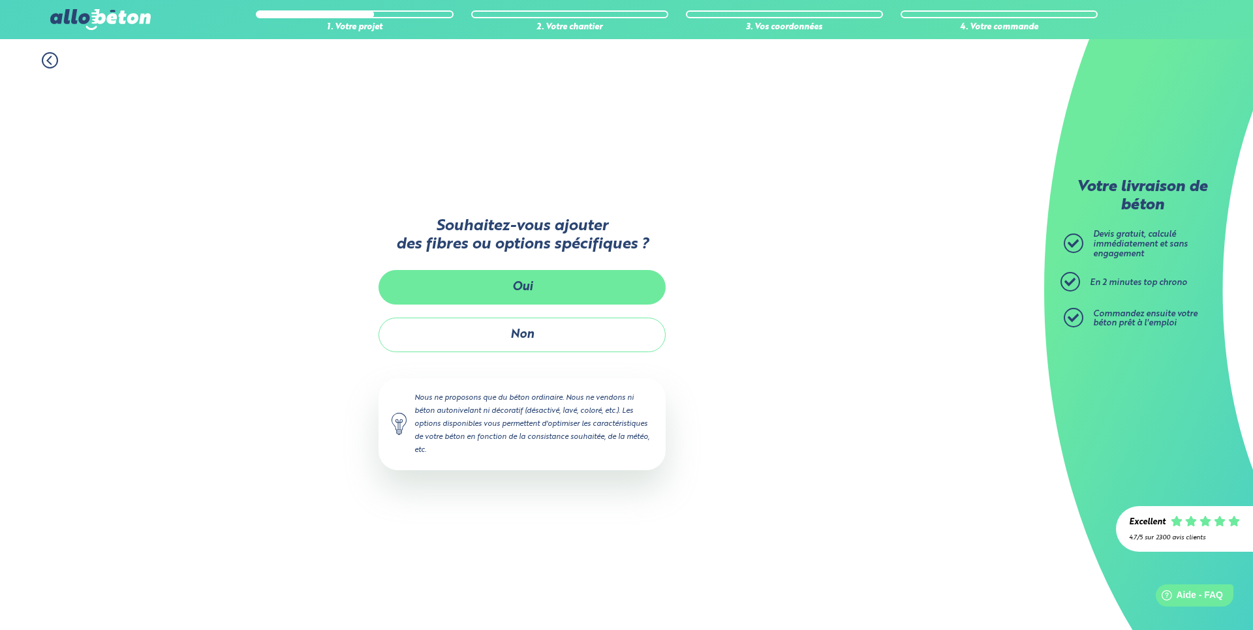
click at [544, 285] on button "Oui" at bounding box center [521, 287] width 287 height 35
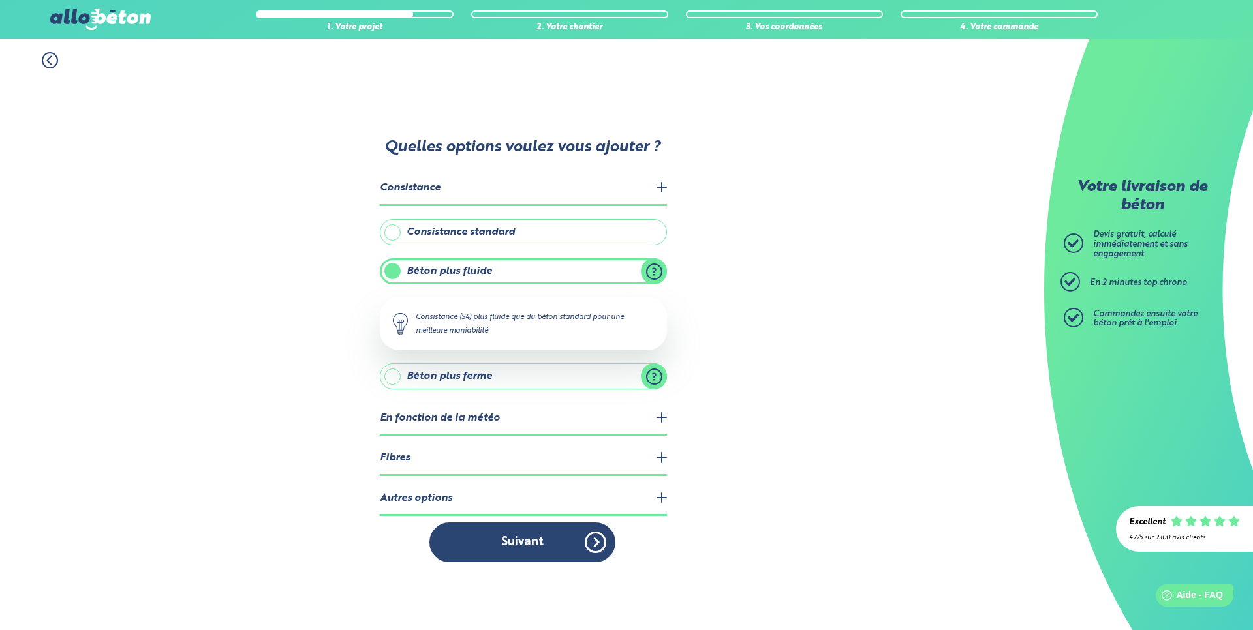
click at [46, 59] on icon at bounding box center [50, 60] width 16 height 16
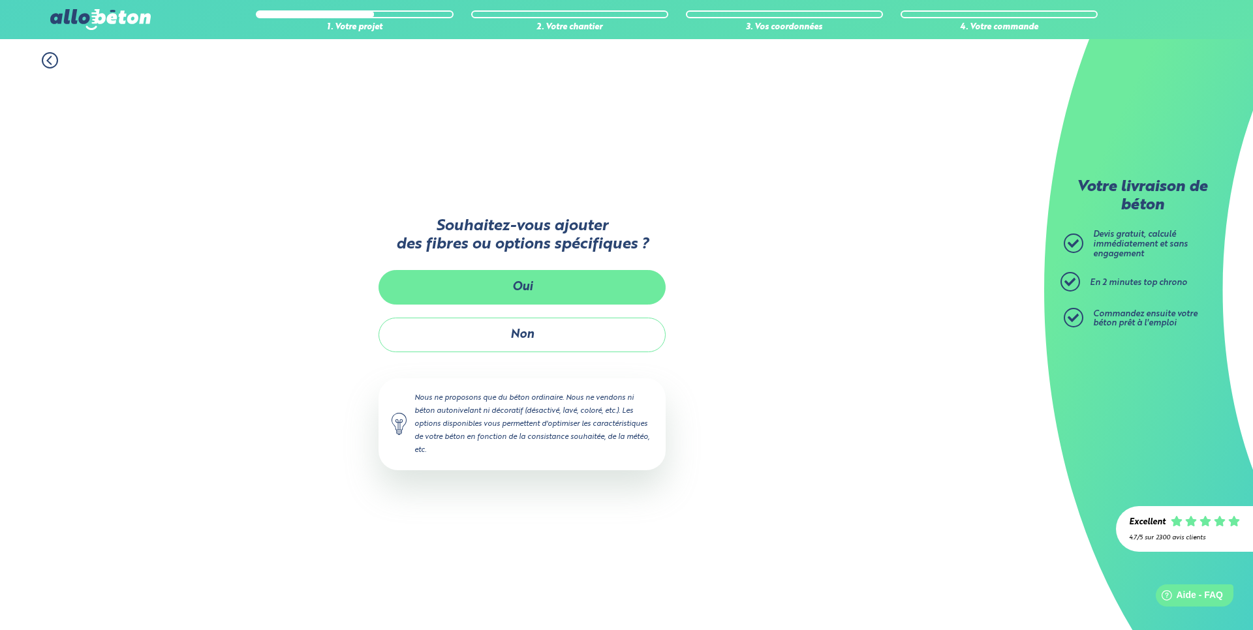
click at [558, 279] on button "Oui" at bounding box center [521, 287] width 287 height 35
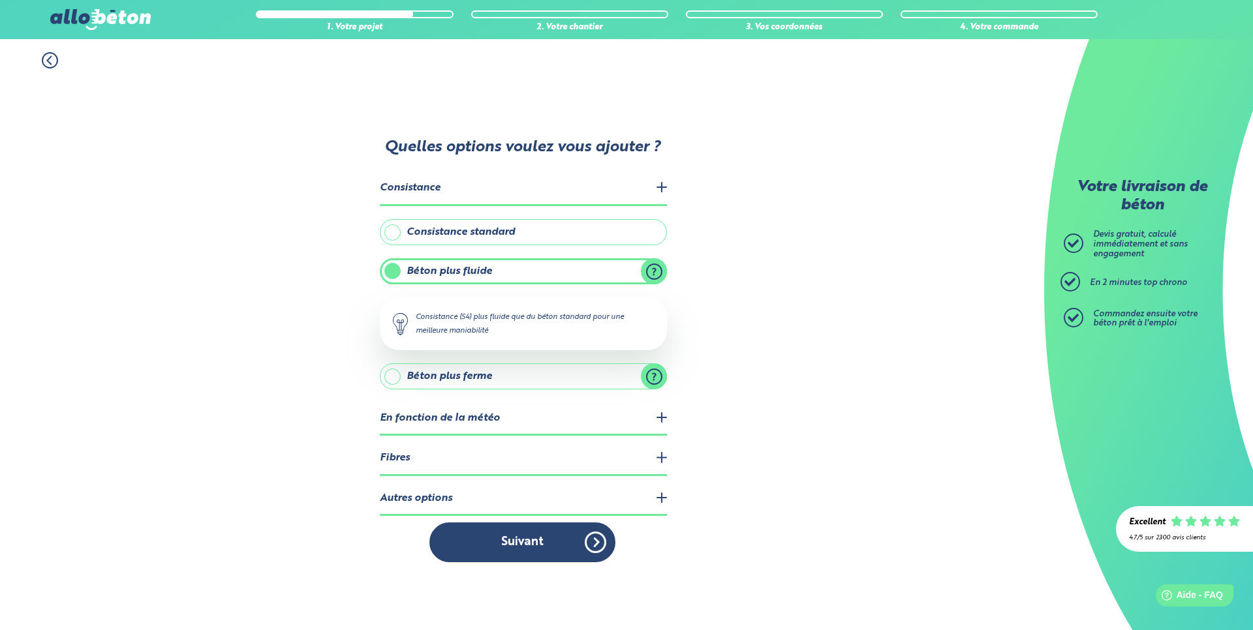
click at [508, 457] on legend "Fibres" at bounding box center [523, 458] width 287 height 33
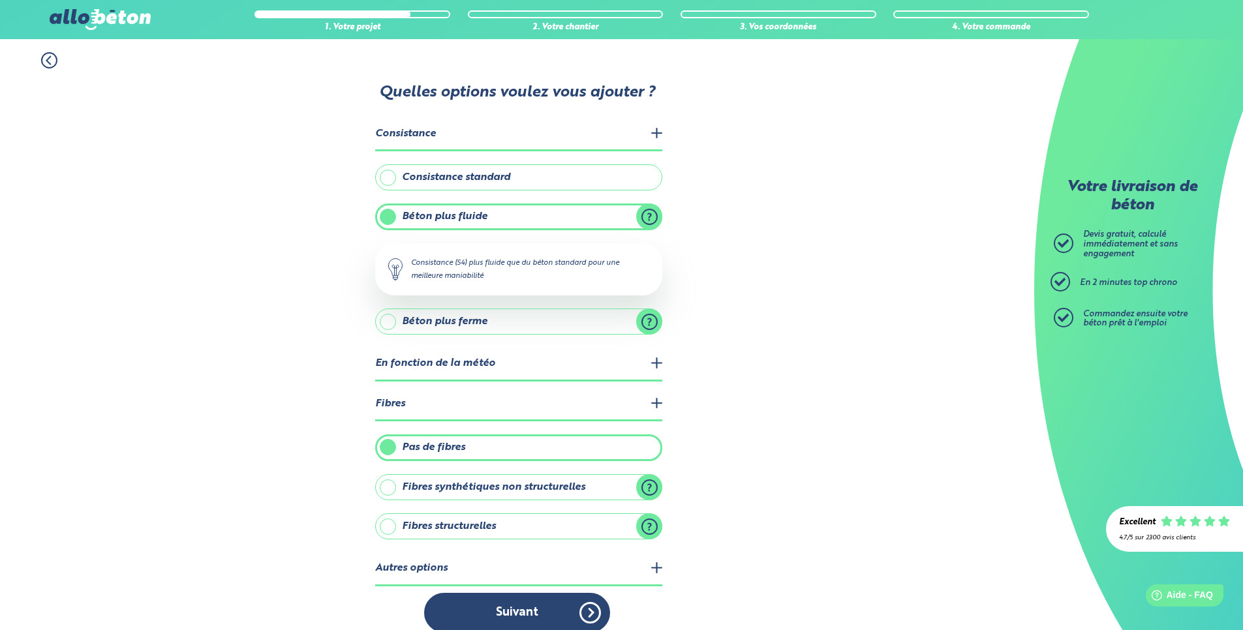
click at [493, 487] on label "Fibres synthétiques non structurelles" at bounding box center [518, 487] width 287 height 26
click at [0, 0] on input "Fibres synthétiques non structurelles" at bounding box center [0, 0] width 0 height 0
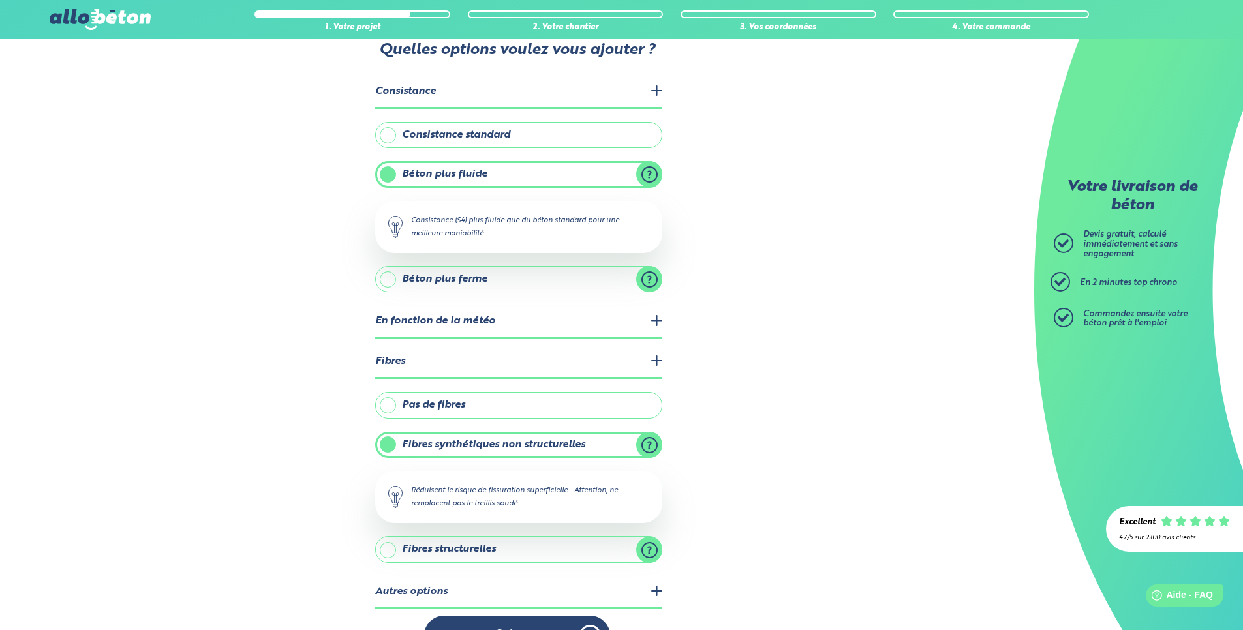
scroll to position [65, 0]
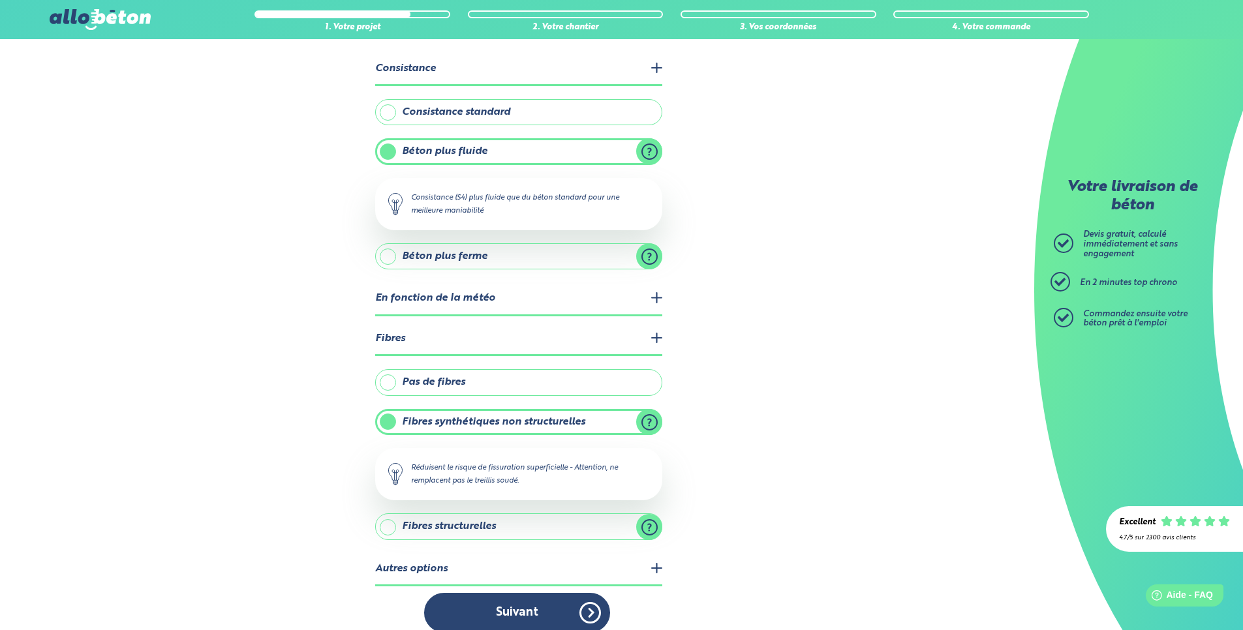
click at [656, 296] on legend "En fonction de la météo" at bounding box center [518, 299] width 287 height 33
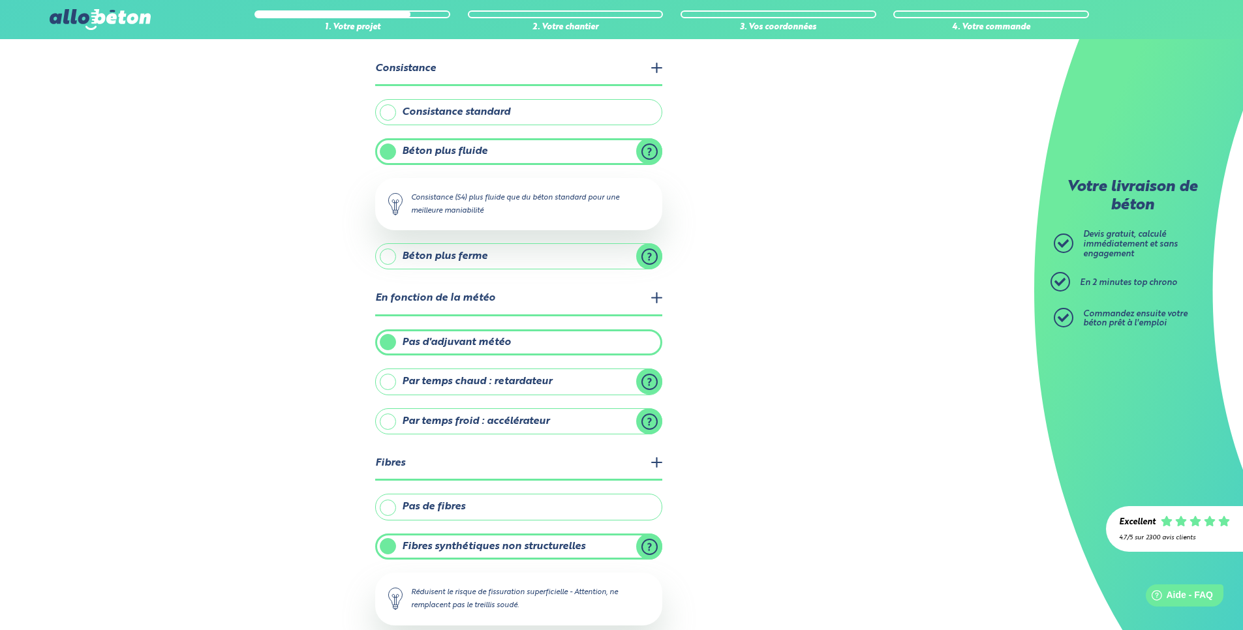
click at [717, 300] on div "1. Votre projet 2. Votre chantier 3. Vos coordonnées 4. Votre commande Quelles …" at bounding box center [517, 372] width 1034 height 797
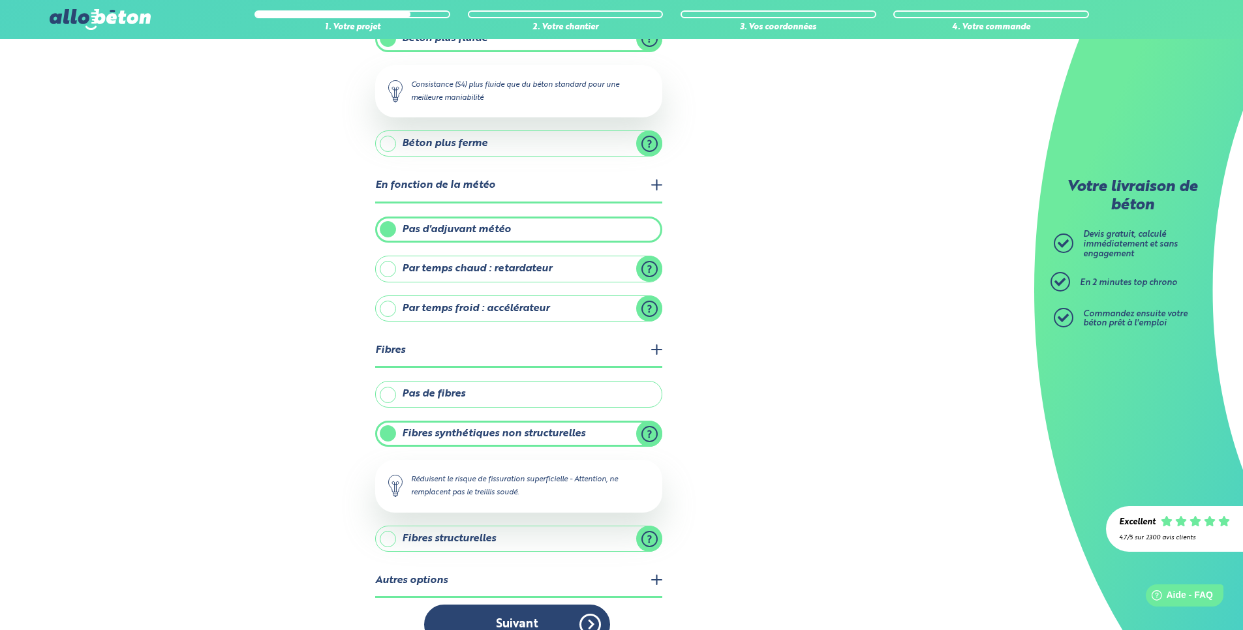
scroll to position [206, 0]
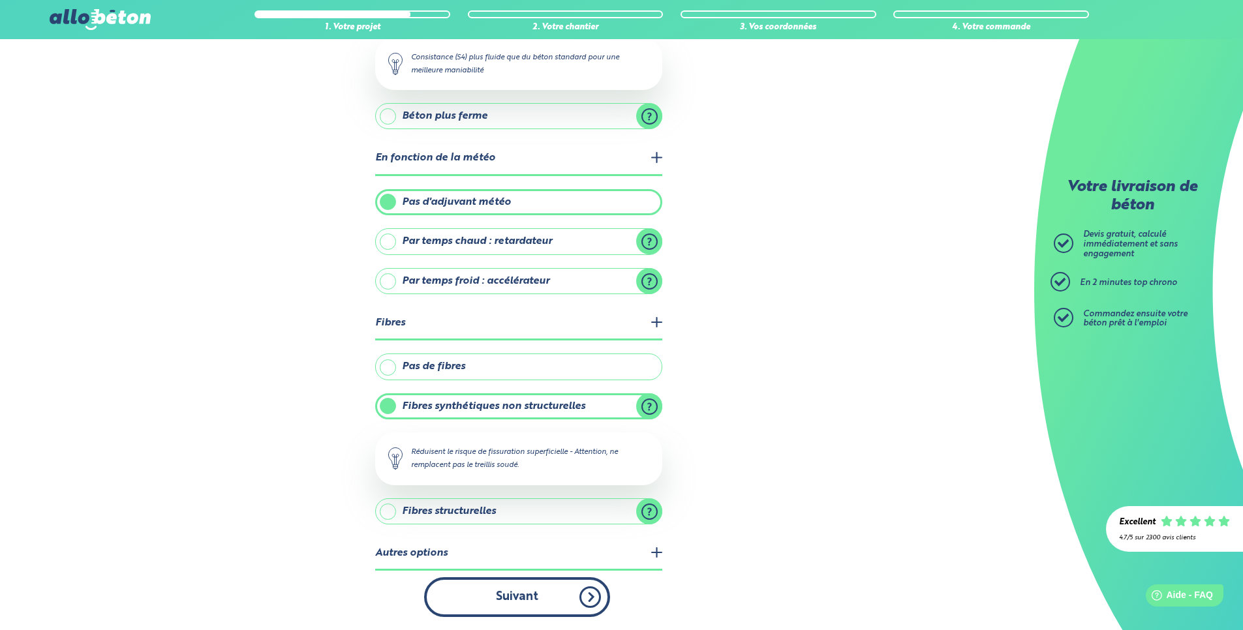
click at [529, 602] on button "Suivant" at bounding box center [517, 598] width 186 height 40
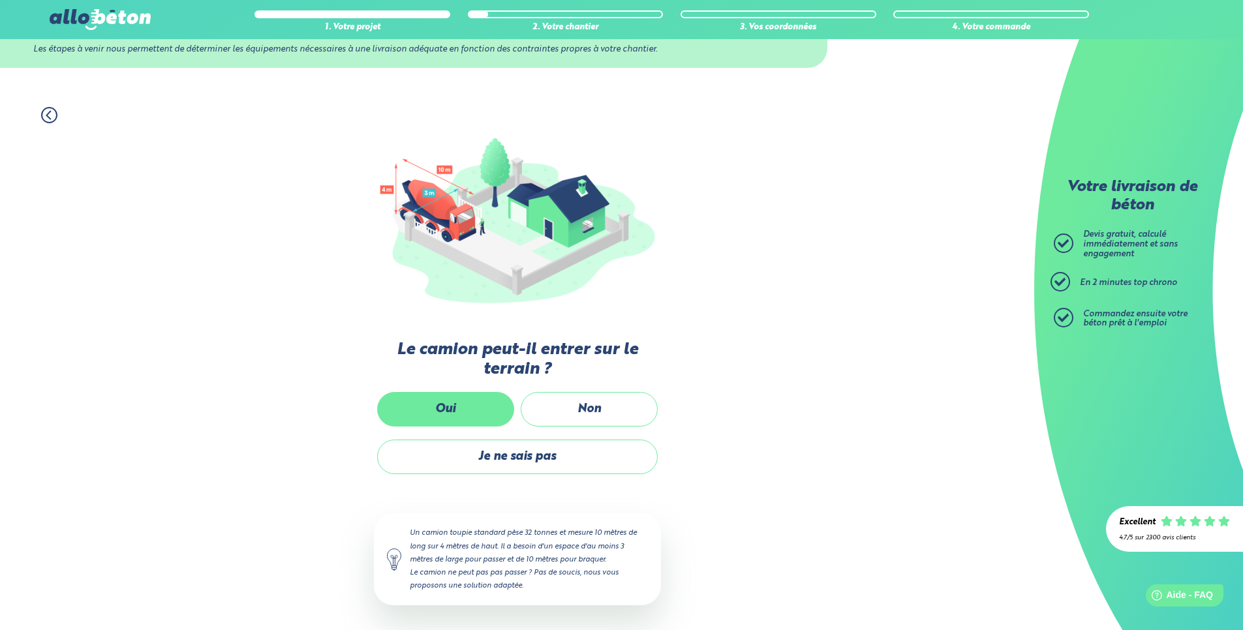
click at [475, 401] on label "Oui" at bounding box center [445, 409] width 137 height 35
click at [0, 0] on input "Oui" at bounding box center [0, 0] width 0 height 0
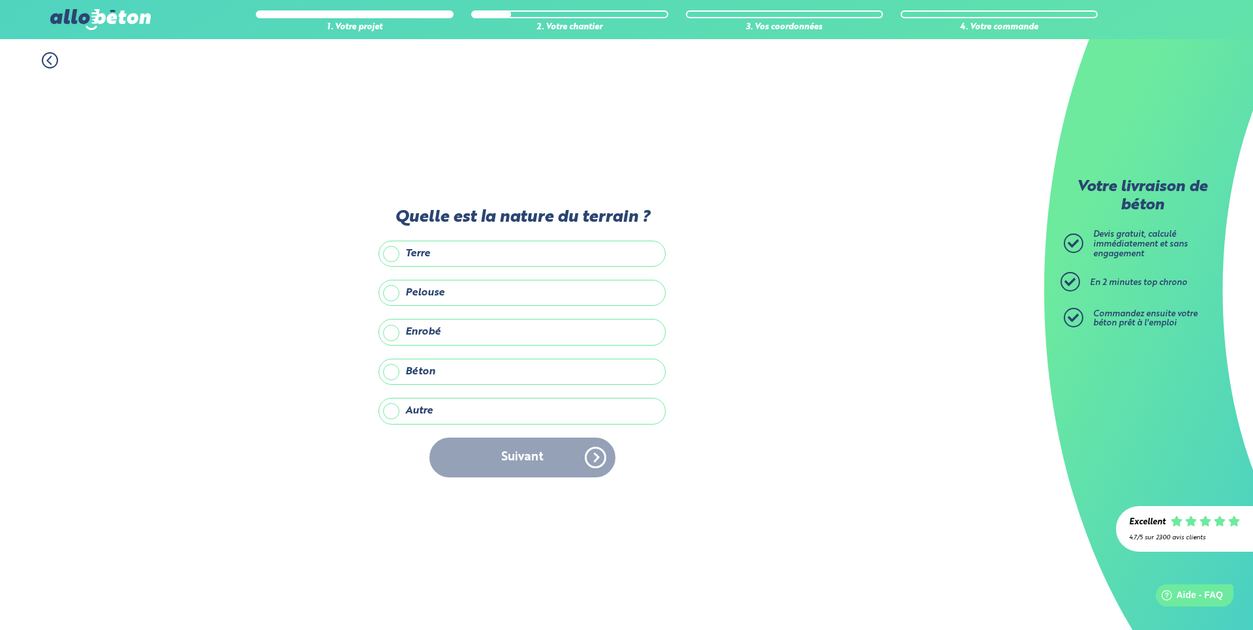
click at [467, 376] on label "Béton" at bounding box center [521, 372] width 287 height 26
click at [0, 0] on input "Béton" at bounding box center [0, 0] width 0 height 0
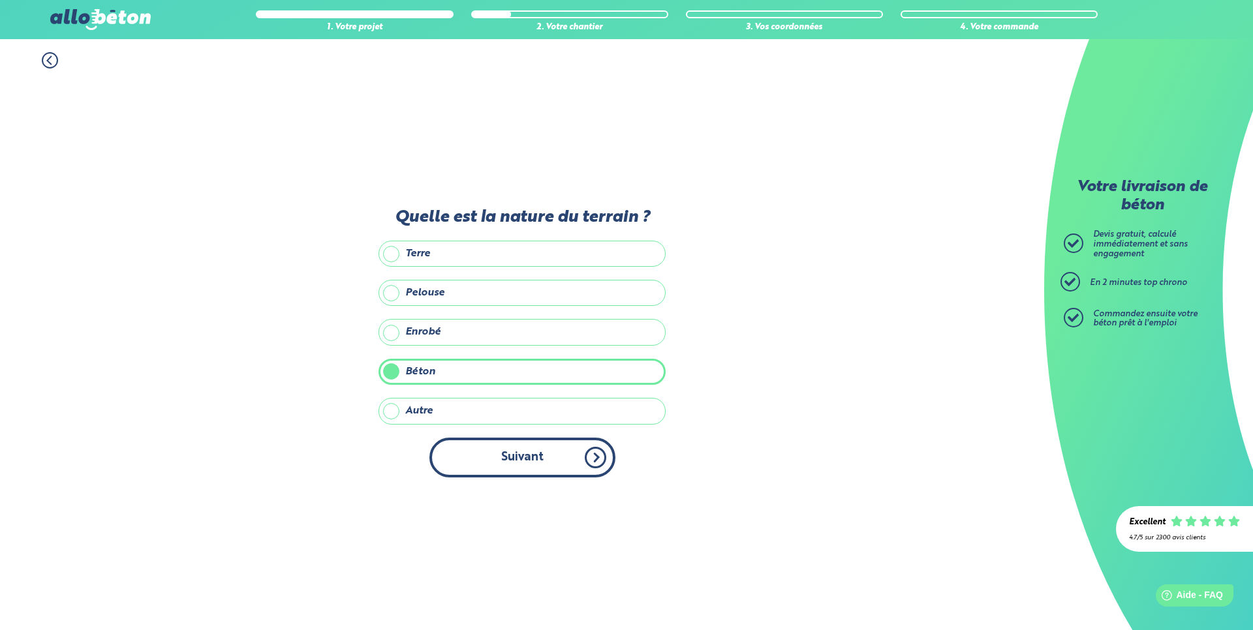
click at [499, 463] on button "Suivant" at bounding box center [522, 458] width 186 height 40
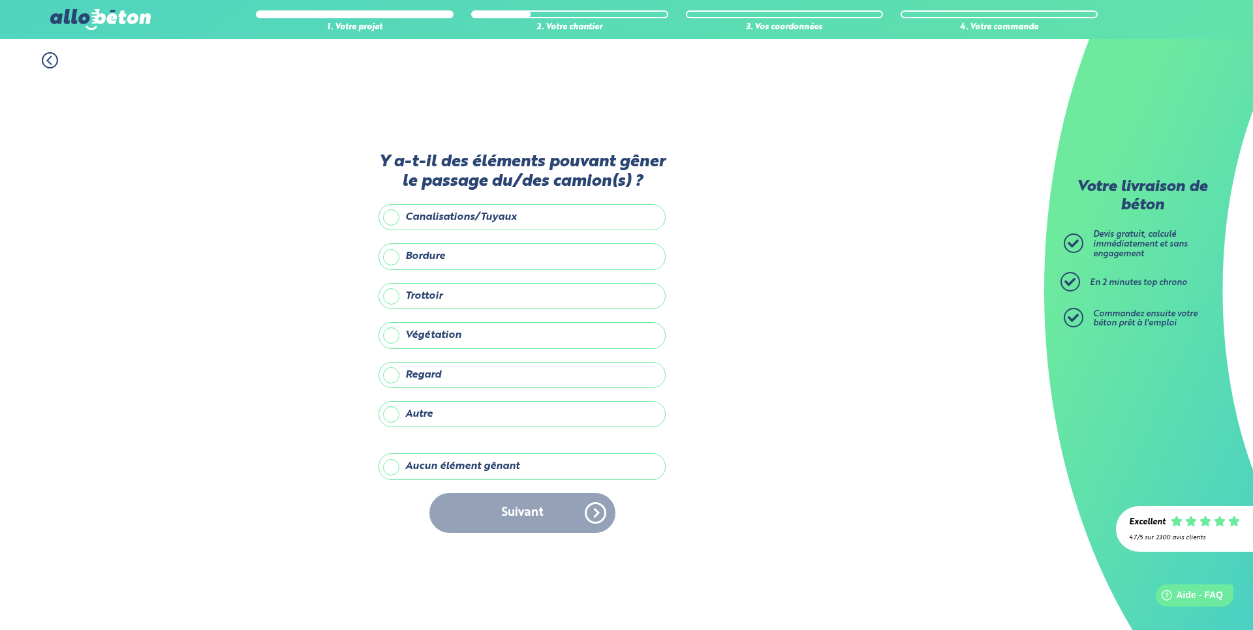
click at [482, 470] on label "Aucun élément gênant" at bounding box center [521, 467] width 287 height 26
click at [0, 0] on input "Aucun élément gênant" at bounding box center [0, 0] width 0 height 0
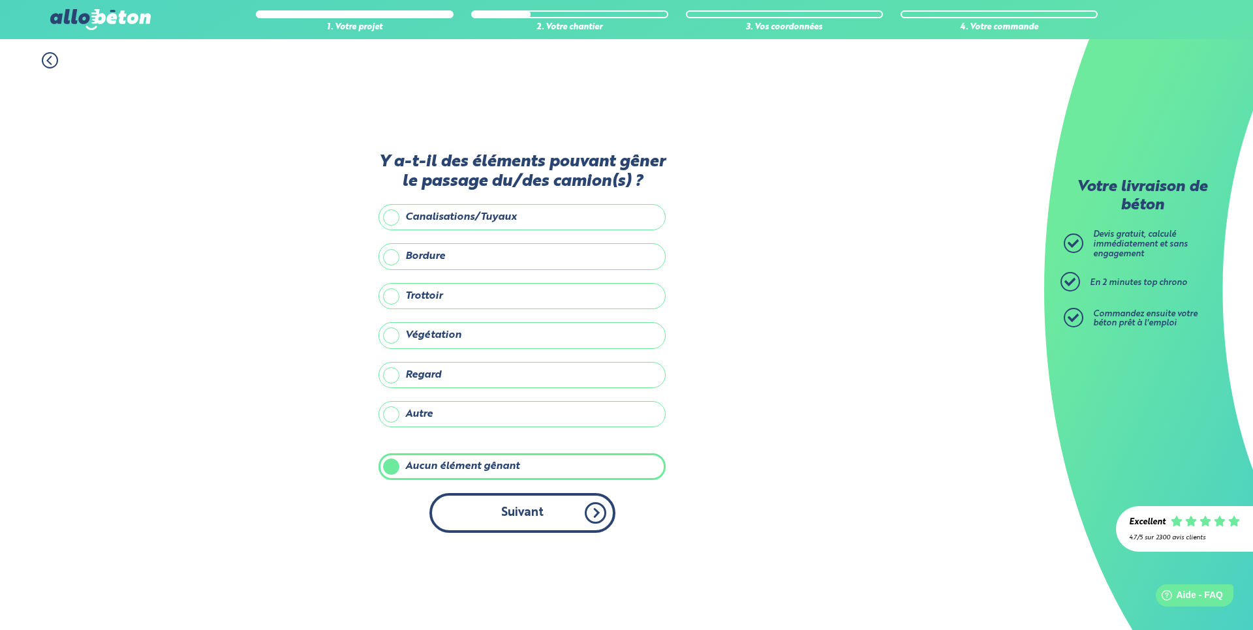
click at [516, 521] on button "Suivant" at bounding box center [522, 513] width 186 height 40
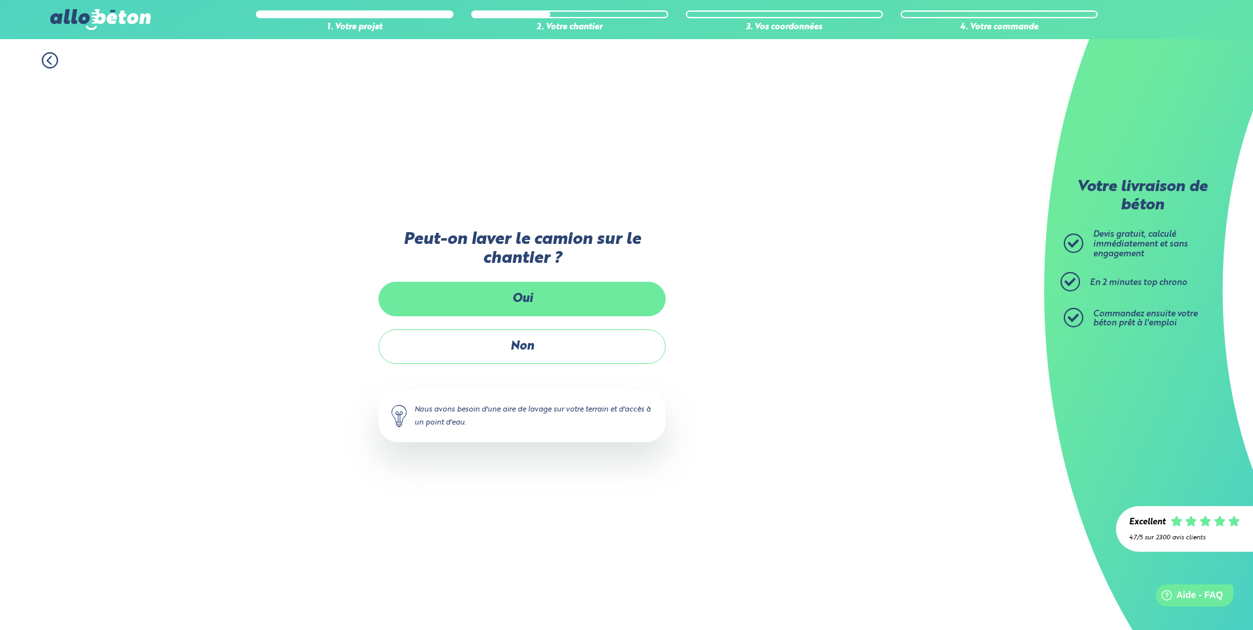
click at [527, 300] on label "Oui" at bounding box center [521, 299] width 287 height 35
click at [0, 0] on input "Oui" at bounding box center [0, 0] width 0 height 0
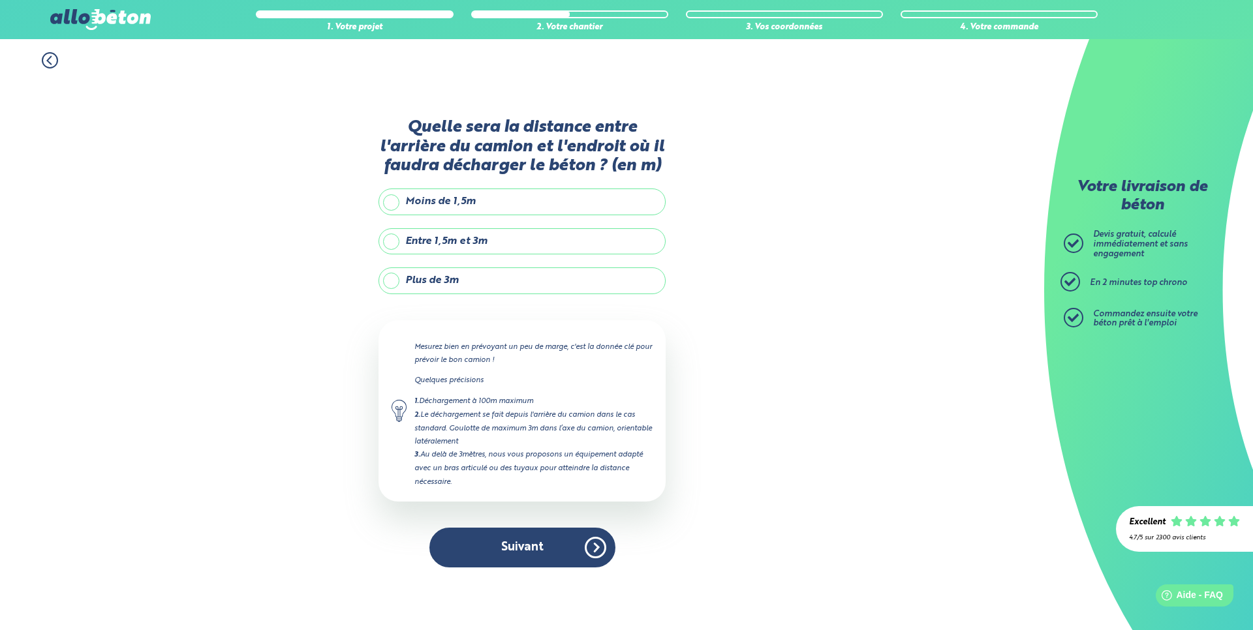
click at [517, 193] on label "Moins de 1,5m" at bounding box center [521, 202] width 287 height 26
click at [0, 0] on input "Moins de 1,5m" at bounding box center [0, 0] width 0 height 0
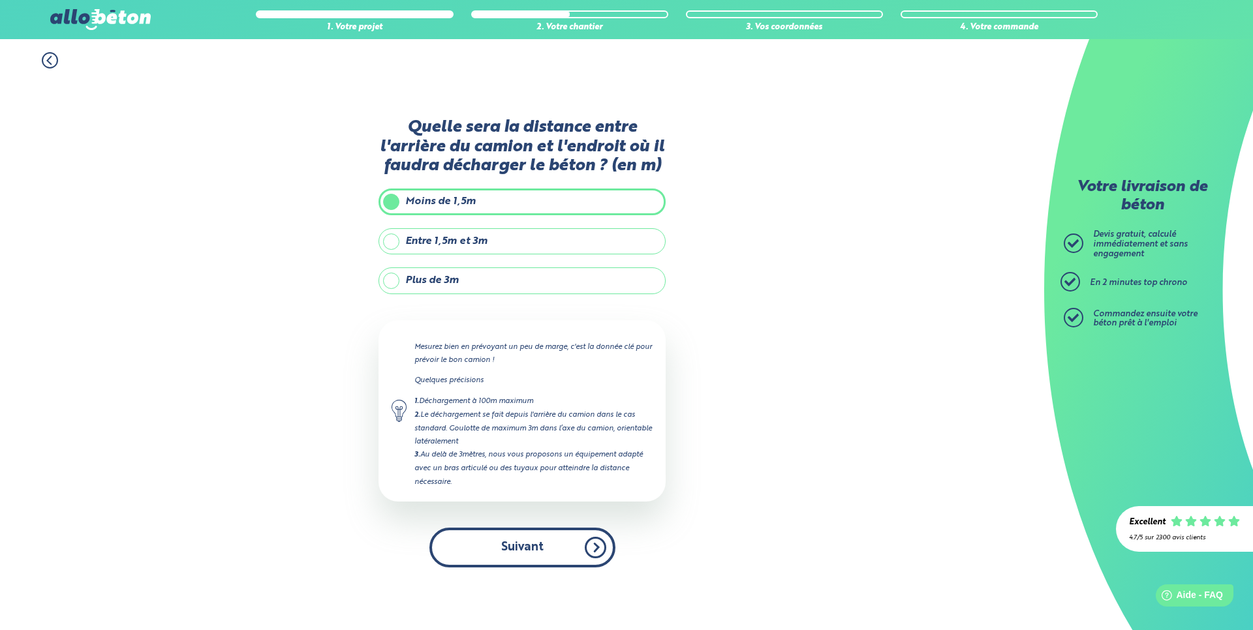
click at [537, 543] on button "Suivant" at bounding box center [522, 548] width 186 height 40
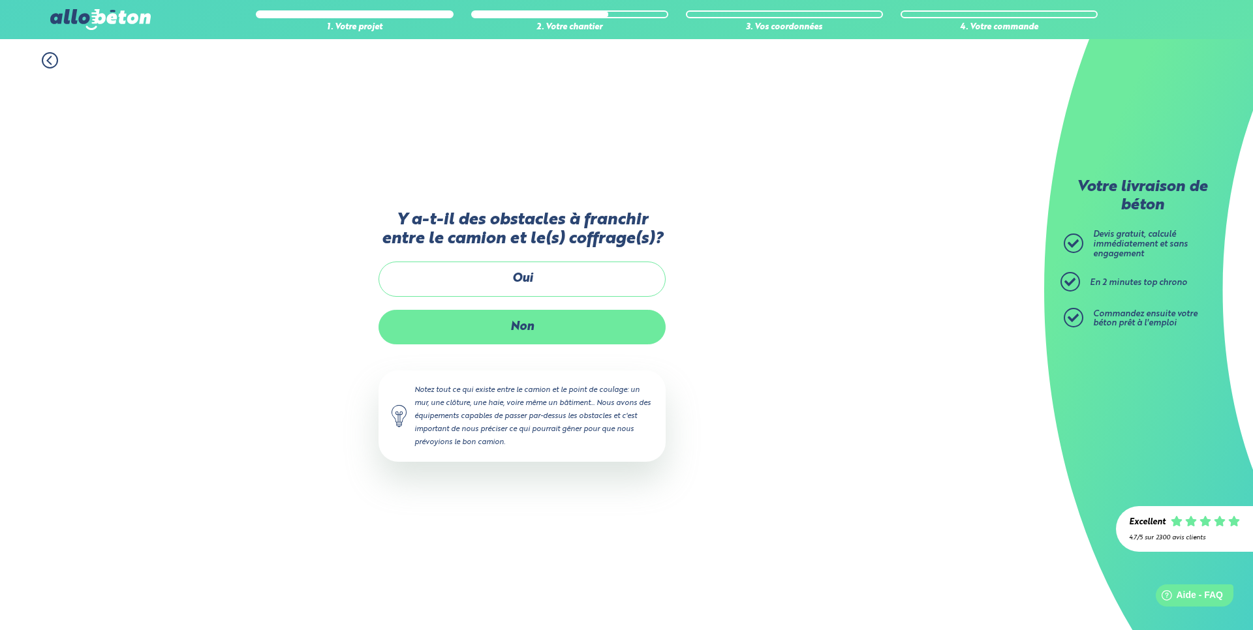
click at [557, 335] on label "Non" at bounding box center [521, 327] width 287 height 35
click at [0, 0] on input "Non" at bounding box center [0, 0] width 0 height 0
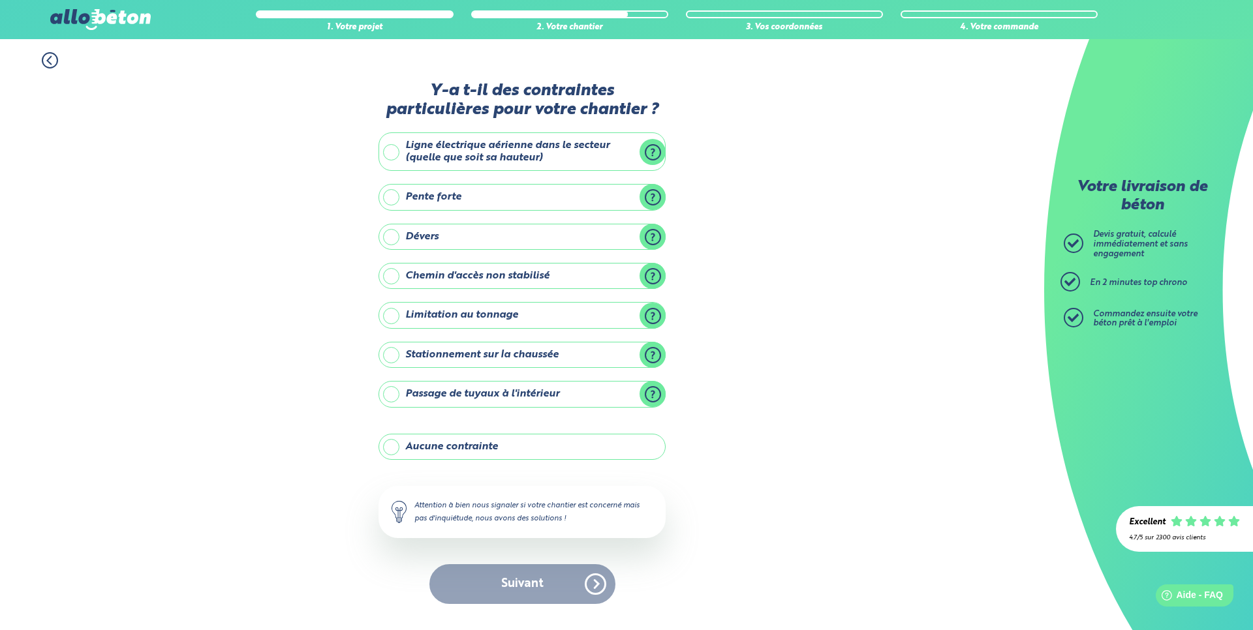
click at [499, 447] on label "Aucune contrainte" at bounding box center [521, 447] width 287 height 26
click at [0, 0] on input "Aucune contrainte" at bounding box center [0, 0] width 0 height 0
click at [526, 581] on button "Suivant" at bounding box center [522, 584] width 186 height 40
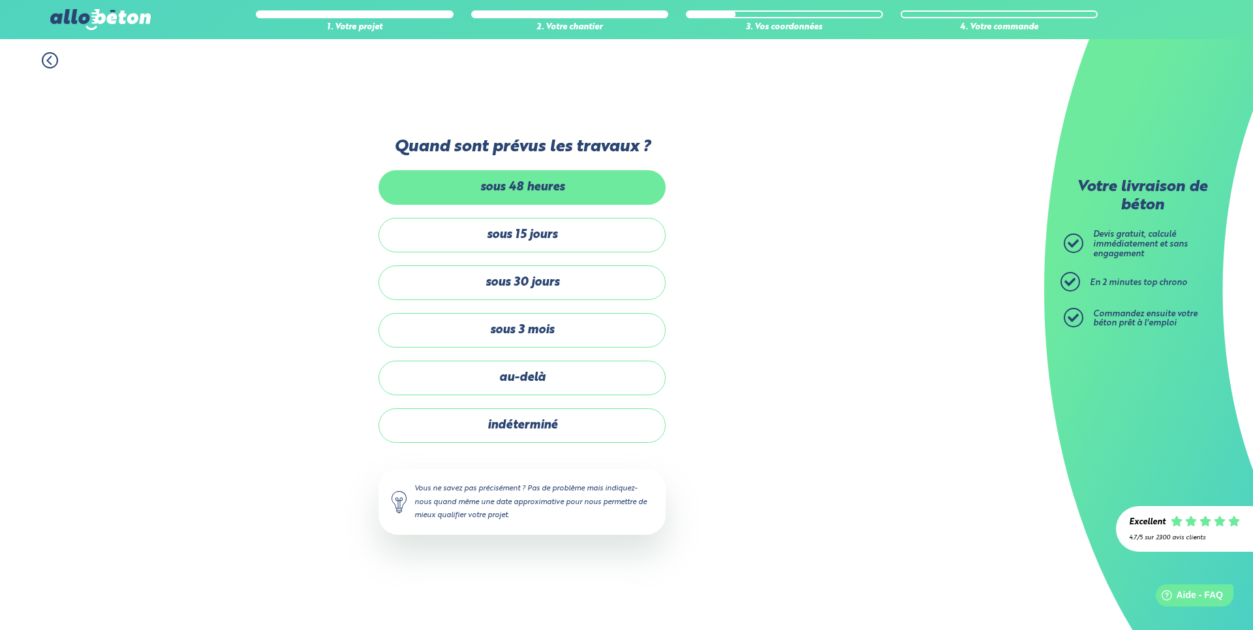
click at [555, 194] on label "sous 48 heures" at bounding box center [521, 187] width 287 height 35
click at [0, 0] on input "sous 48 heures" at bounding box center [0, 0] width 0 height 0
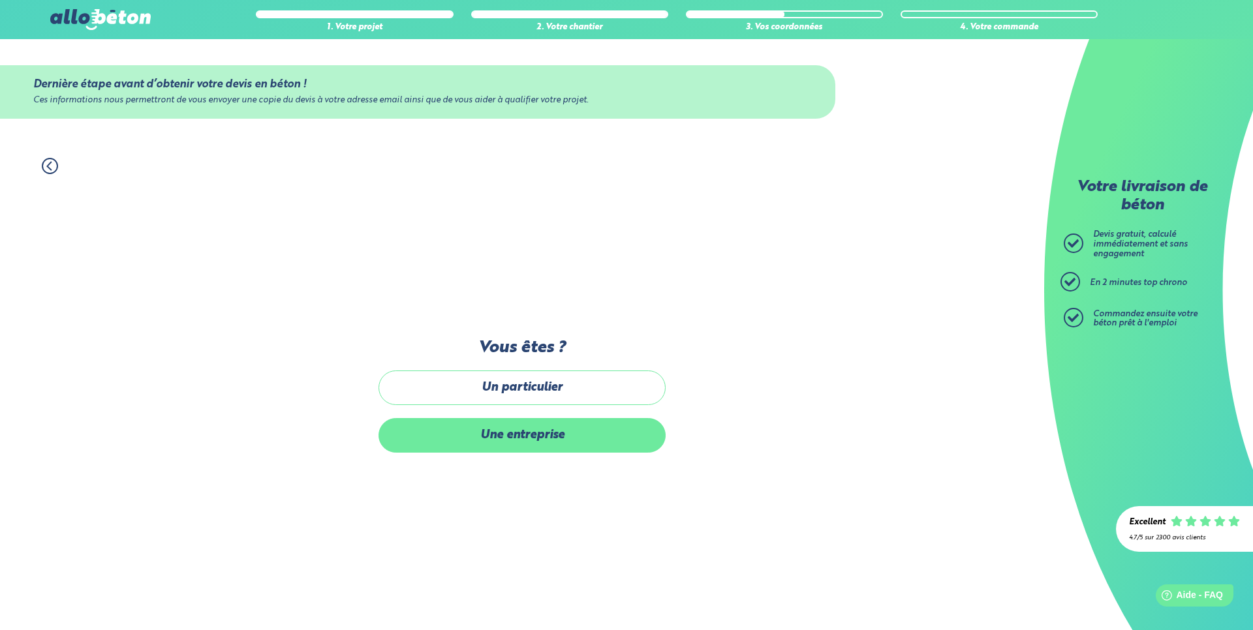
click at [525, 435] on label "Une entreprise" at bounding box center [521, 435] width 287 height 35
click at [0, 0] on input "Une entreprise" at bounding box center [0, 0] width 0 height 0
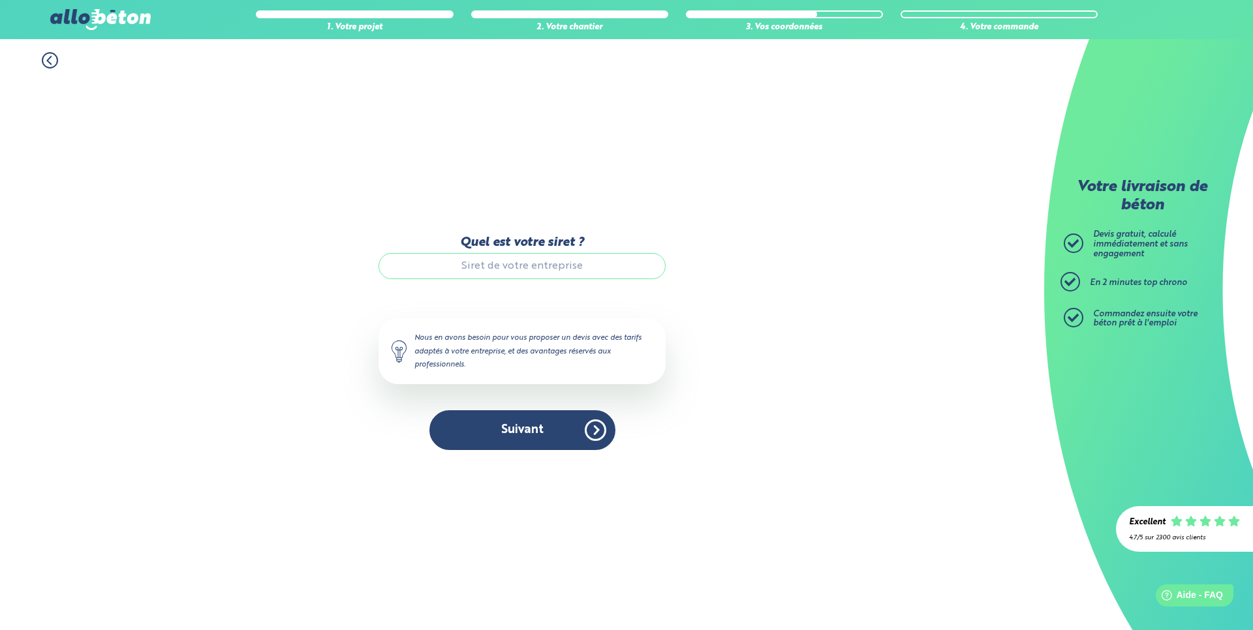
click at [549, 260] on input "Quel est votre siret ?" at bounding box center [521, 266] width 287 height 26
type input "98933494114000"
click at [543, 433] on button "Suivant" at bounding box center [522, 430] width 186 height 40
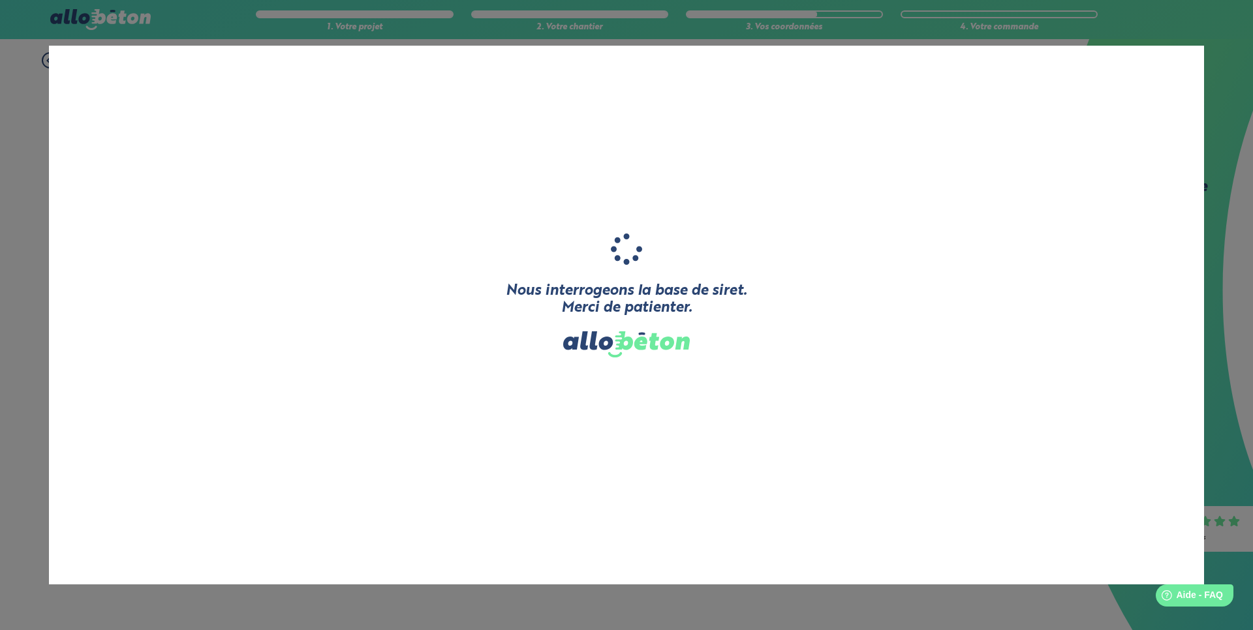
type input "LANGLOIS EXTENSION"
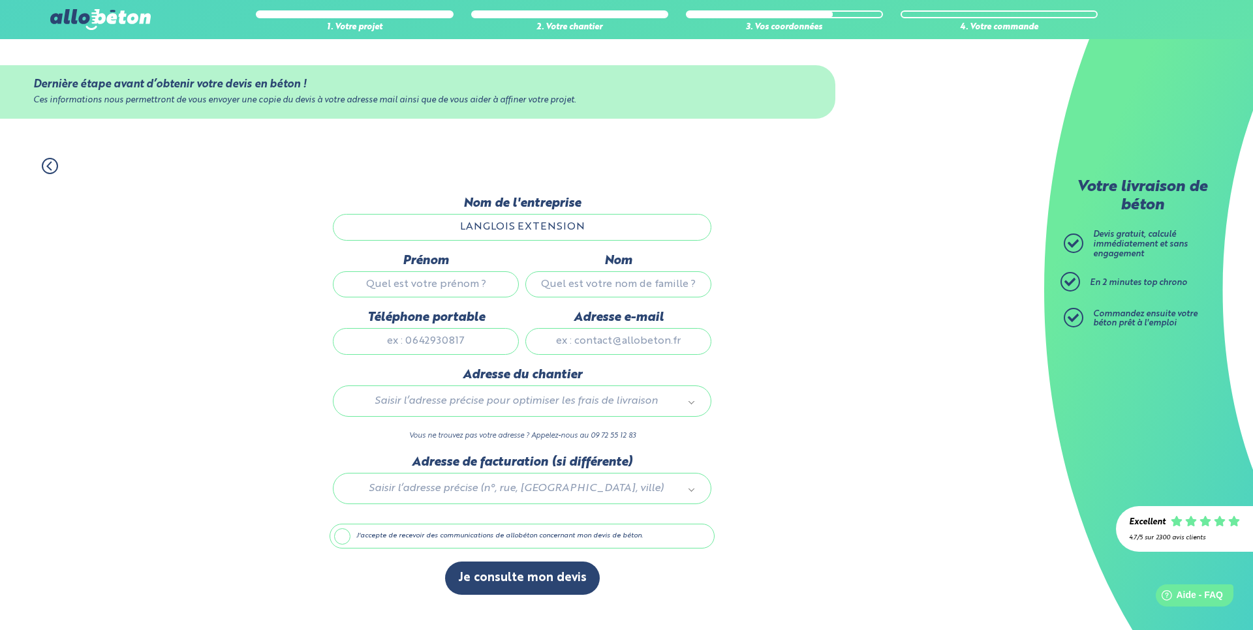
click at [444, 283] on input "Prénom" at bounding box center [426, 284] width 186 height 26
type input "cedric"
click at [579, 281] on input "Nom" at bounding box center [618, 284] width 186 height 26
type input "langlois"
click at [465, 346] on input "Téléphone portable" at bounding box center [426, 341] width 186 height 26
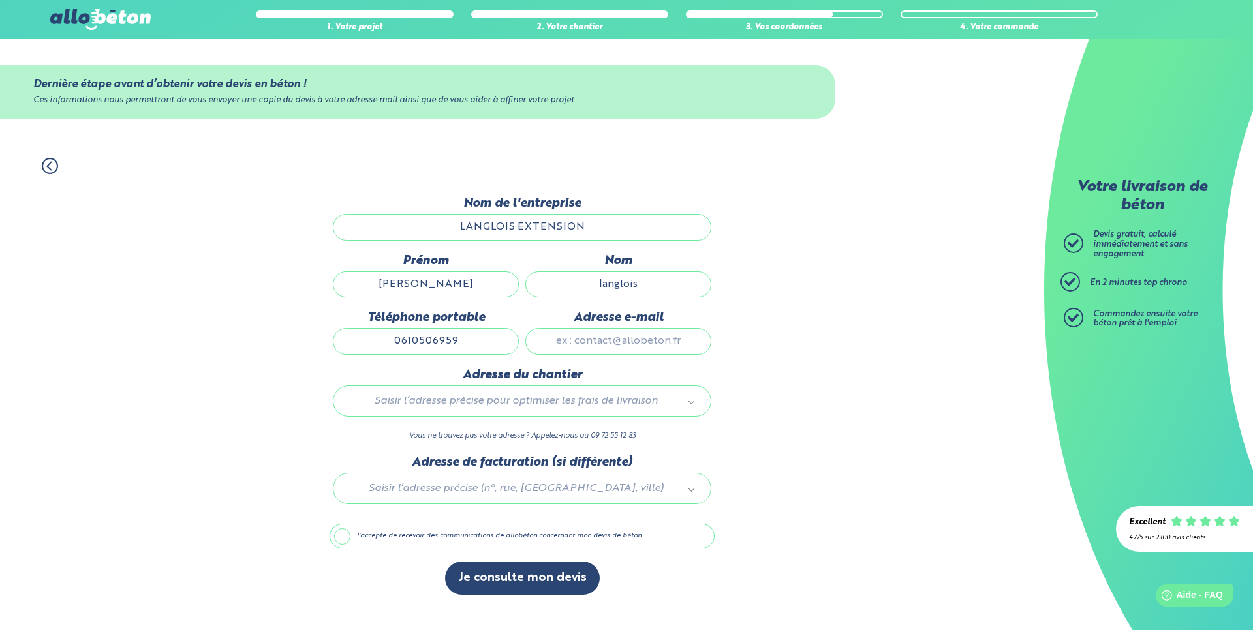
type input "0610506959"
click at [574, 345] on input "Adresse e-mail" at bounding box center [618, 341] width 186 height 26
type input "langlois.cdrc@gmail.com"
type input "246 place de la cour souverraine"
click at [607, 432] on input "text" at bounding box center [522, 429] width 359 height 18
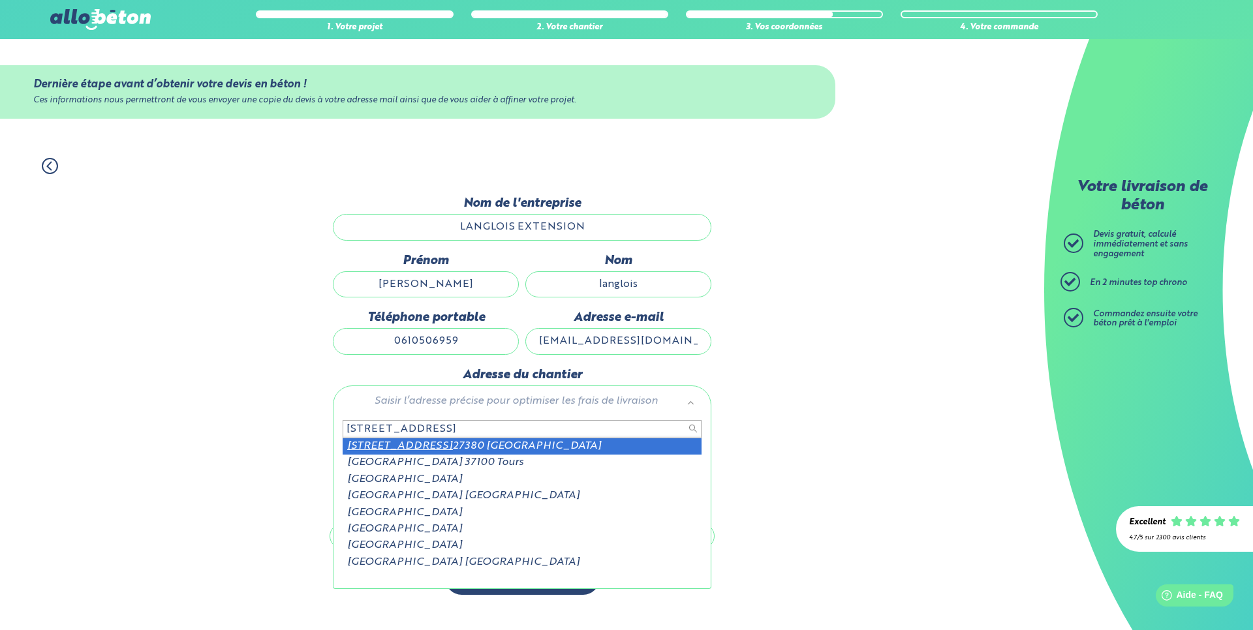
type input "400 rue du pavillon"
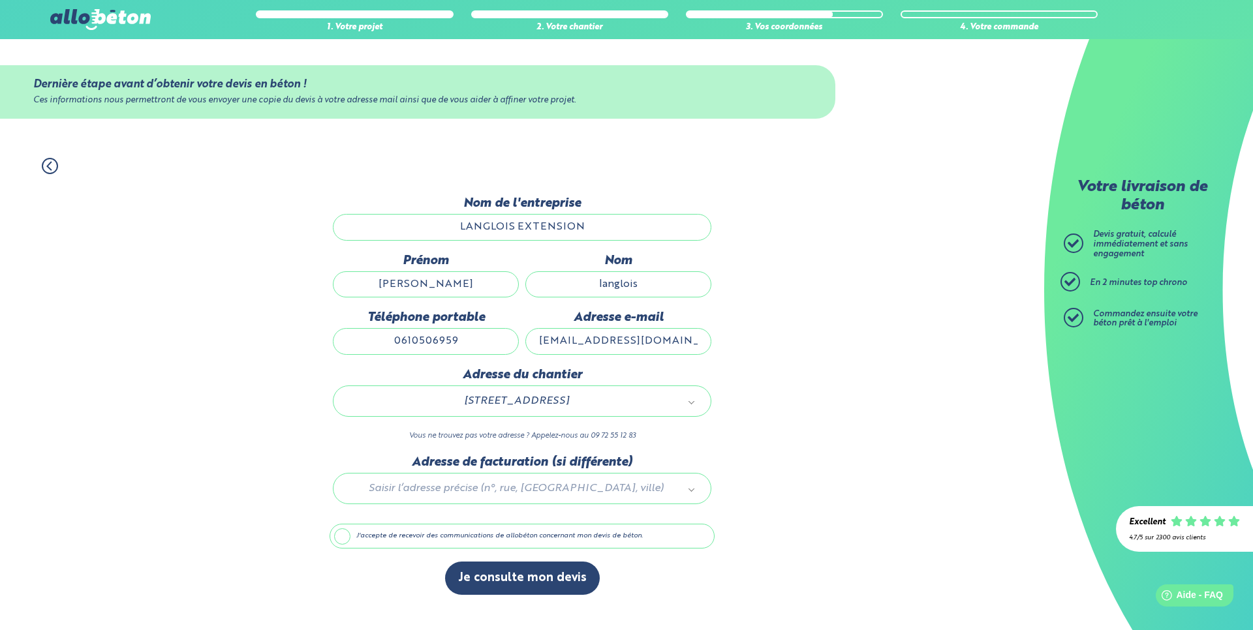
click at [332, 539] on label "J'accepte de recevoir des communications de allobéton concernant mon devis de b…" at bounding box center [522, 536] width 385 height 25
click at [0, 0] on input "J'accepte de recevoir des communications de allobéton concernant mon devis de b…" at bounding box center [0, 0] width 0 height 0
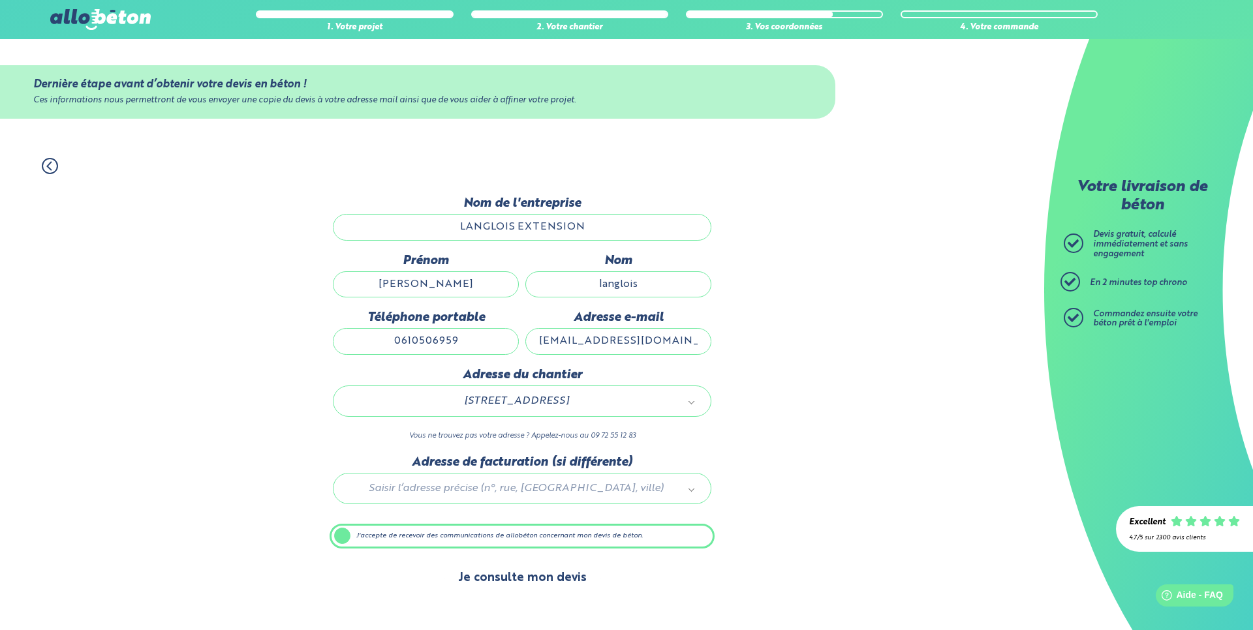
click at [489, 586] on button "Je consulte mon devis" at bounding box center [522, 578] width 155 height 33
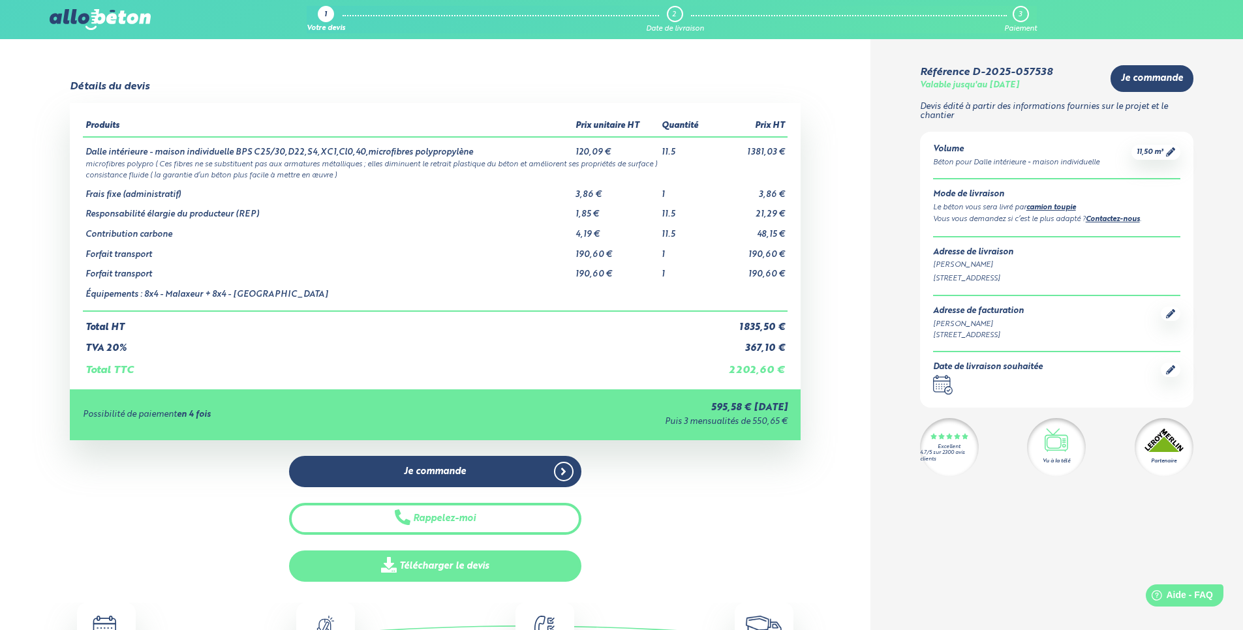
click at [476, 563] on link "Télécharger le devis" at bounding box center [435, 567] width 292 height 32
click at [471, 562] on link "Télécharger le devis" at bounding box center [435, 567] width 292 height 32
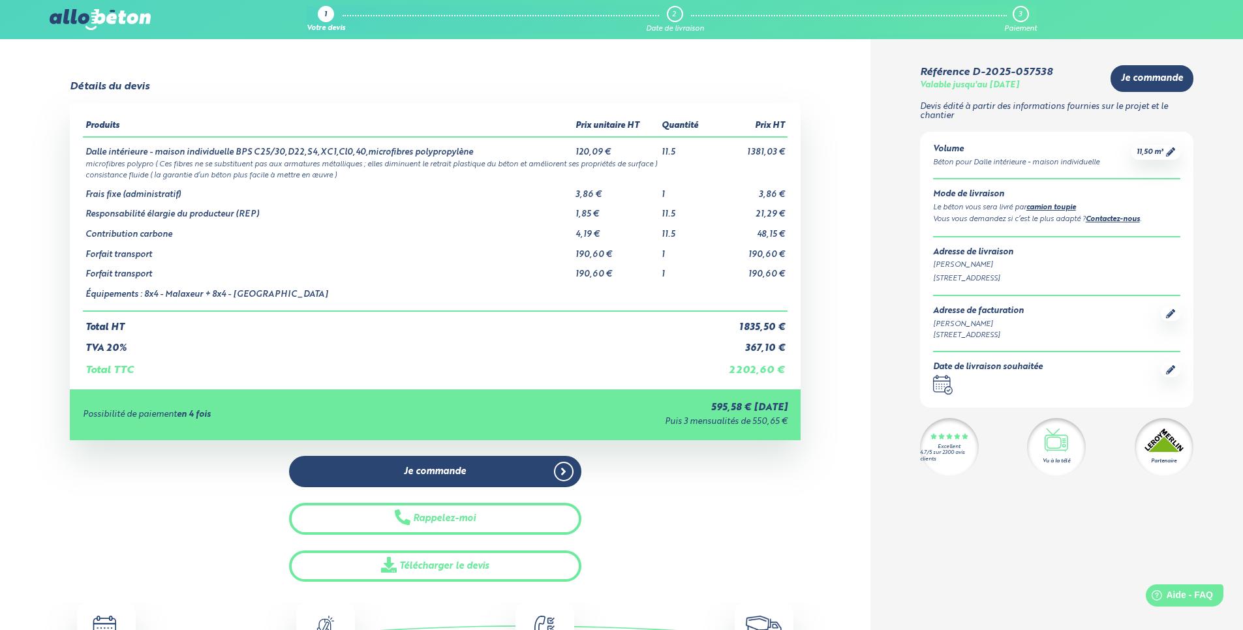
click at [680, 516] on div "Je commande Rappelez-moi Télécharger le devis" at bounding box center [435, 519] width 731 height 127
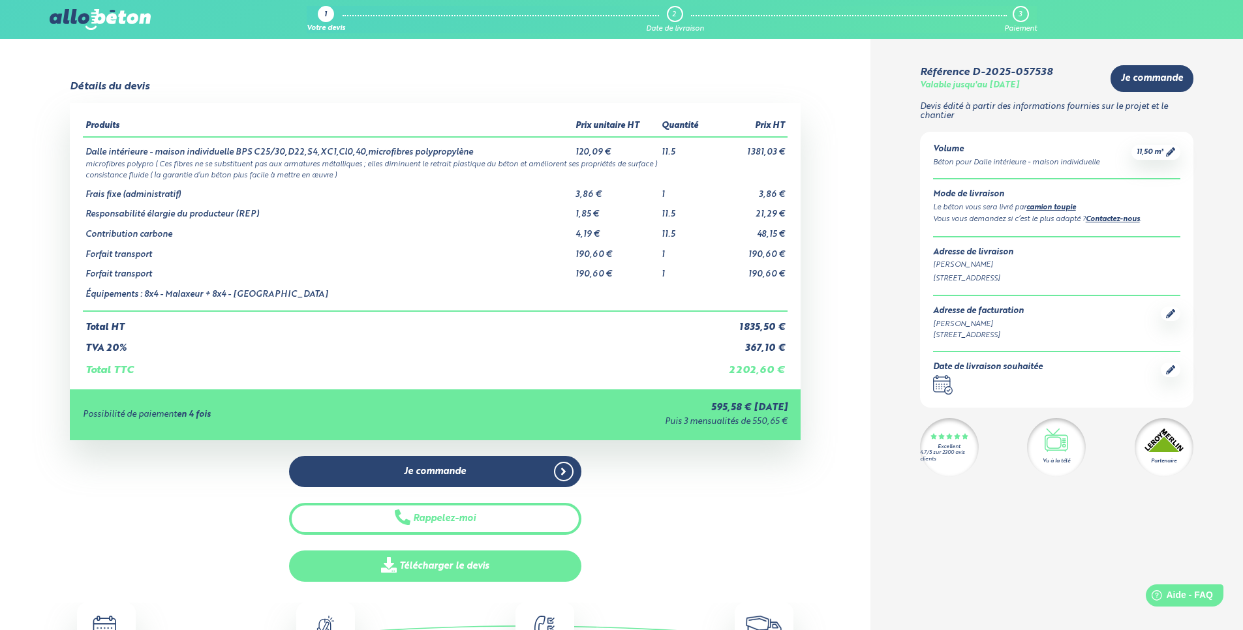
click at [445, 570] on link "Télécharger le devis" at bounding box center [435, 567] width 292 height 32
